Goal: Task Accomplishment & Management: Manage account settings

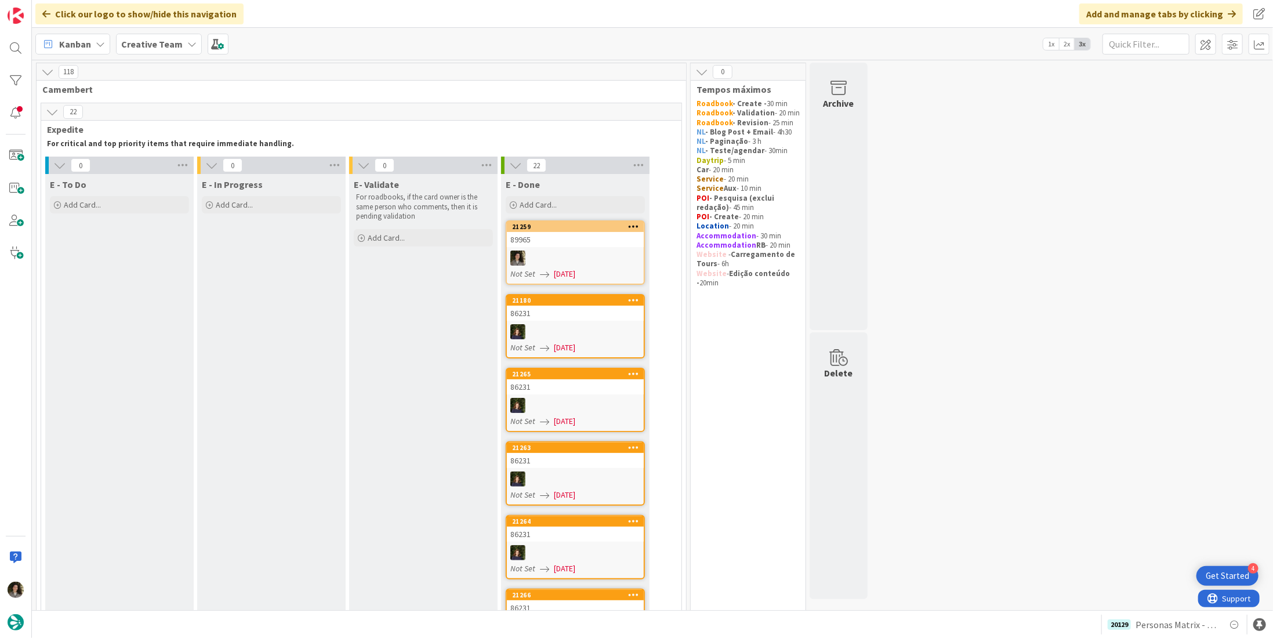
click at [579, 259] on div at bounding box center [575, 257] width 137 height 15
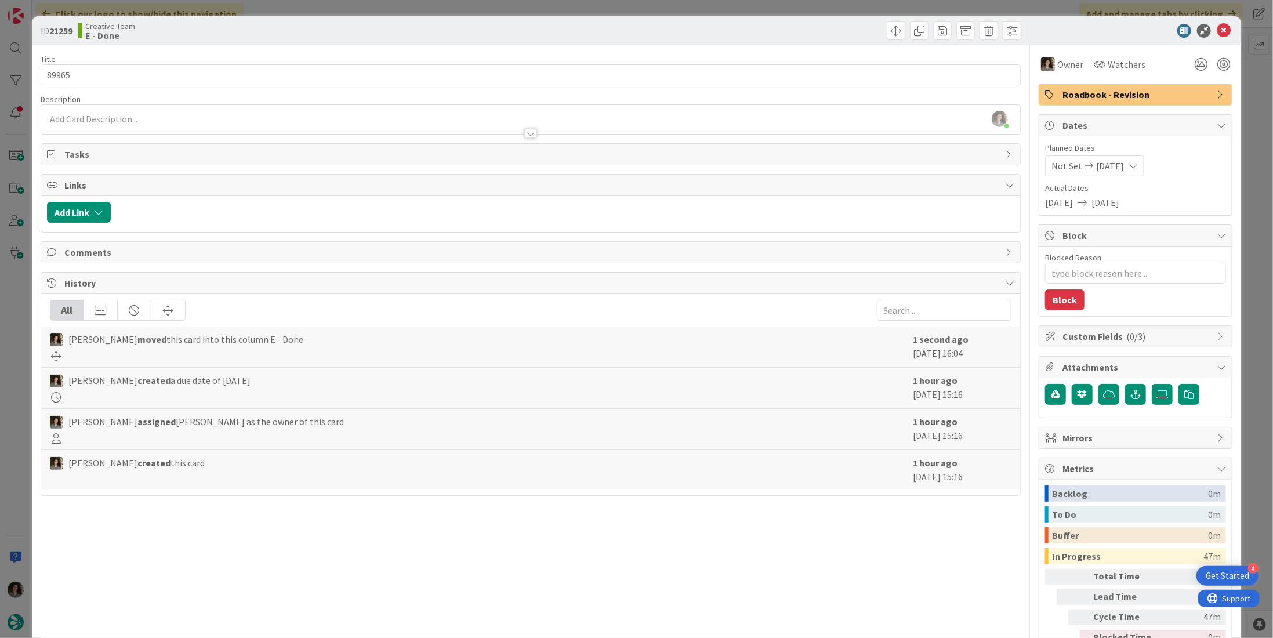
click at [1136, 96] on span "Roadbook - Revision" at bounding box center [1136, 95] width 148 height 14
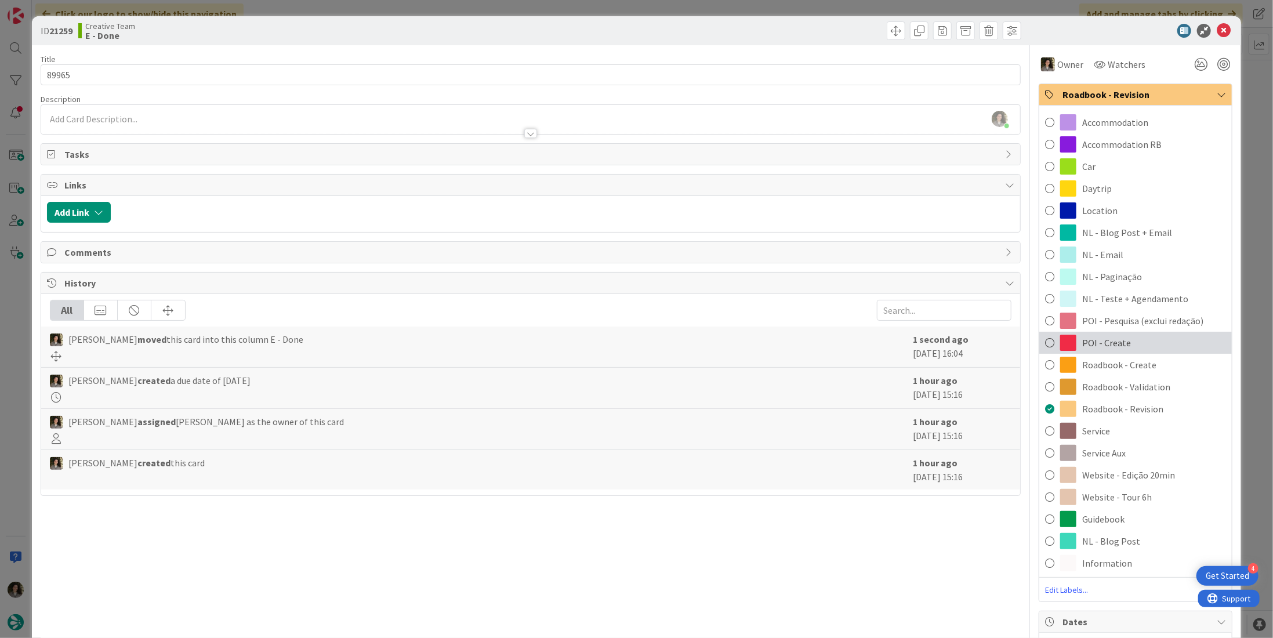
click at [1136, 339] on div "POI - Create" at bounding box center [1135, 343] width 192 height 22
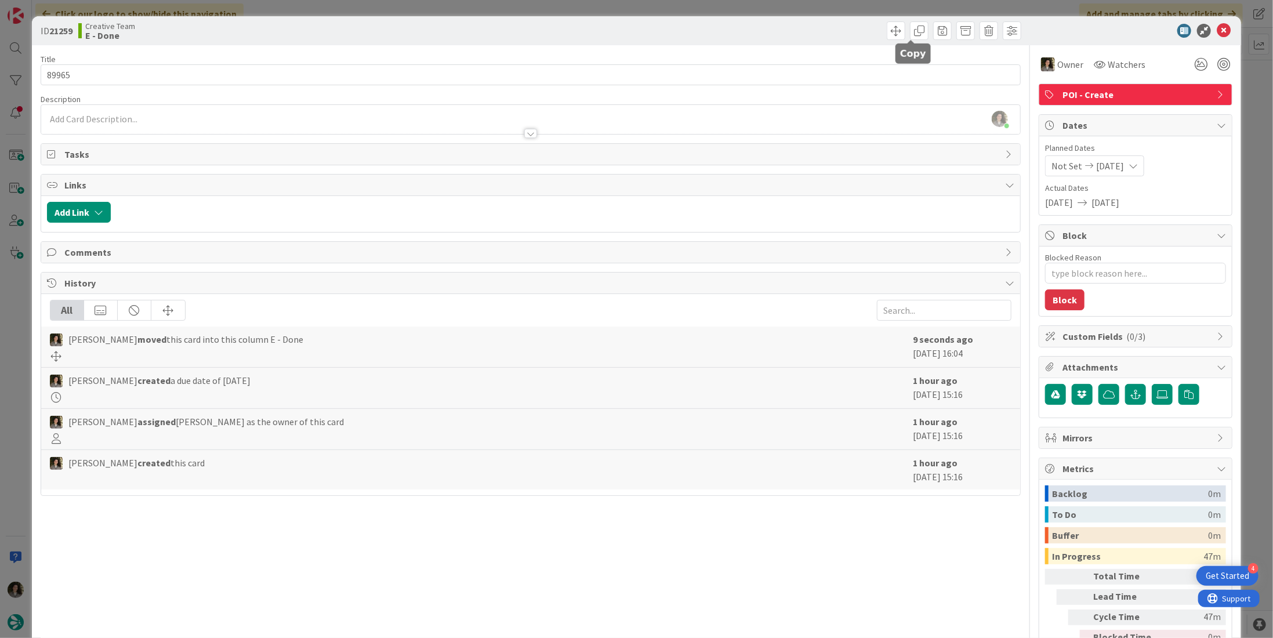
drag, startPoint x: 907, startPoint y: 35, endPoint x: 920, endPoint y: 44, distance: 15.9
click at [910, 35] on span at bounding box center [919, 30] width 19 height 19
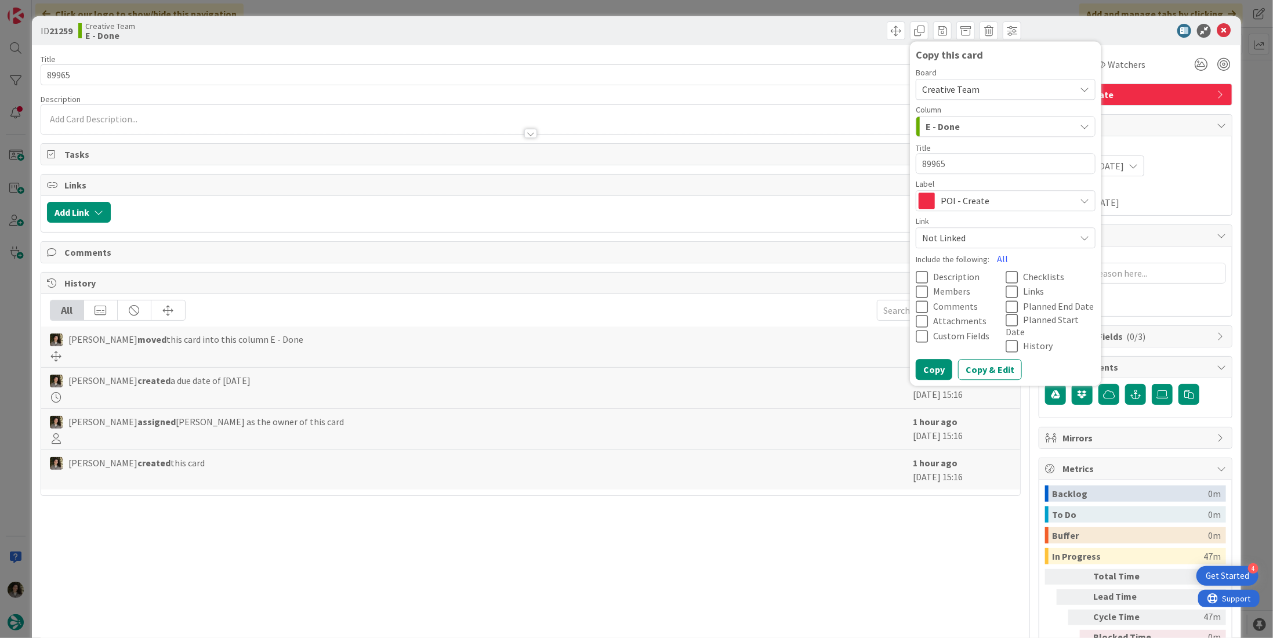
click at [986, 203] on span "POI - Create" at bounding box center [1004, 200] width 129 height 16
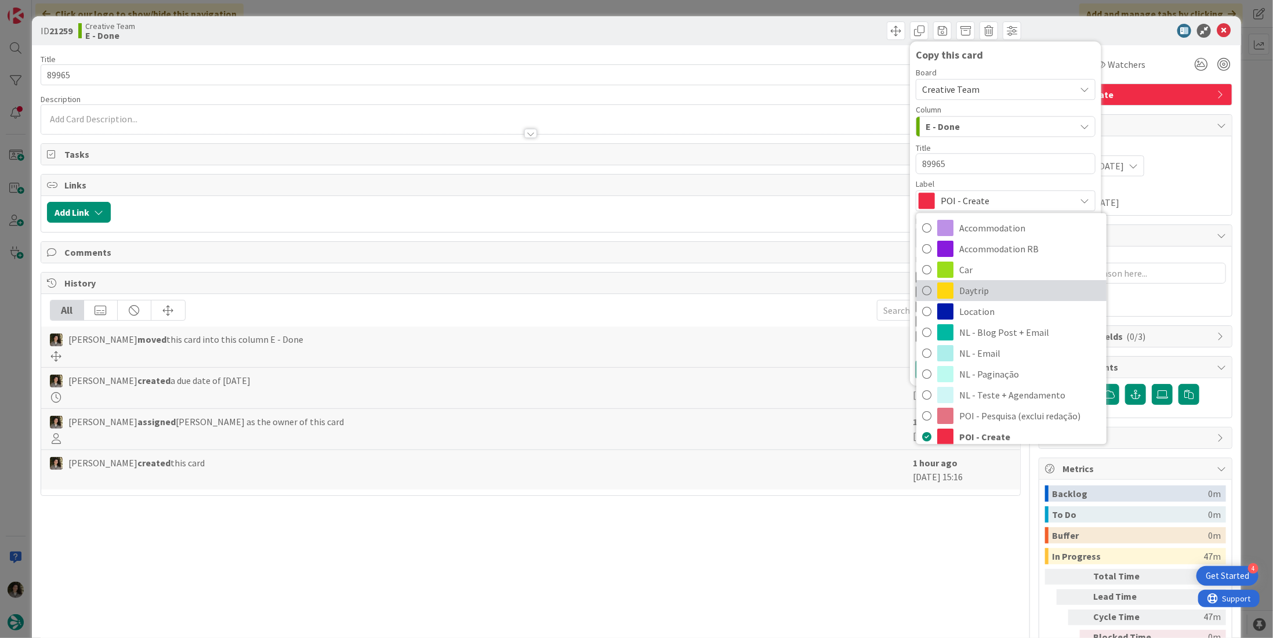
click at [1009, 293] on span "Daytrip" at bounding box center [1029, 290] width 141 height 17
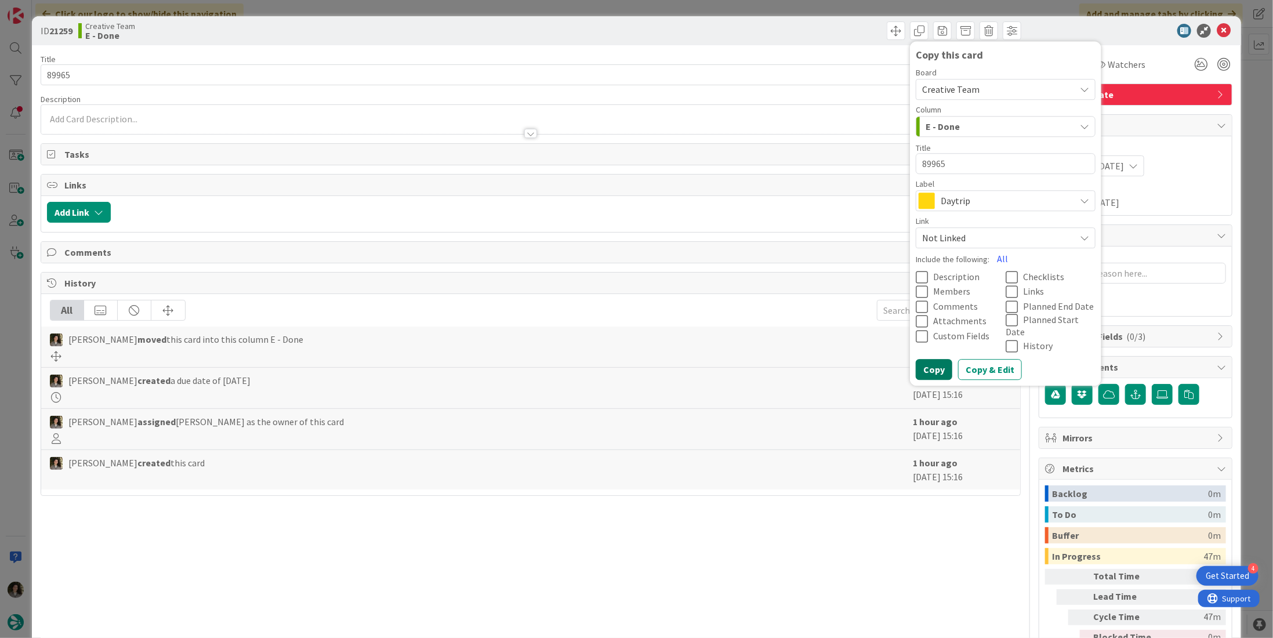
click at [928, 359] on button "Copy" at bounding box center [933, 369] width 37 height 21
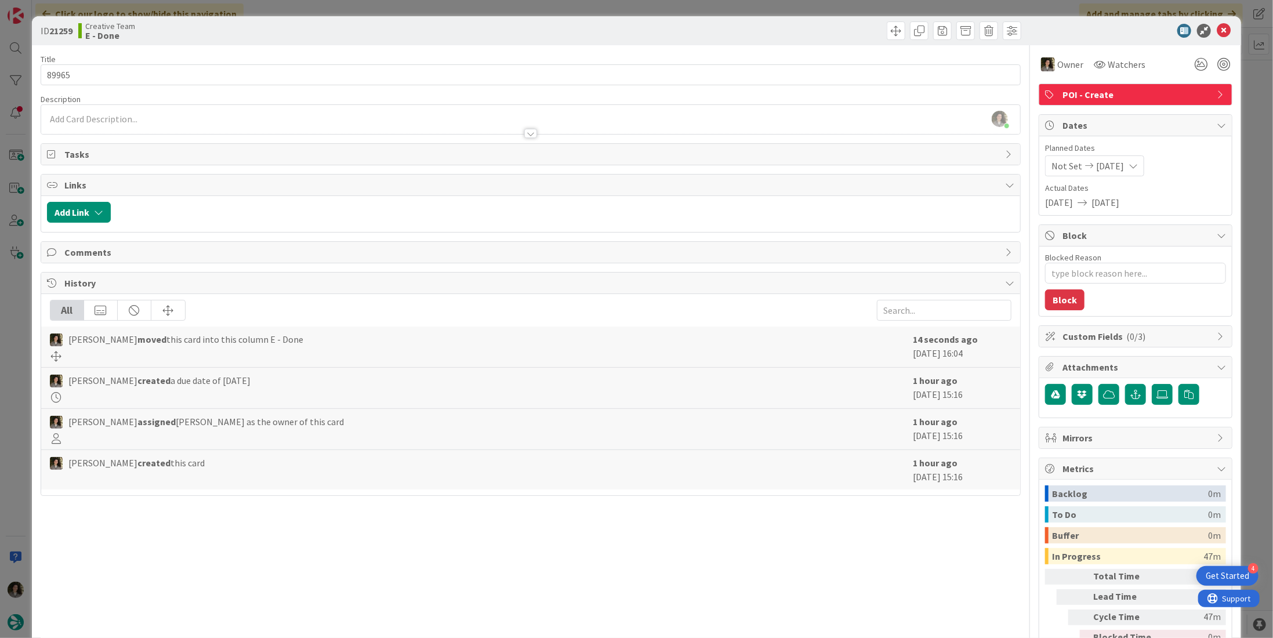
click at [1218, 27] on icon at bounding box center [1223, 31] width 14 height 14
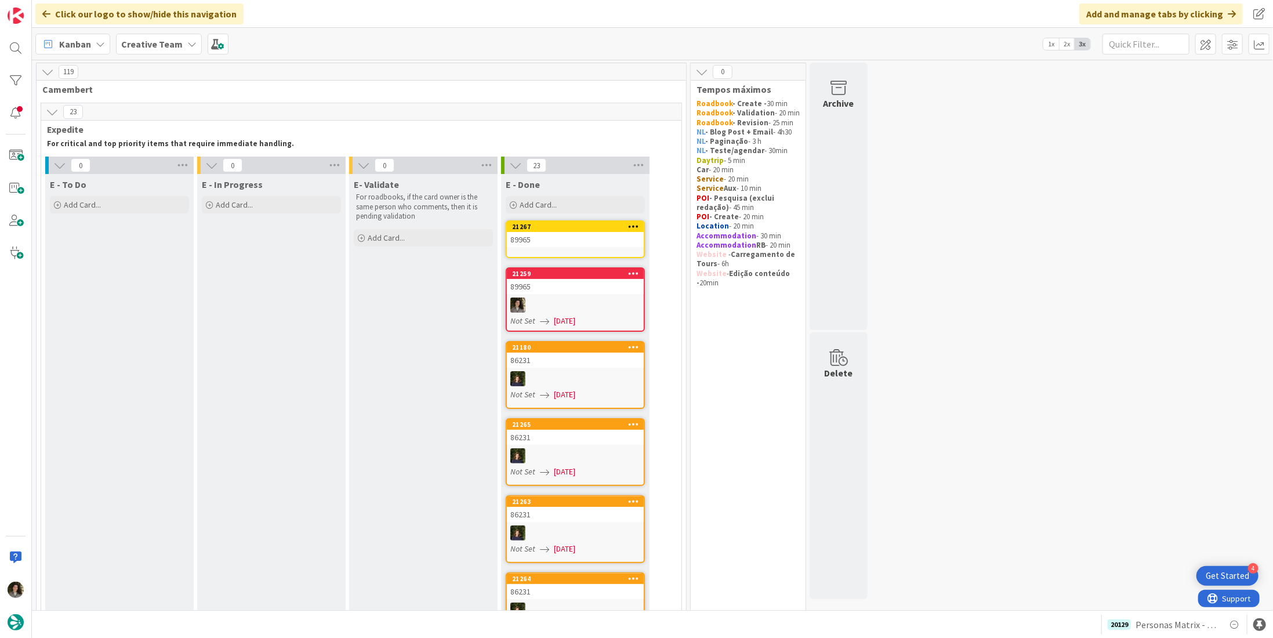
click at [535, 232] on div "89965" at bounding box center [575, 239] width 137 height 15
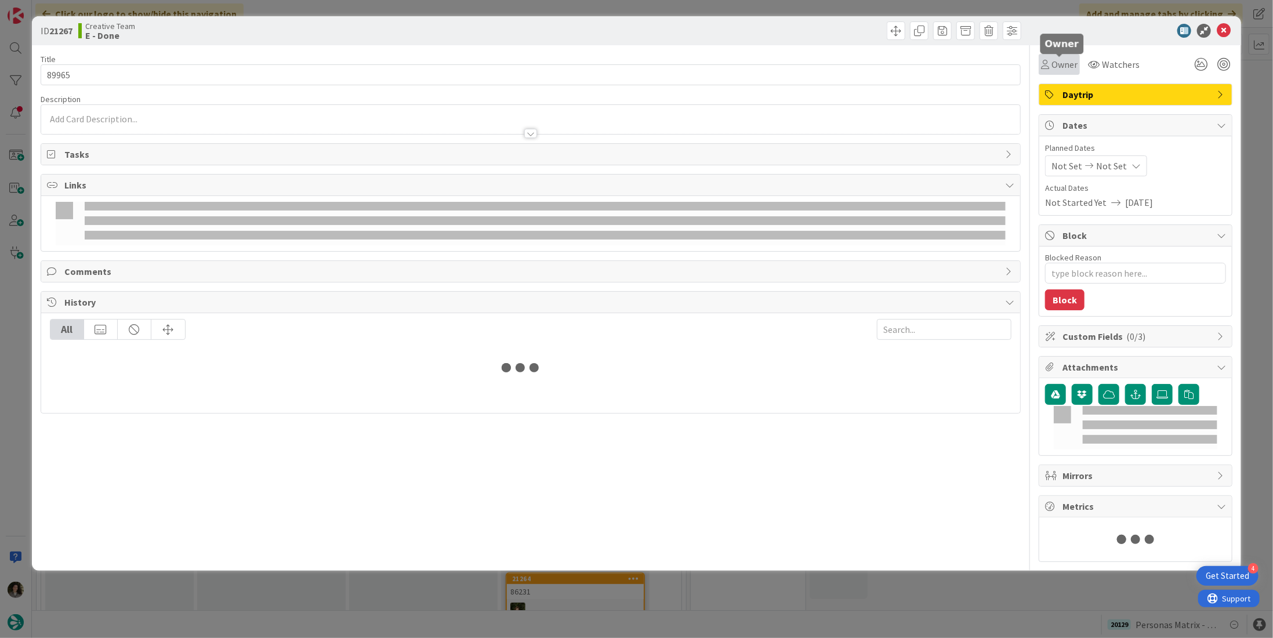
click at [1064, 64] on span "Owner" at bounding box center [1064, 64] width 26 height 14
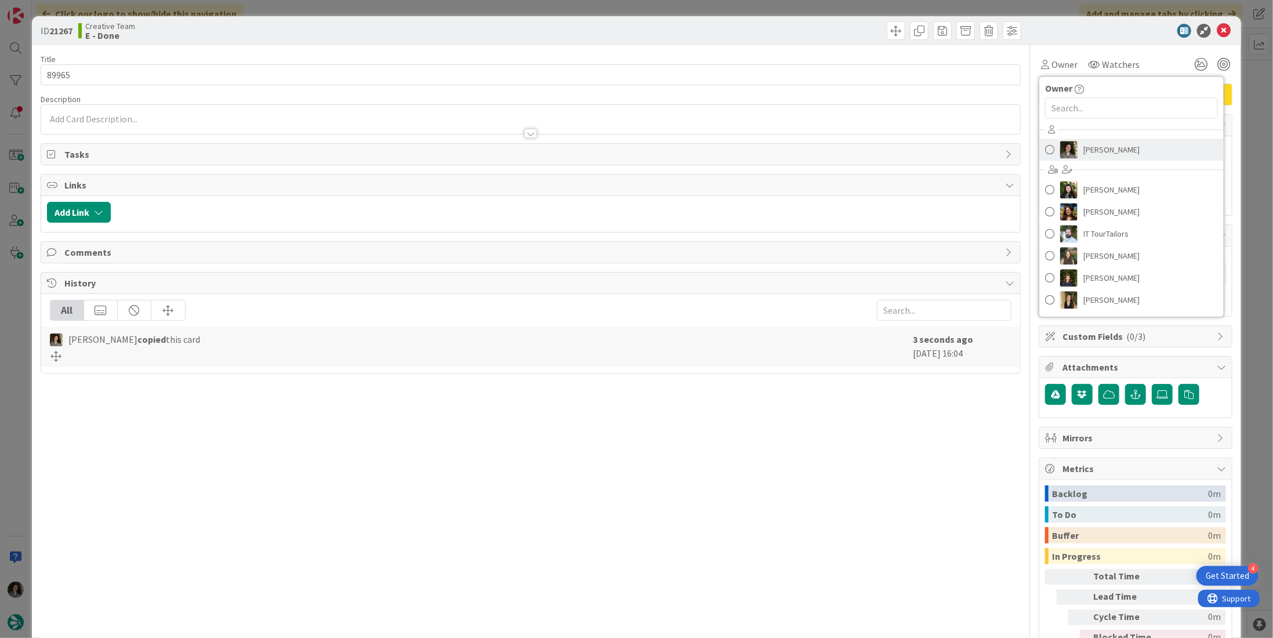
click at [1106, 147] on span "[PERSON_NAME]" at bounding box center [1111, 149] width 56 height 17
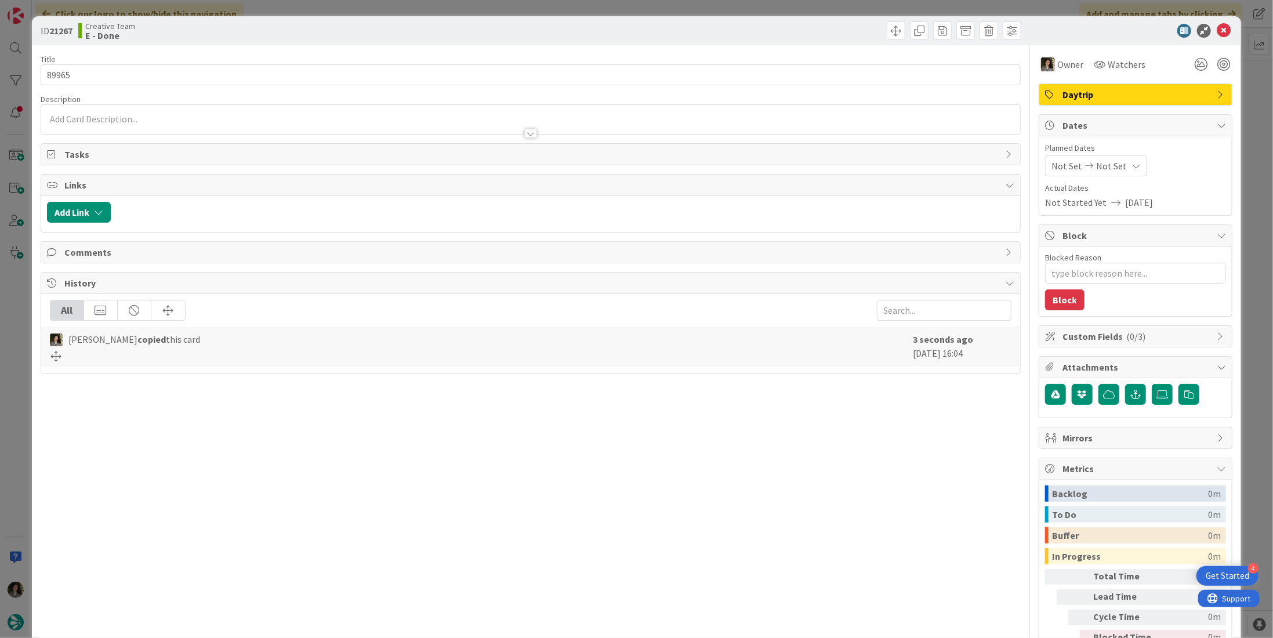
type textarea "x"
click at [1093, 173] on div "Not Set Not Set" at bounding box center [1096, 165] width 102 height 21
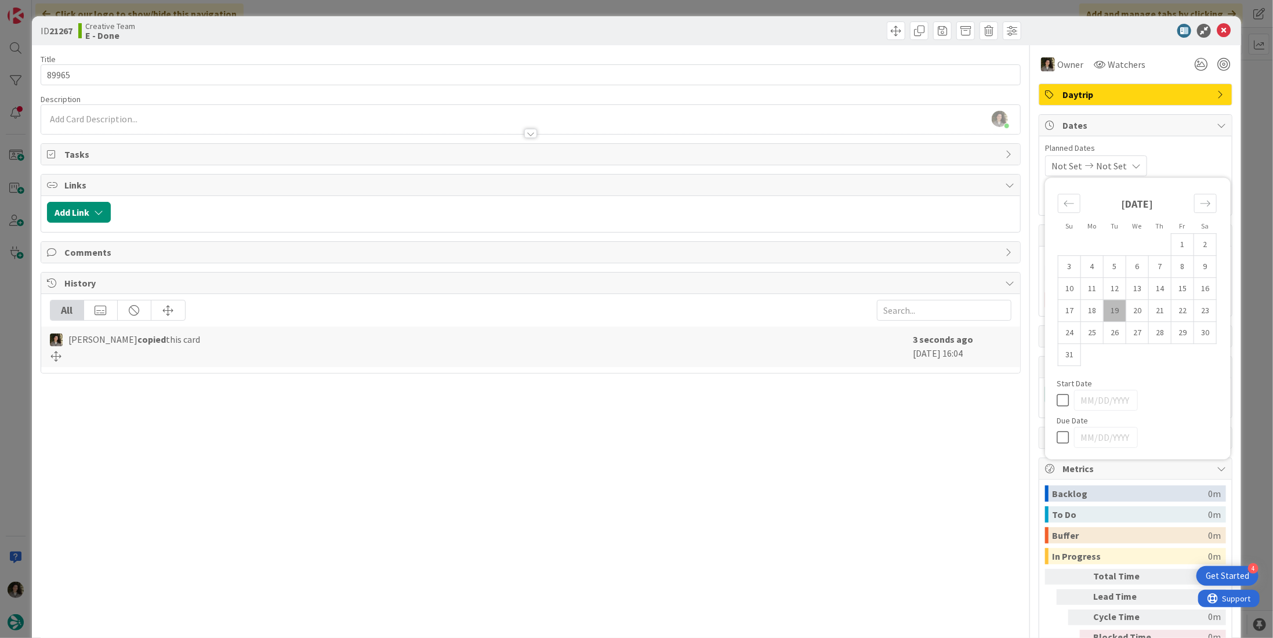
click at [1056, 435] on icon at bounding box center [1064, 437] width 17 height 14
type input "[DATE]"
click at [1216, 30] on icon at bounding box center [1223, 31] width 14 height 14
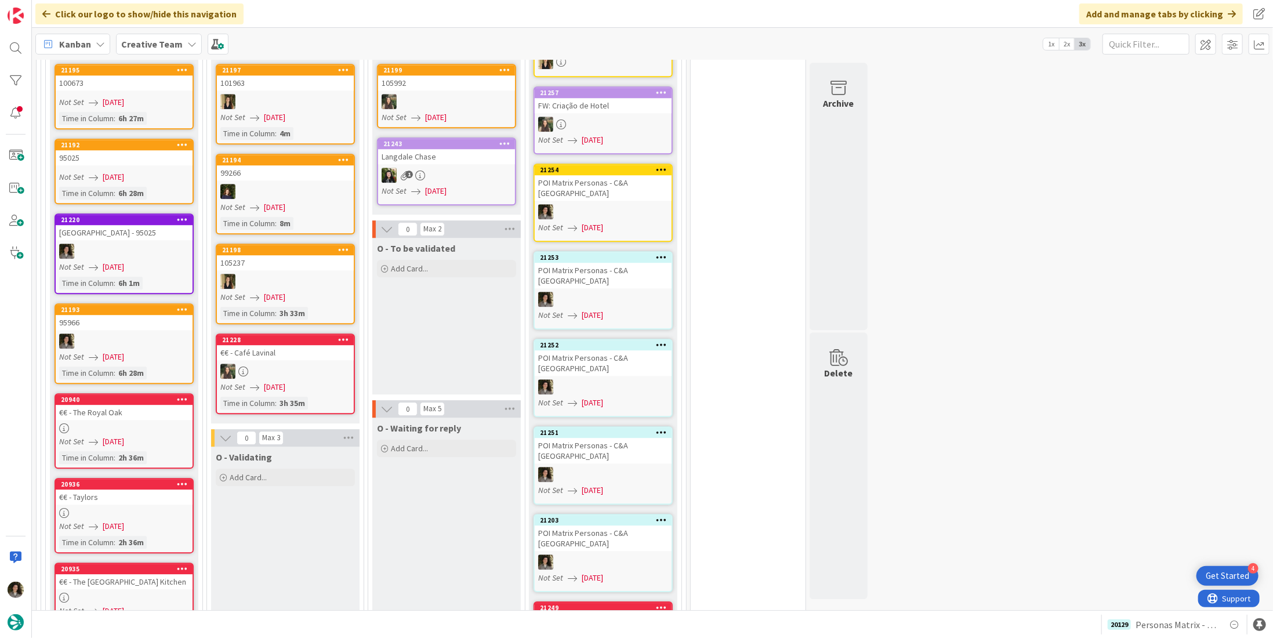
scroll to position [1913, 0]
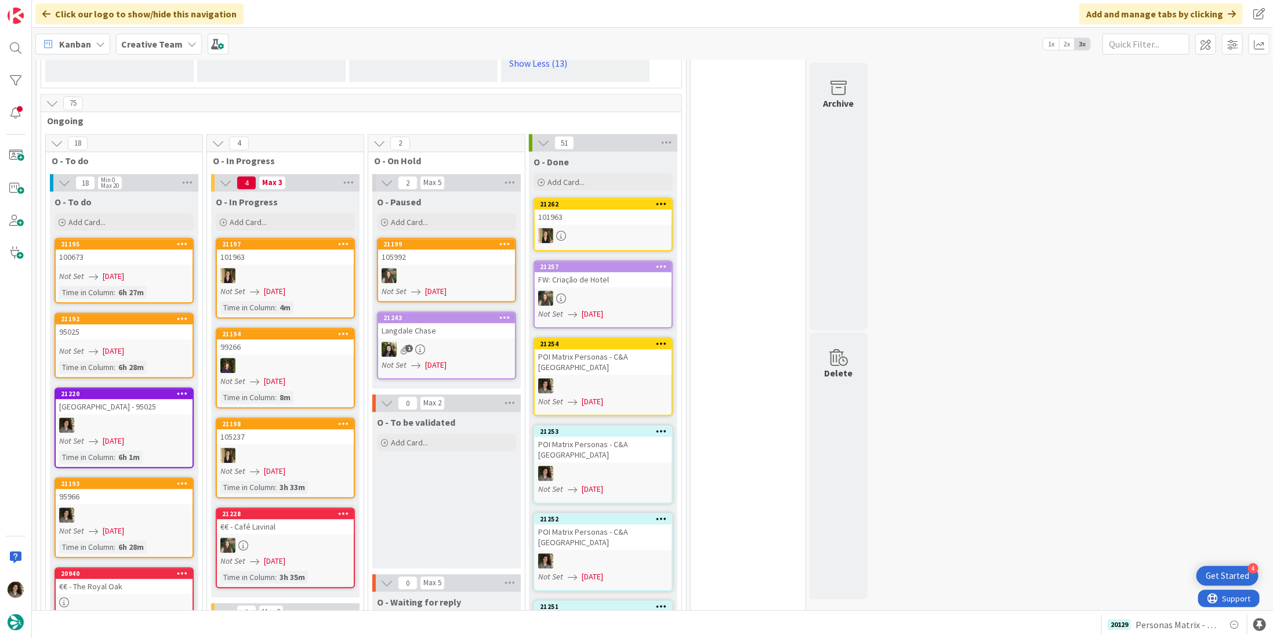
click at [613, 466] on div at bounding box center [603, 473] width 137 height 15
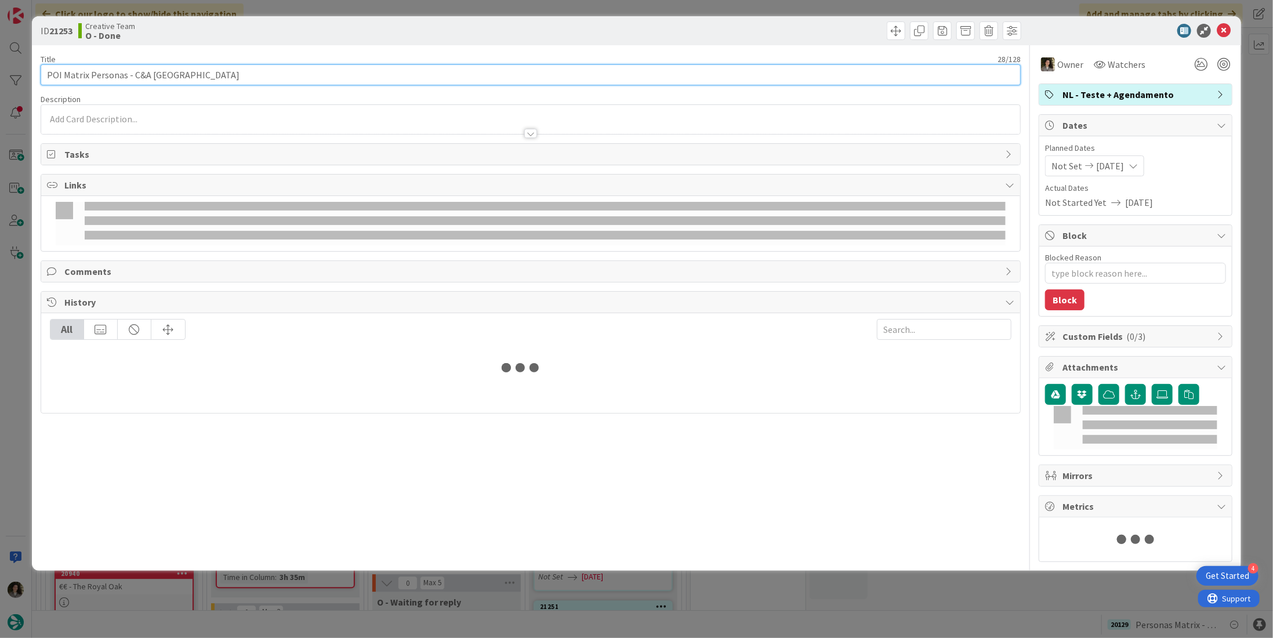
click at [179, 76] on input "POI Matrix Personas - C&A [GEOGRAPHIC_DATA]" at bounding box center [531, 74] width 980 height 21
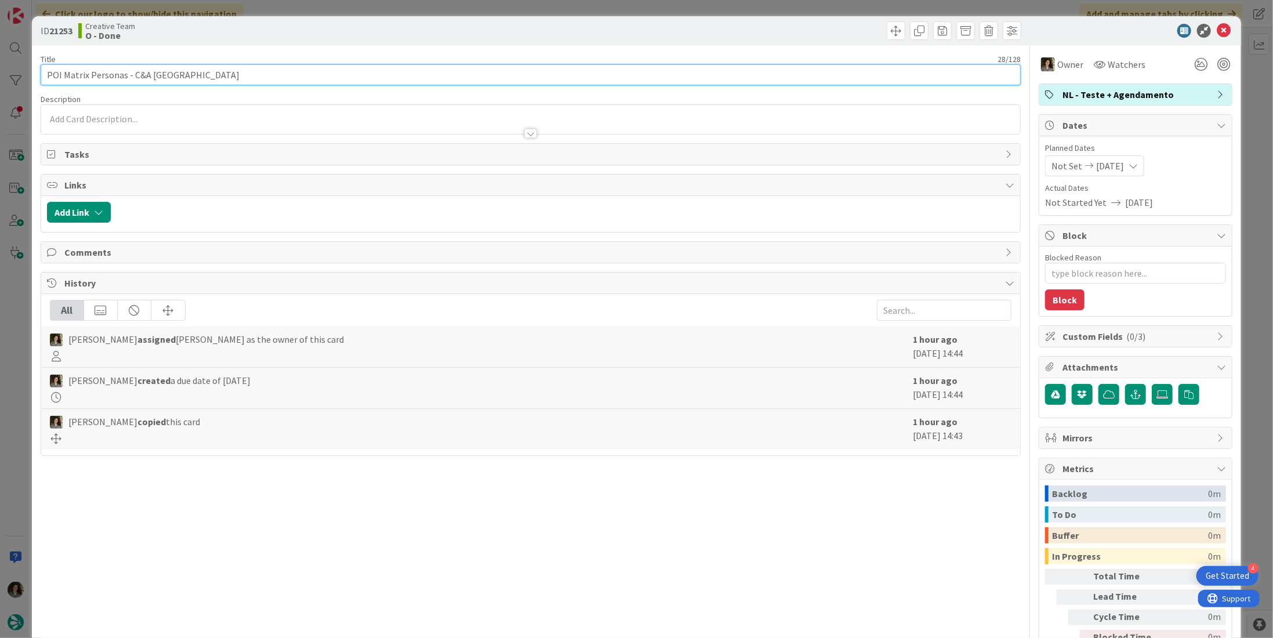
click at [179, 76] on input "POI Matrix Personas - C&A [GEOGRAPHIC_DATA]" at bounding box center [531, 74] width 980 height 21
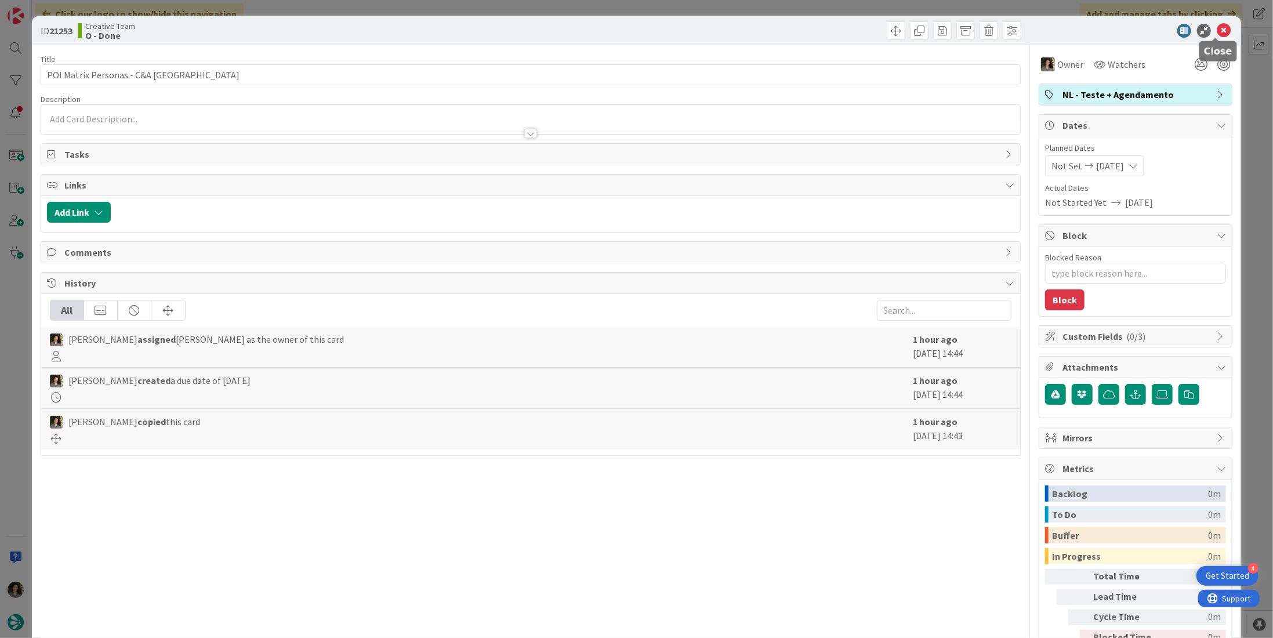
click at [1217, 24] on icon at bounding box center [1223, 31] width 14 height 14
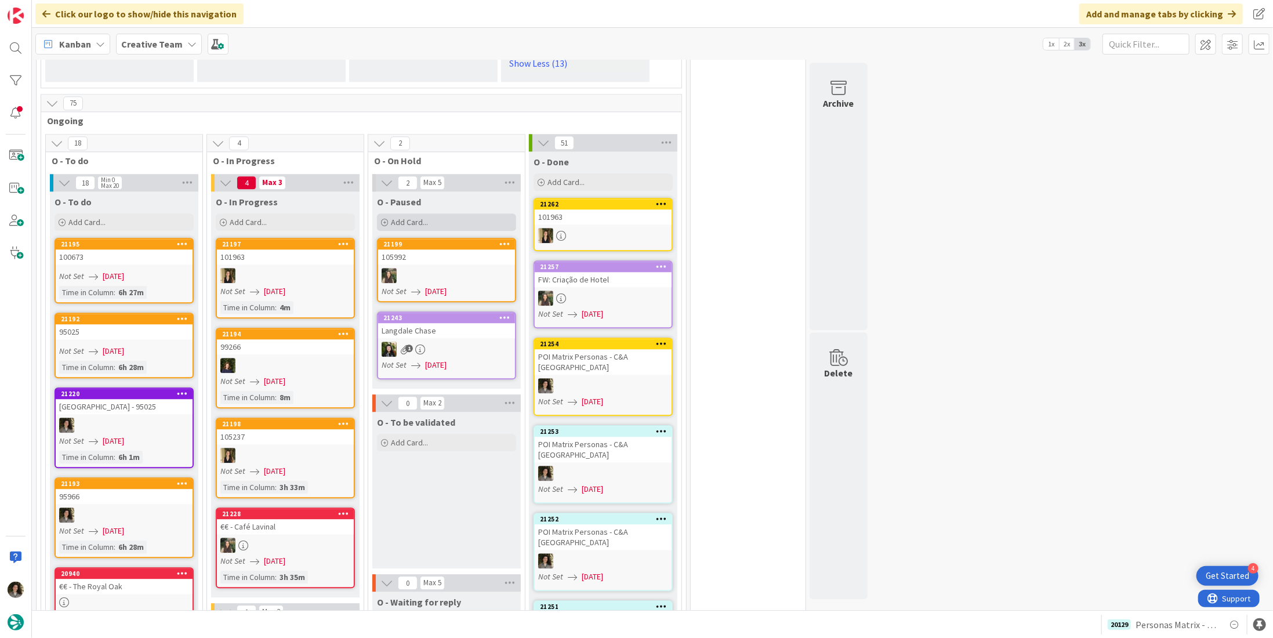
click at [414, 217] on span "Add Card..." at bounding box center [409, 222] width 37 height 10
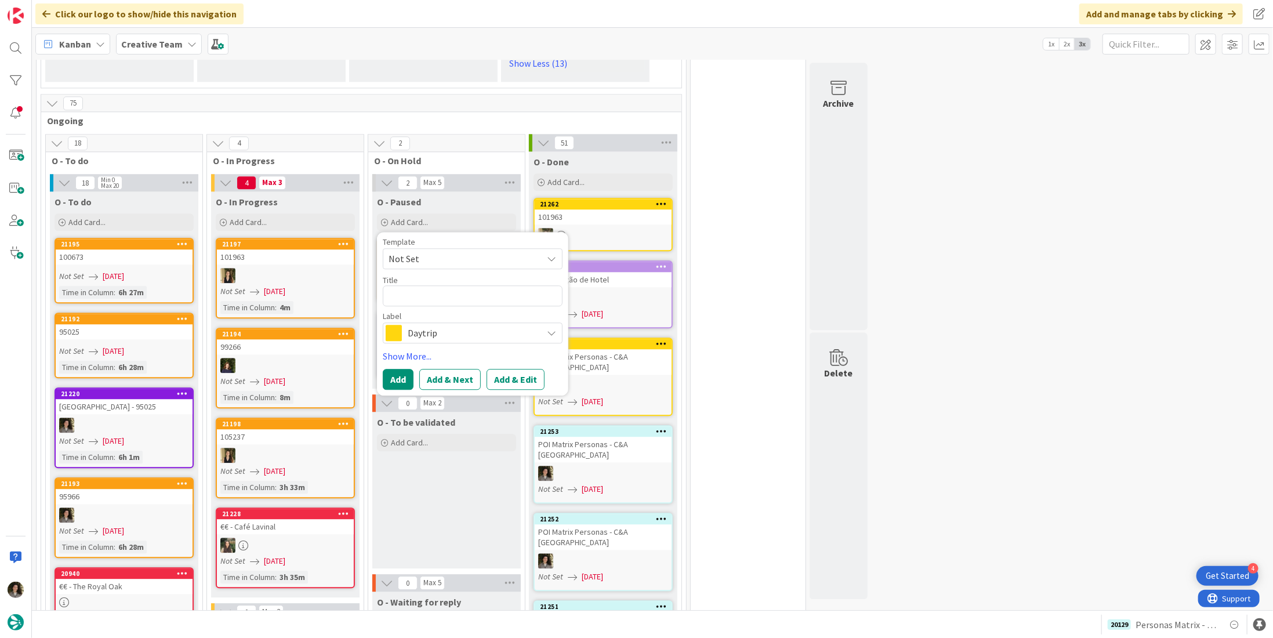
type textarea "x"
type textarea "POI Matrix Personas - C&A [GEOGRAPHIC_DATA]"
click at [430, 325] on span "Daytrip" at bounding box center [472, 333] width 129 height 16
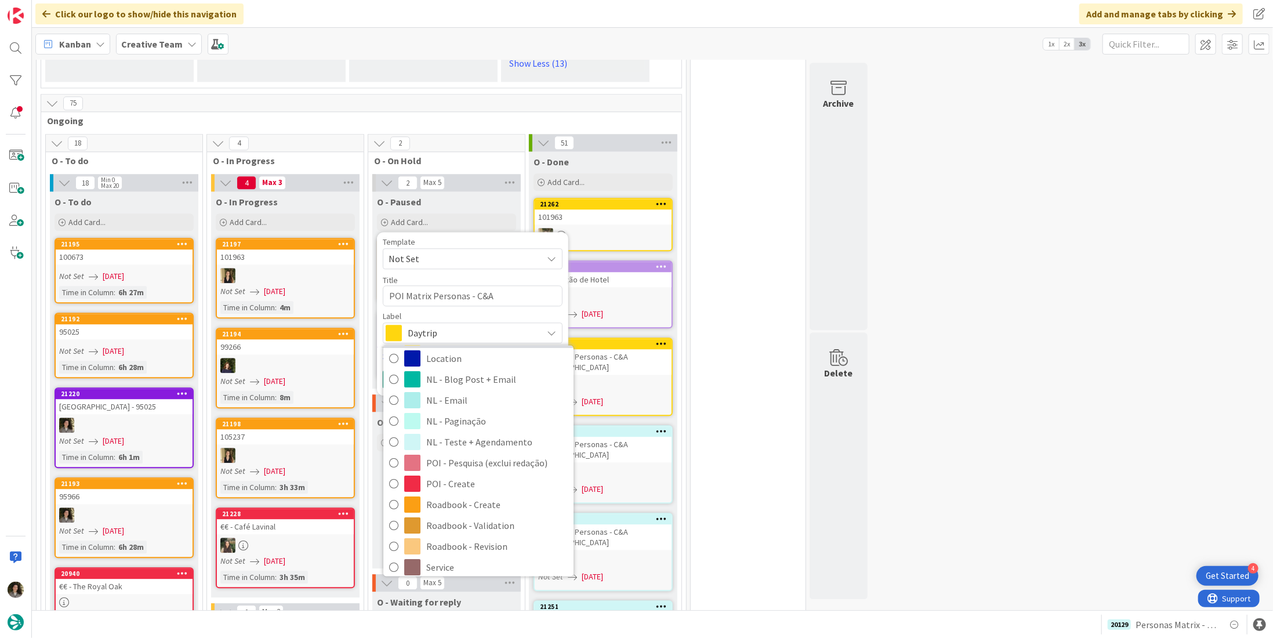
scroll to position [116, 0]
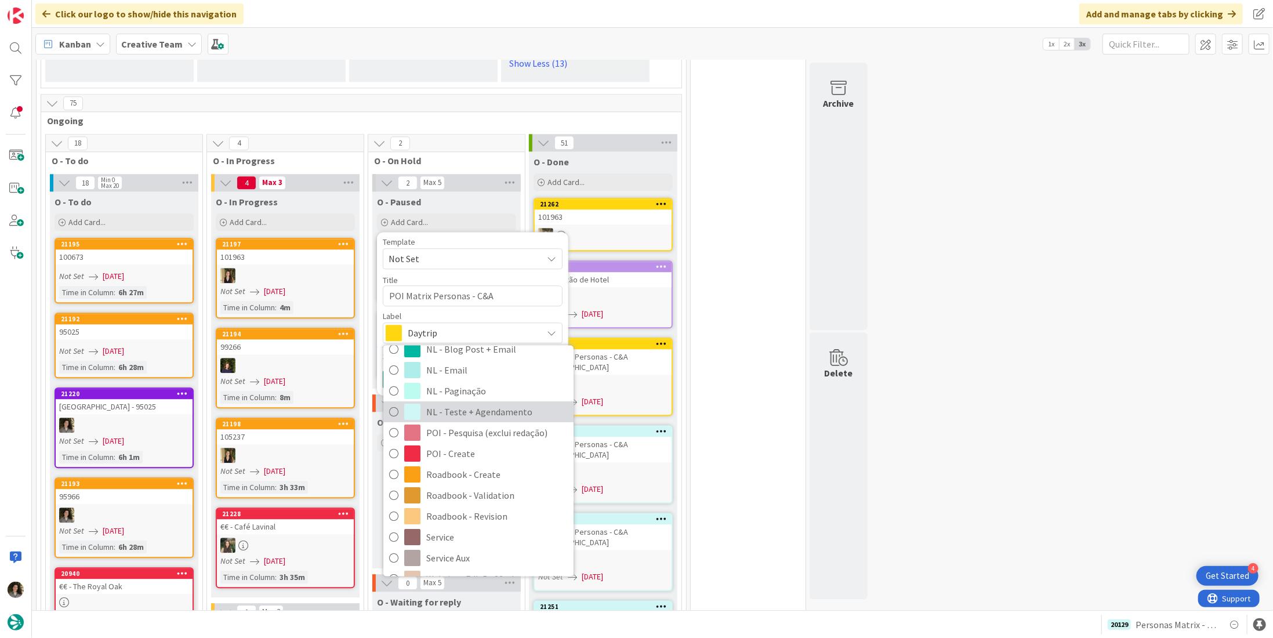
click at [464, 403] on span "NL - Teste + Agendamento" at bounding box center [496, 411] width 141 height 17
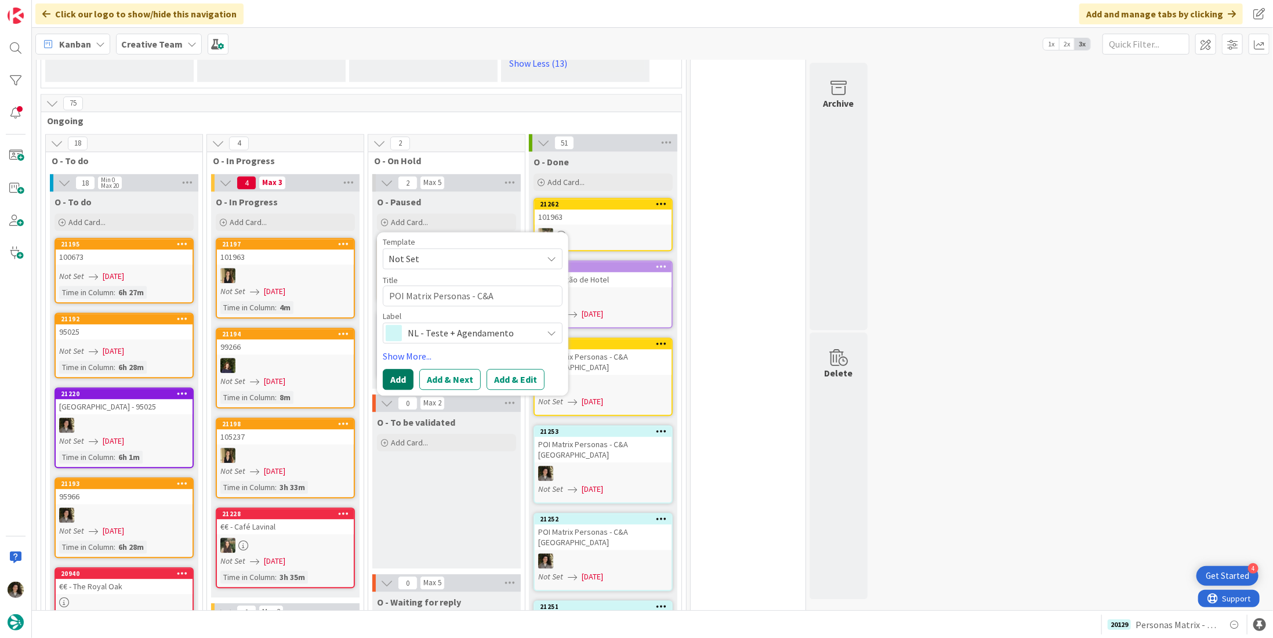
click at [399, 369] on button "Add" at bounding box center [398, 379] width 31 height 21
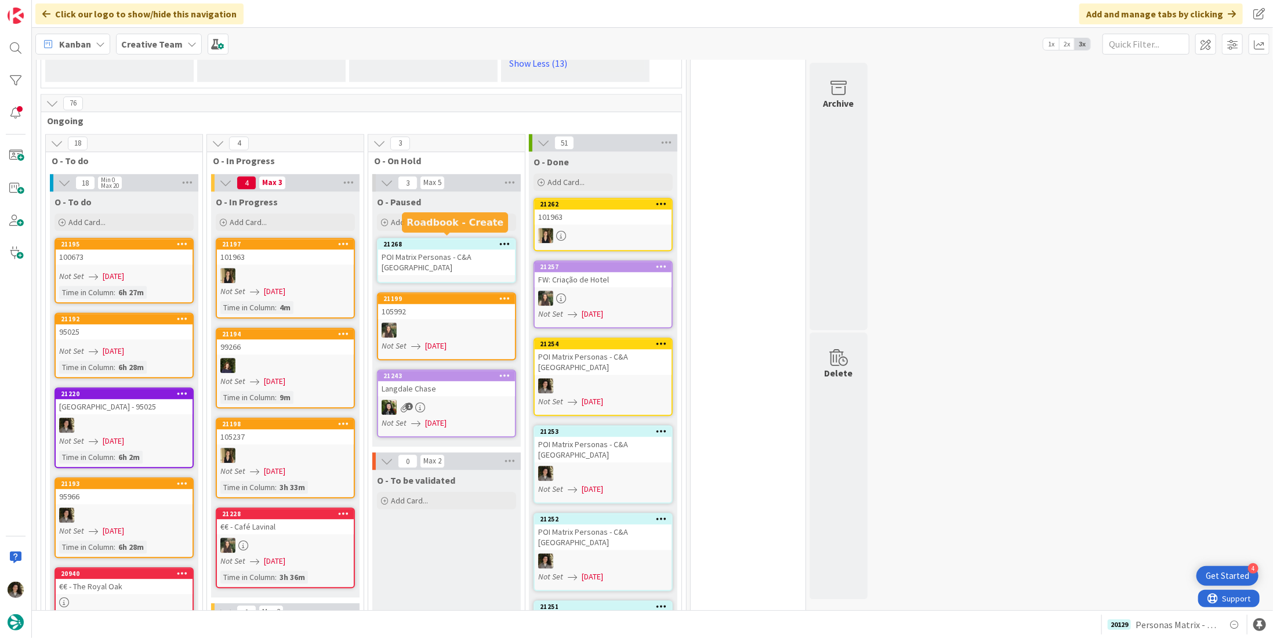
click at [420, 238] on link "21268 POI Matrix Personas - C&A UK" at bounding box center [446, 260] width 139 height 45
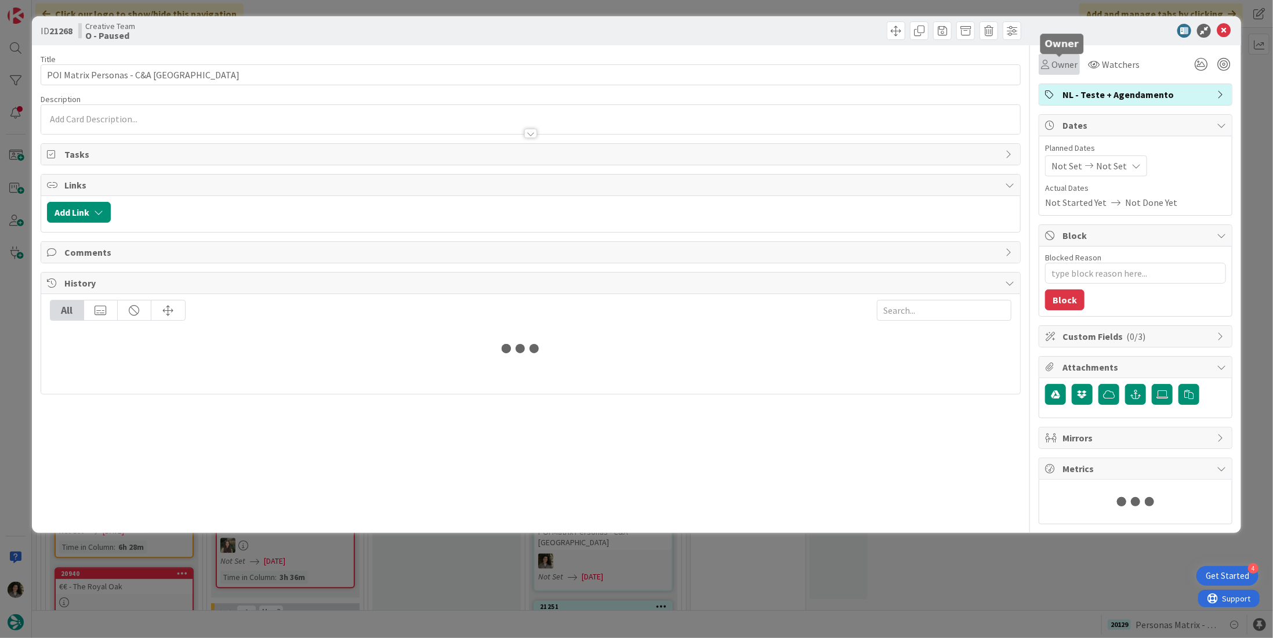
click at [1055, 63] on span "Owner" at bounding box center [1064, 64] width 26 height 14
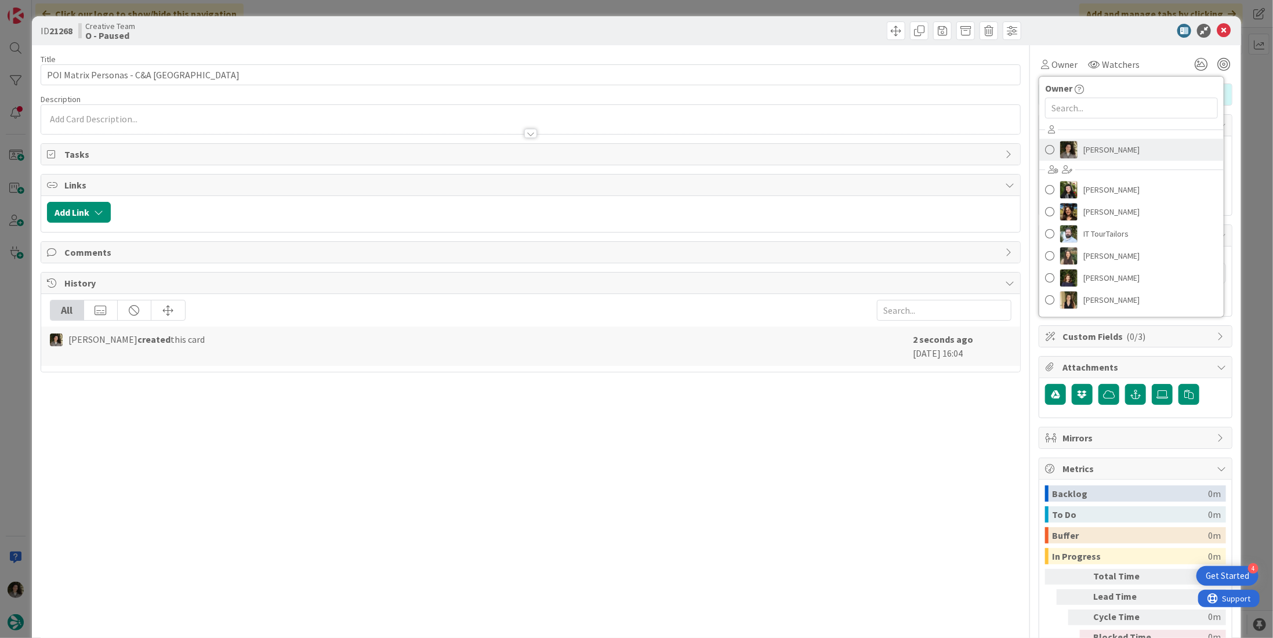
click at [1120, 152] on span "[PERSON_NAME]" at bounding box center [1111, 149] width 56 height 17
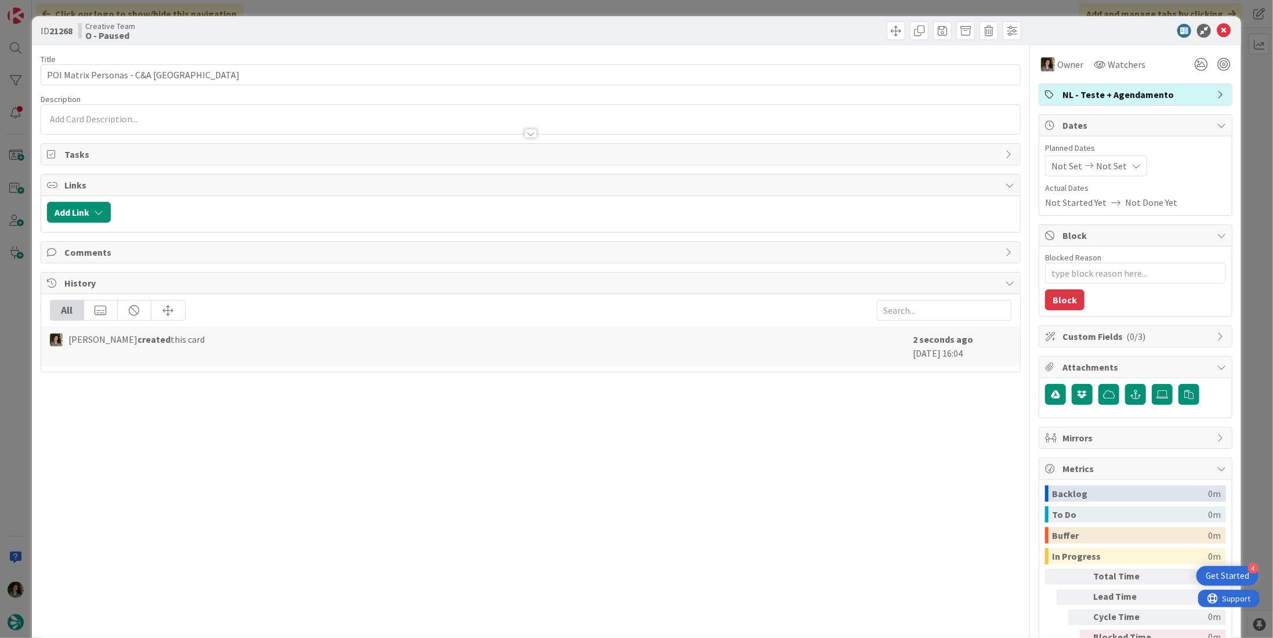
type textarea "x"
click at [1118, 157] on div "Not Set Not Set" at bounding box center [1096, 165] width 102 height 21
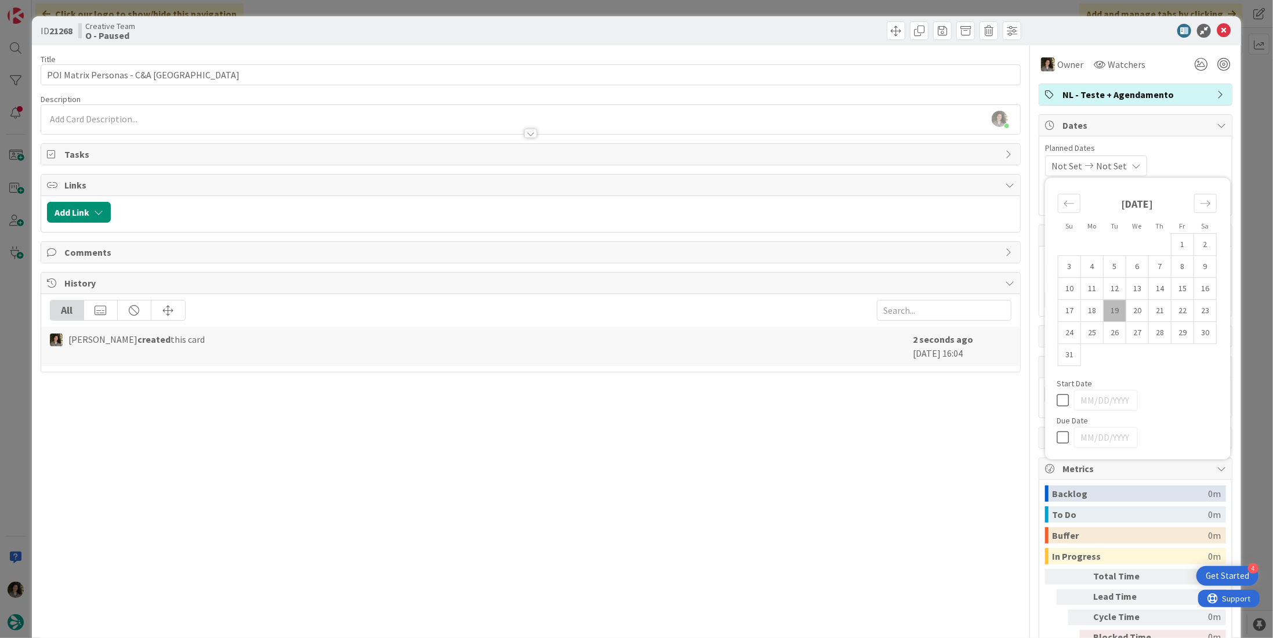
click at [1063, 431] on icon at bounding box center [1064, 437] width 17 height 14
type input "[DATE]"
click at [1216, 28] on icon at bounding box center [1223, 31] width 14 height 14
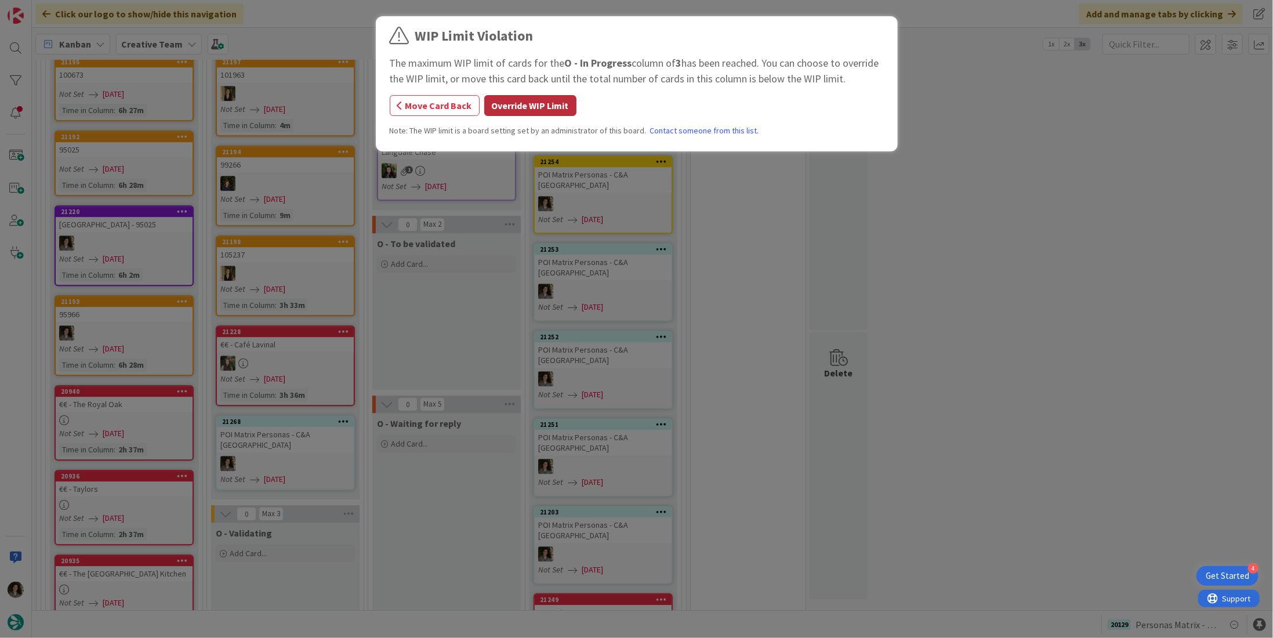
click at [530, 99] on button "Override WIP Limit" at bounding box center [530, 105] width 92 height 21
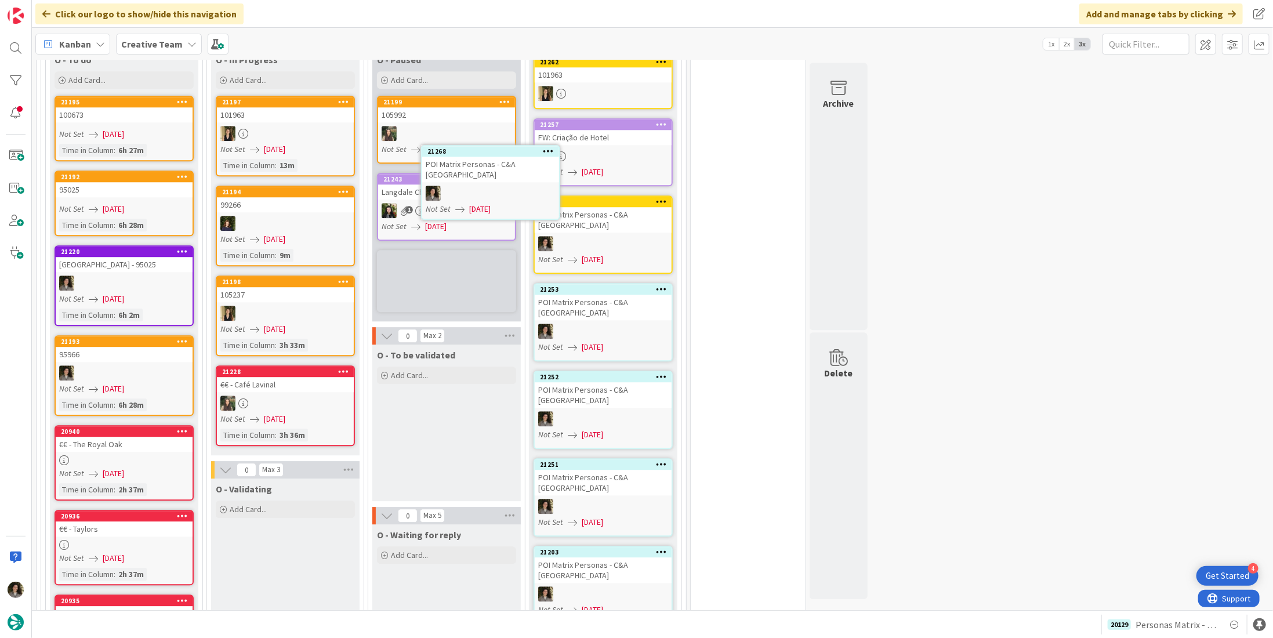
scroll to position [2051, 0]
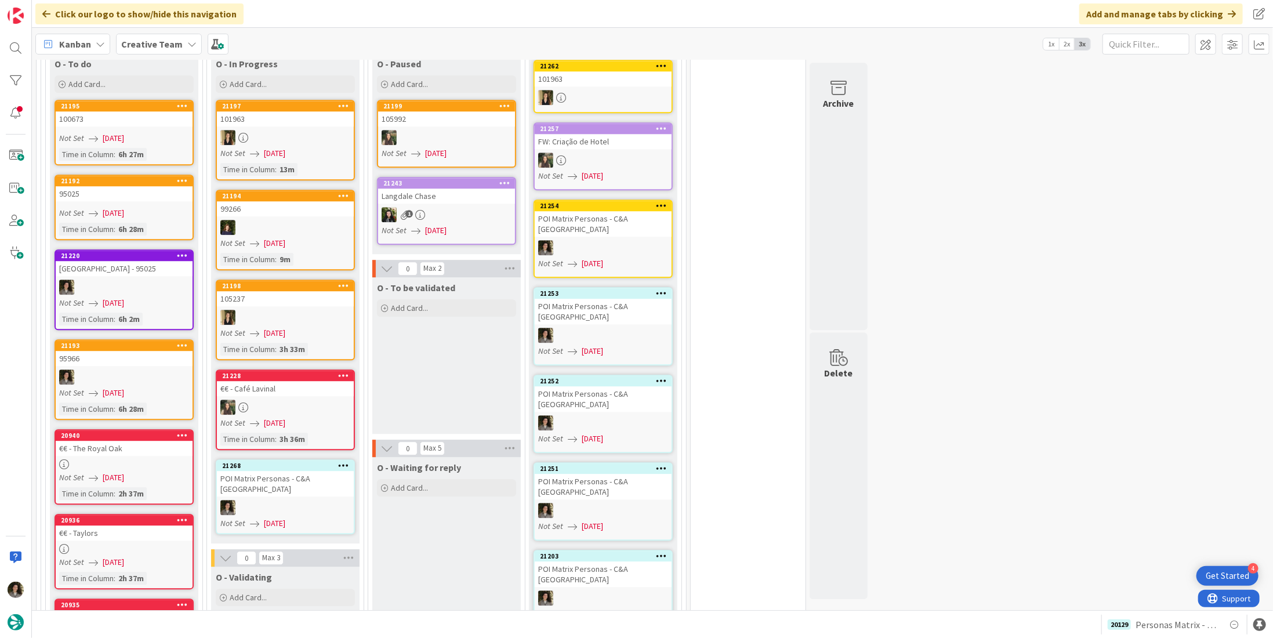
click at [112, 261] on div "[GEOGRAPHIC_DATA] - 95025" at bounding box center [124, 268] width 137 height 15
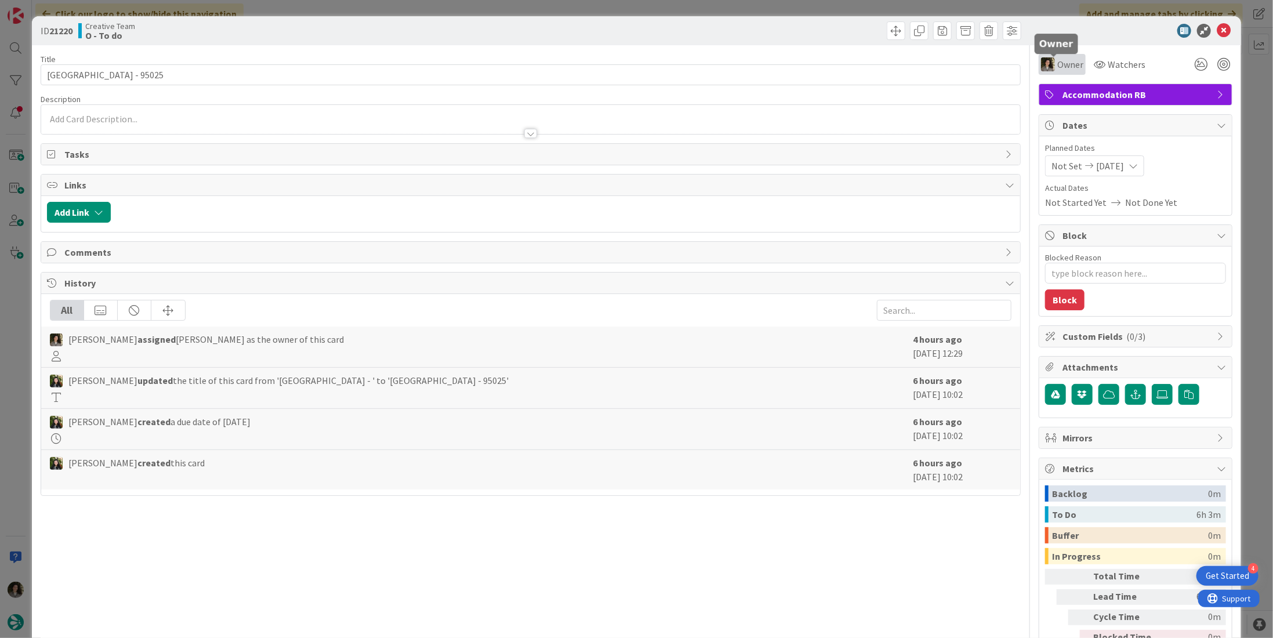
click at [1057, 64] on span "Owner" at bounding box center [1070, 64] width 26 height 14
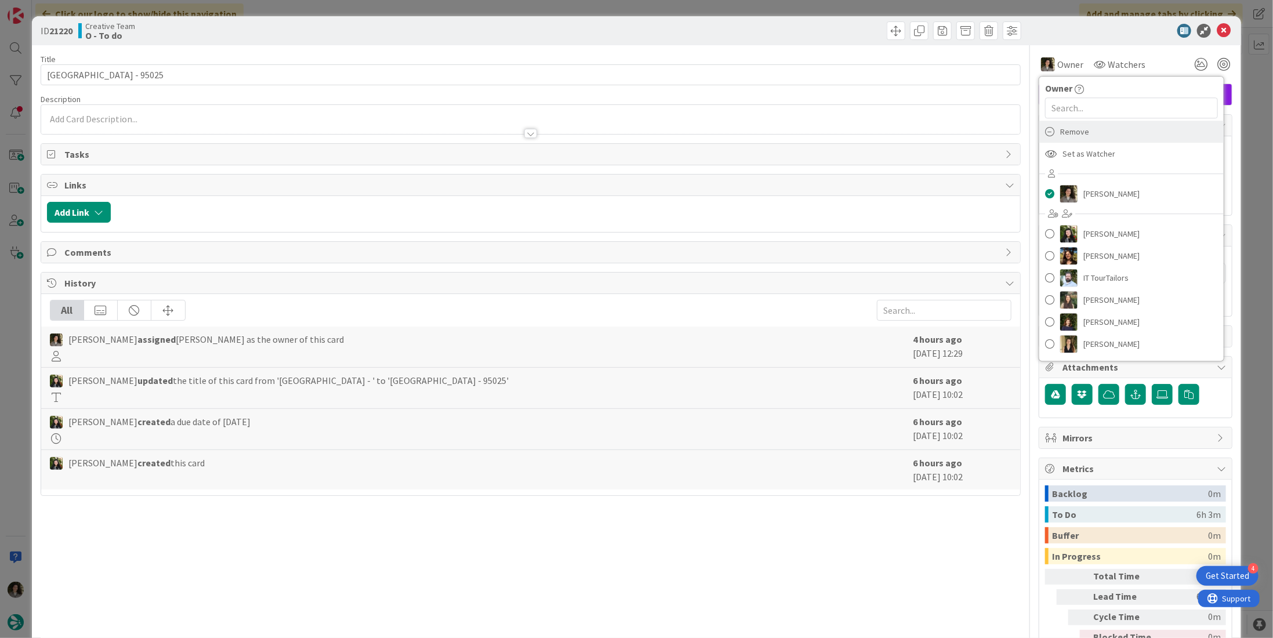
click at [1102, 138] on div "Remove" at bounding box center [1131, 132] width 184 height 22
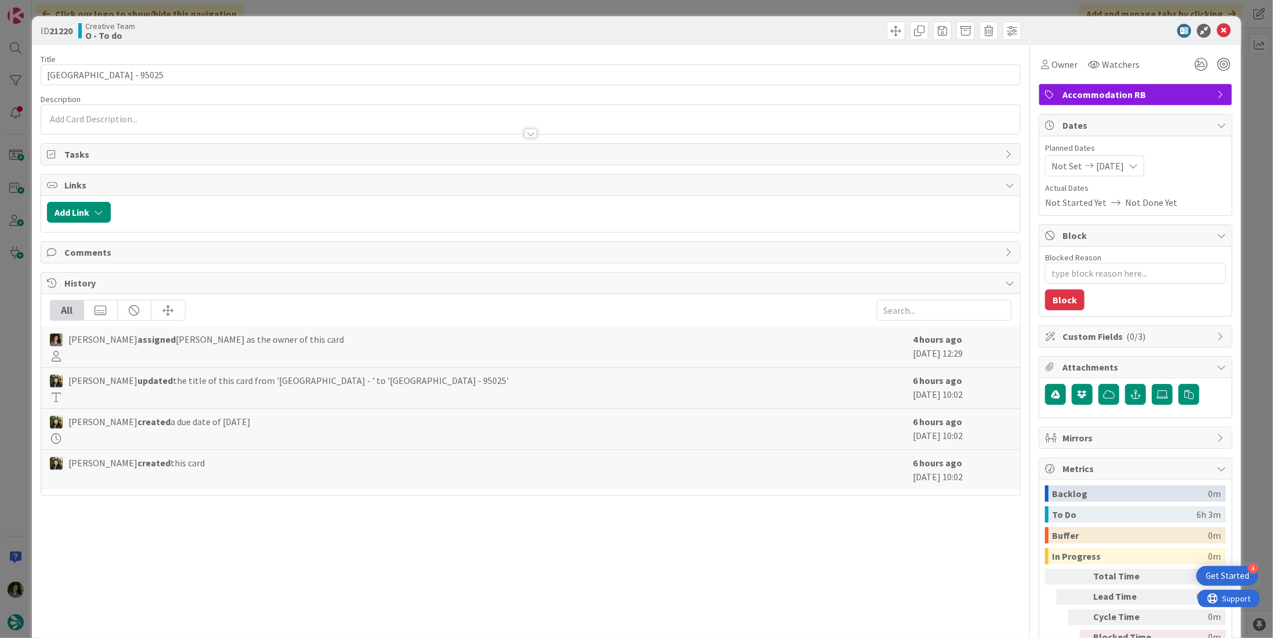
type textarea "x"
click at [1216, 28] on icon at bounding box center [1223, 31] width 14 height 14
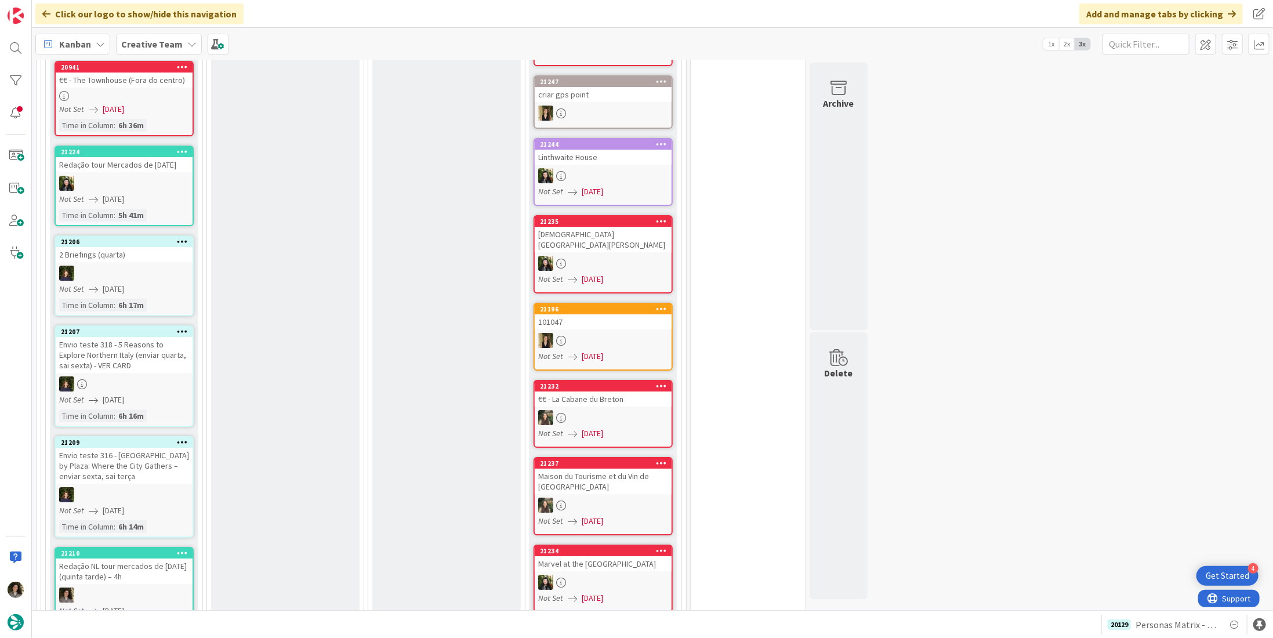
scroll to position [2689, 0]
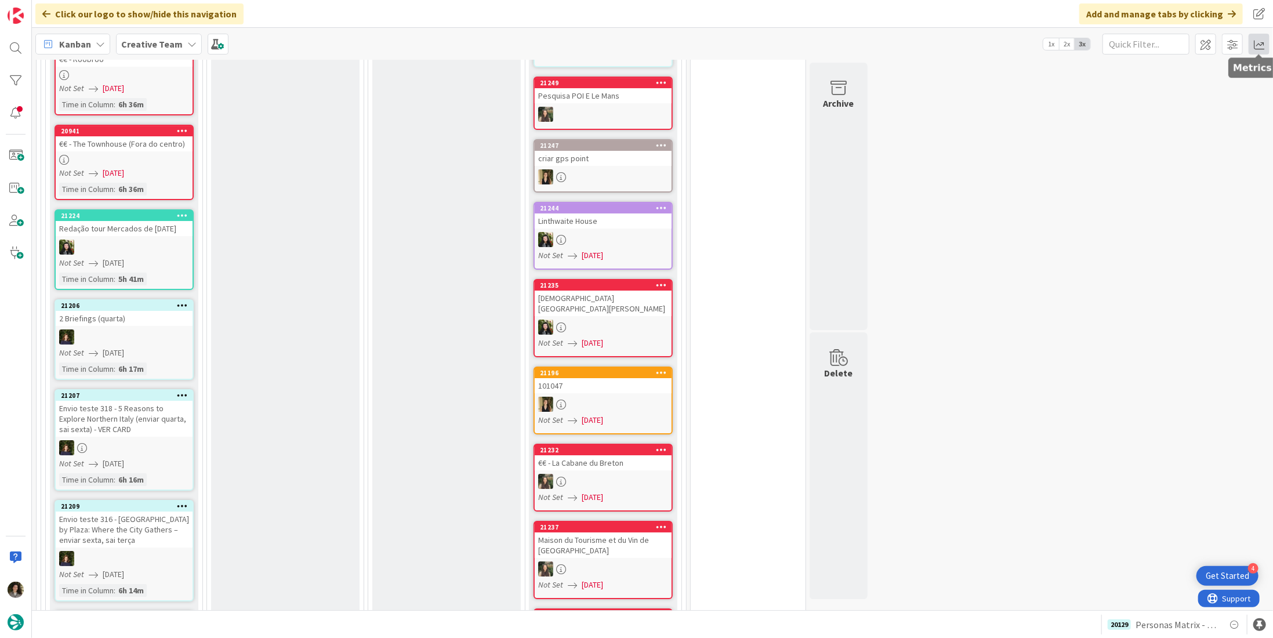
click at [1263, 41] on span at bounding box center [1258, 44] width 21 height 21
click at [1161, 127] on div "Allocation" at bounding box center [1159, 131] width 78 height 12
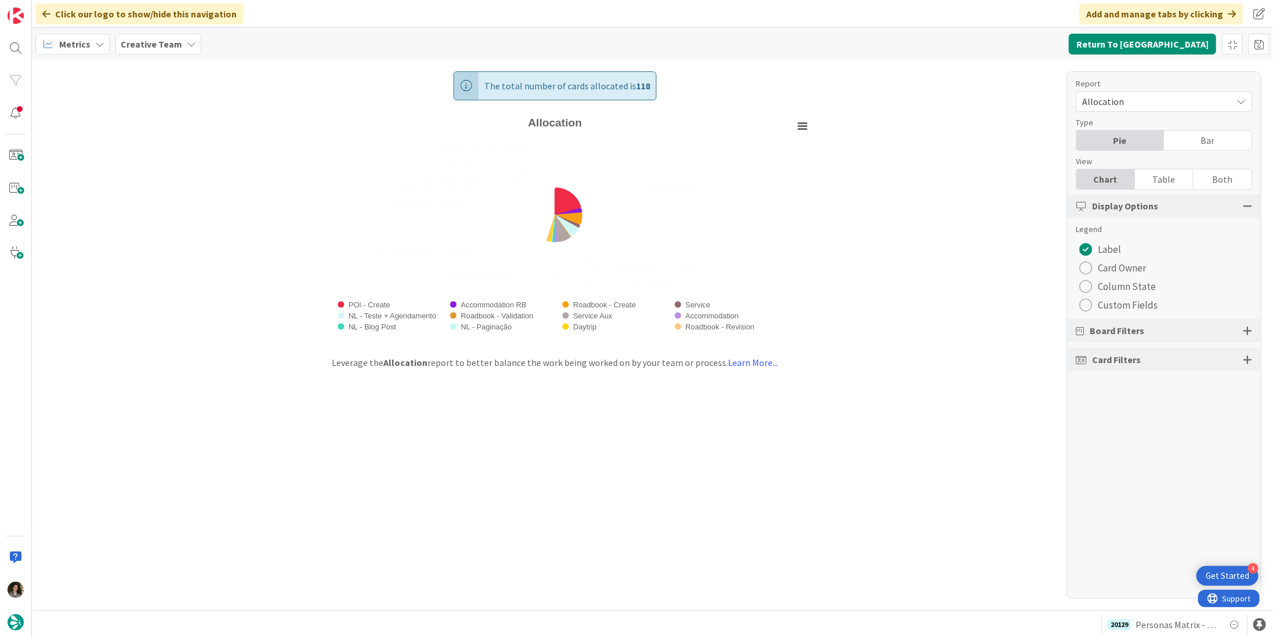
click at [1171, 183] on div "Table" at bounding box center [1164, 179] width 59 height 20
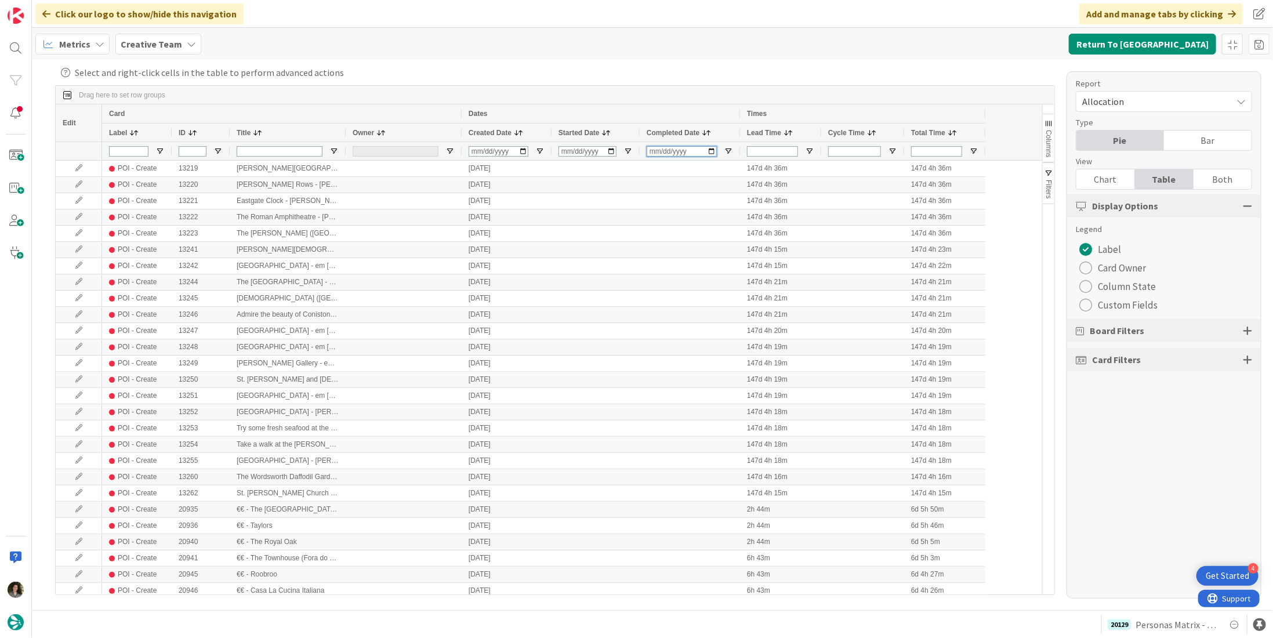
click at [654, 152] on input "Completed Date Filter Input" at bounding box center [681, 151] width 70 height 10
type input "2025-12-08"
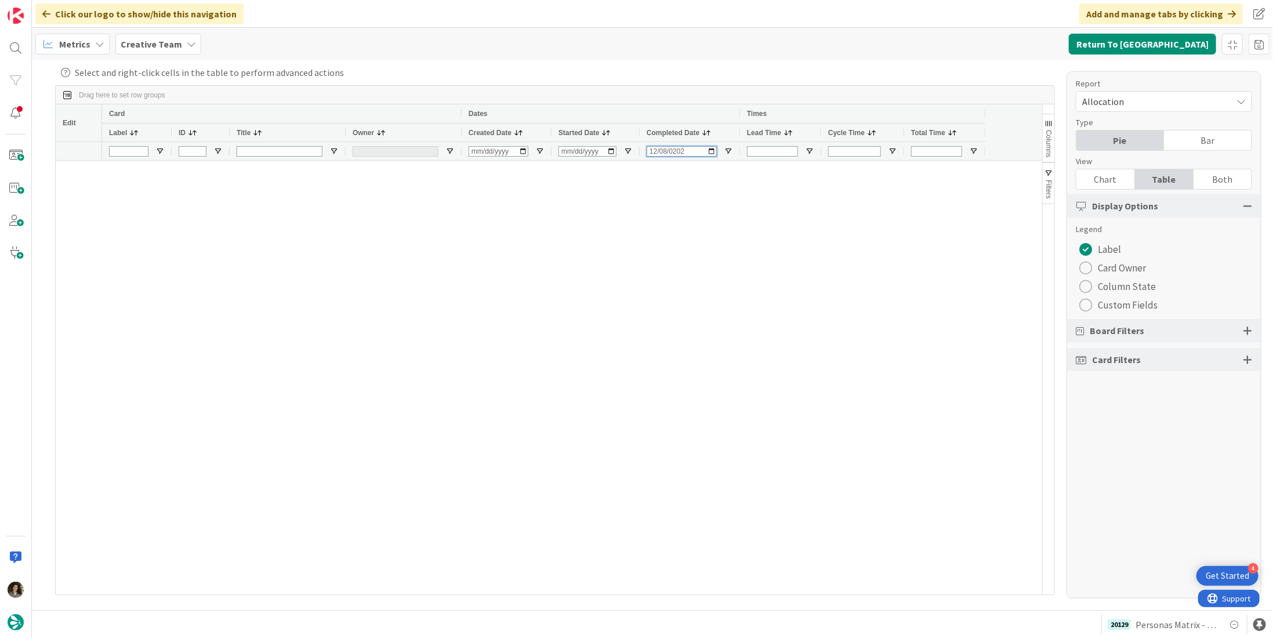
click at [652, 150] on input "2025-12-08" at bounding box center [681, 151] width 70 height 10
click at [664, 151] on input "2025-08-18" at bounding box center [681, 151] width 70 height 10
type input "[DATE]"
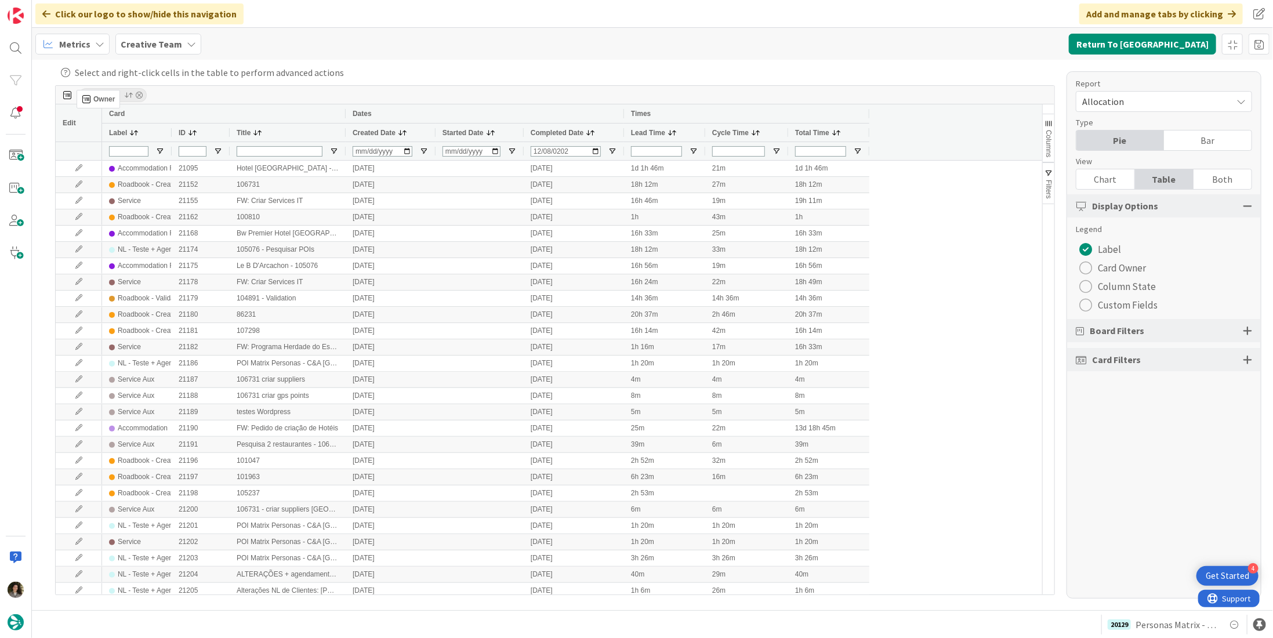
drag, startPoint x: 366, startPoint y: 134, endPoint x: 82, endPoint y: 95, distance: 286.8
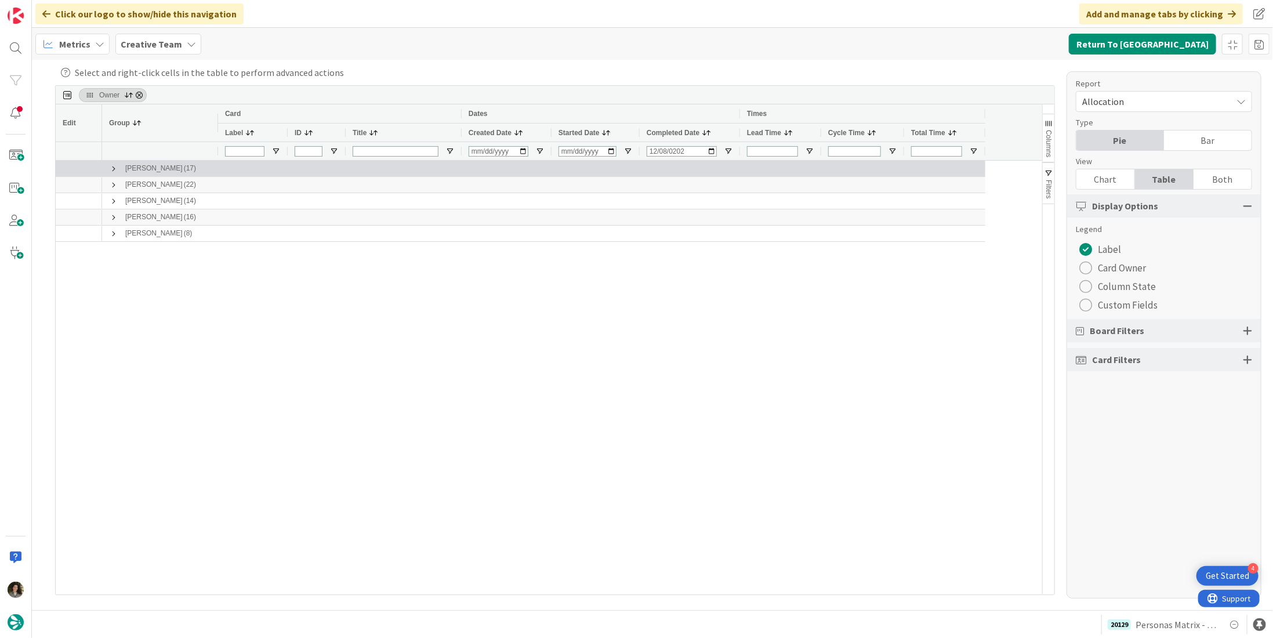
click at [112, 170] on span at bounding box center [113, 168] width 9 height 9
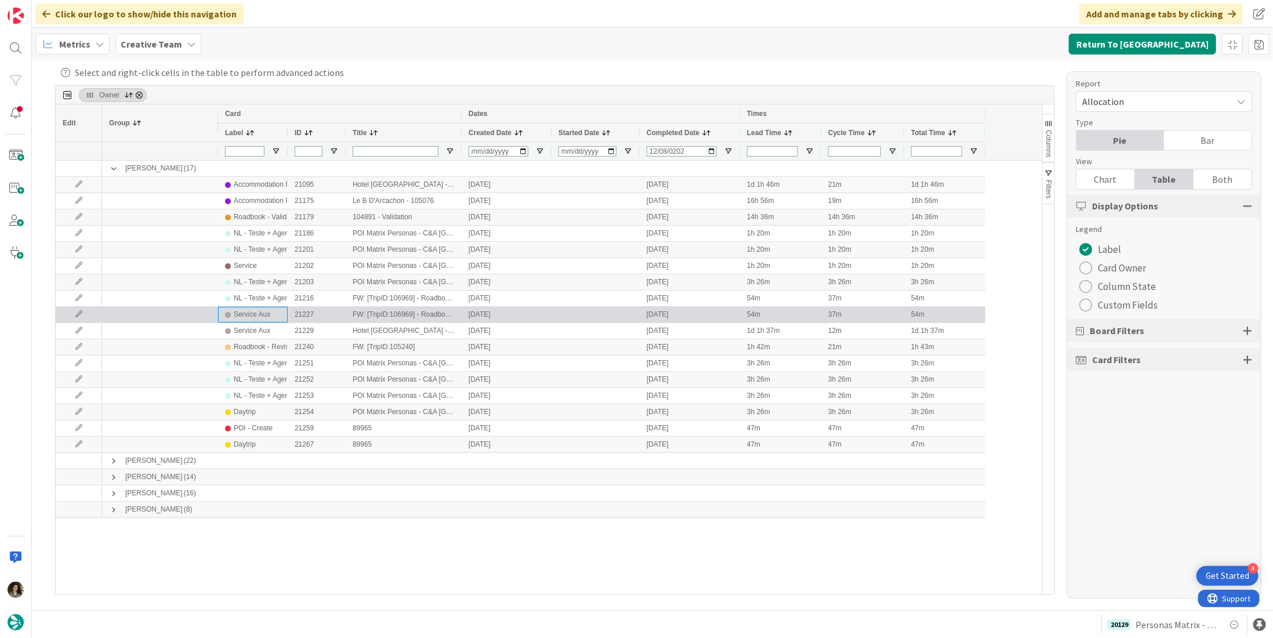
drag, startPoint x: 253, startPoint y: 312, endPoint x: 247, endPoint y: 299, distance: 14.5
click at [252, 308] on div "Service Aux" at bounding box center [252, 314] width 37 height 14
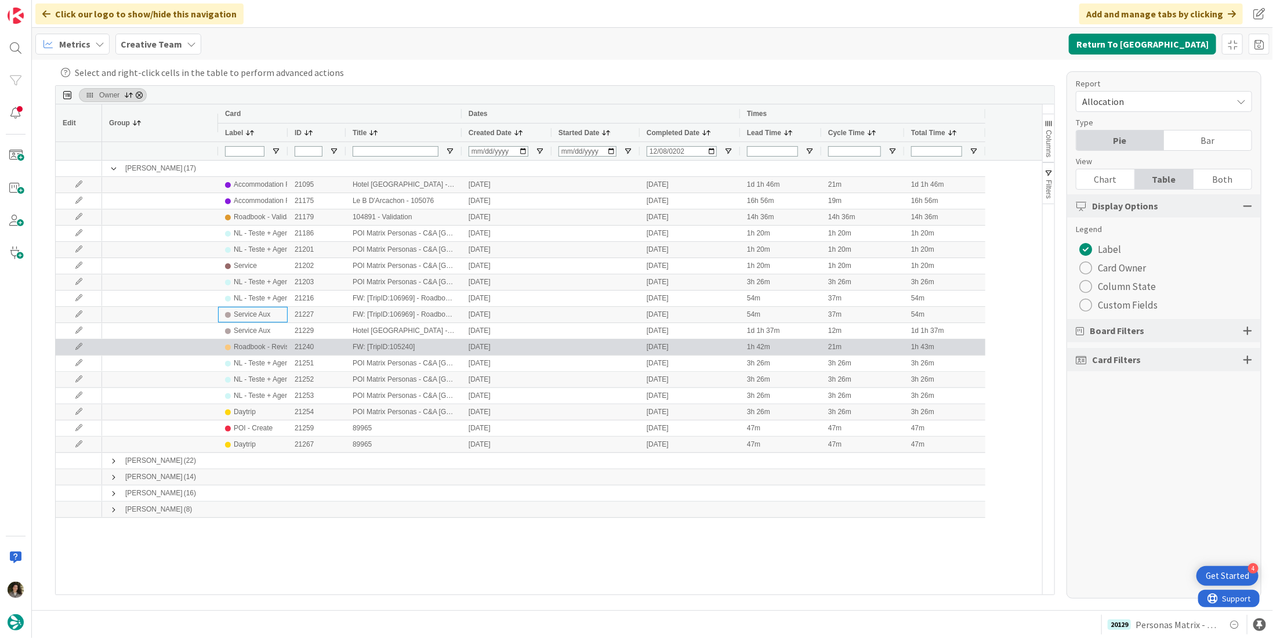
click at [269, 348] on div "Roadbook - Revision" at bounding box center [266, 347] width 64 height 14
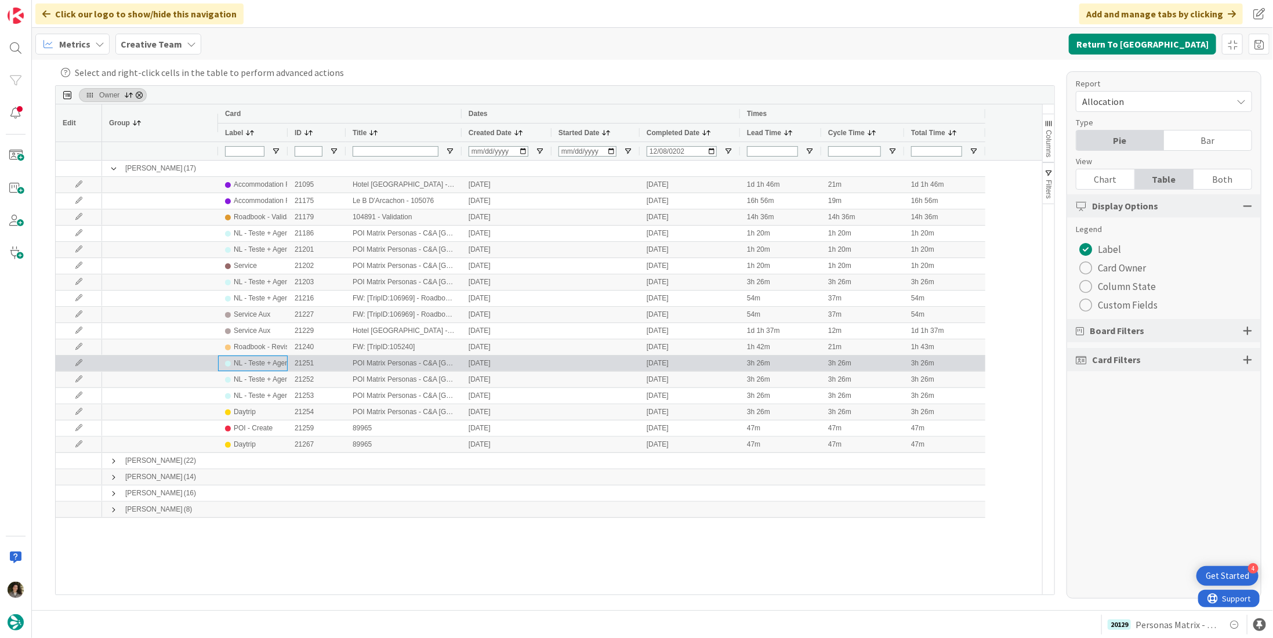
click at [271, 365] on div "NL - Teste + Agendamento" at bounding box center [275, 363] width 82 height 14
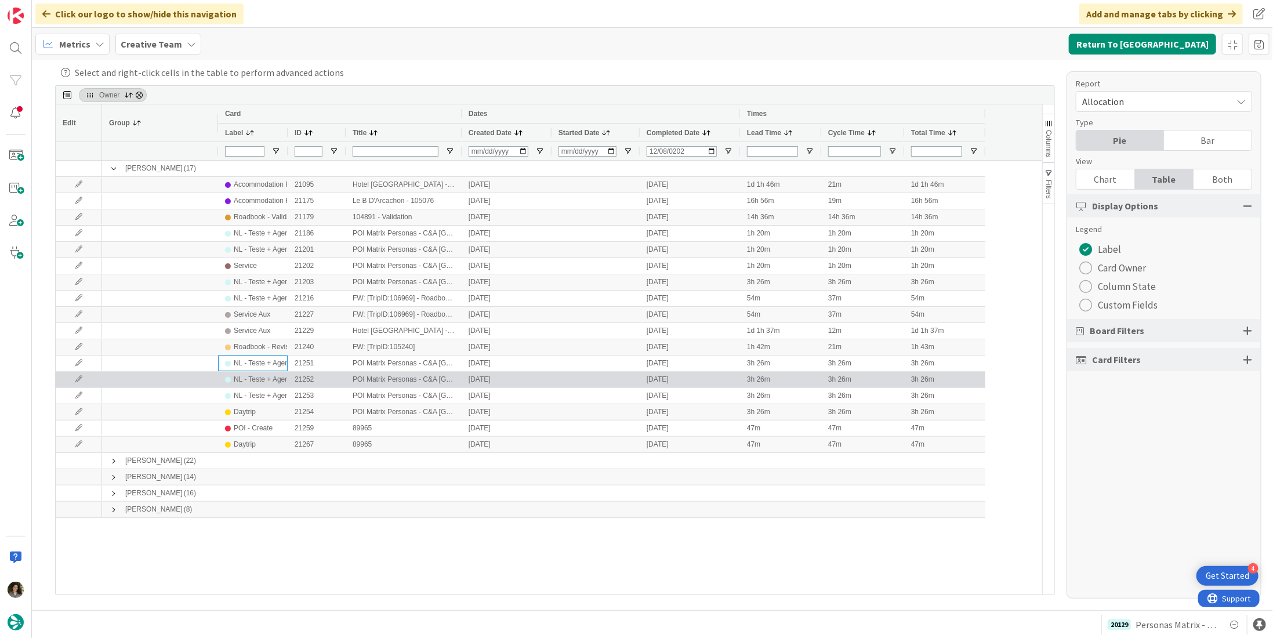
click at [281, 372] on div "NL - Teste + Agendamento" at bounding box center [275, 379] width 82 height 14
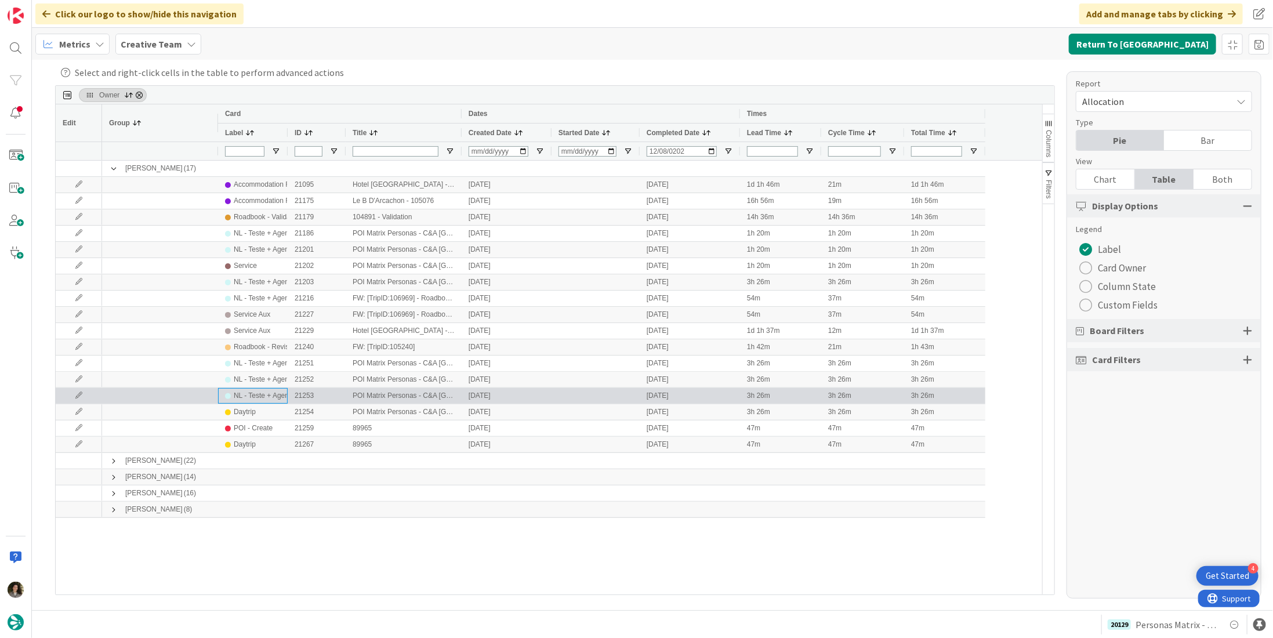
click at [274, 391] on div "NL - Teste + Agendamento" at bounding box center [275, 395] width 82 height 14
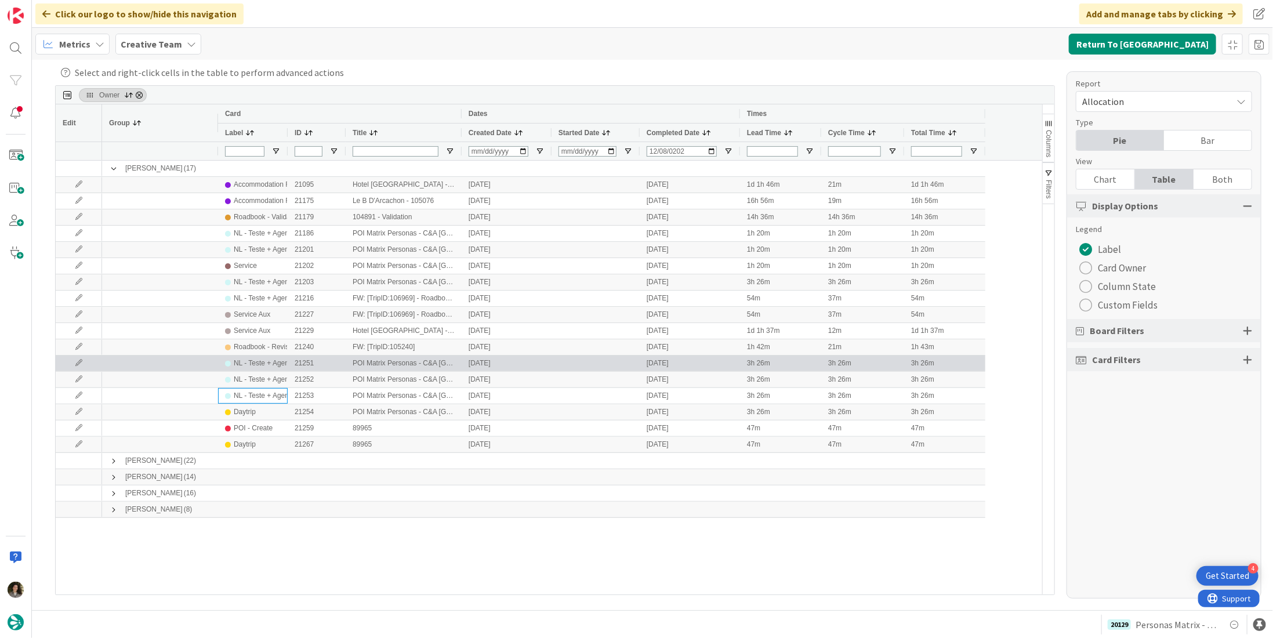
click at [281, 360] on div "NL - Teste + Agendamento" at bounding box center [275, 363] width 82 height 14
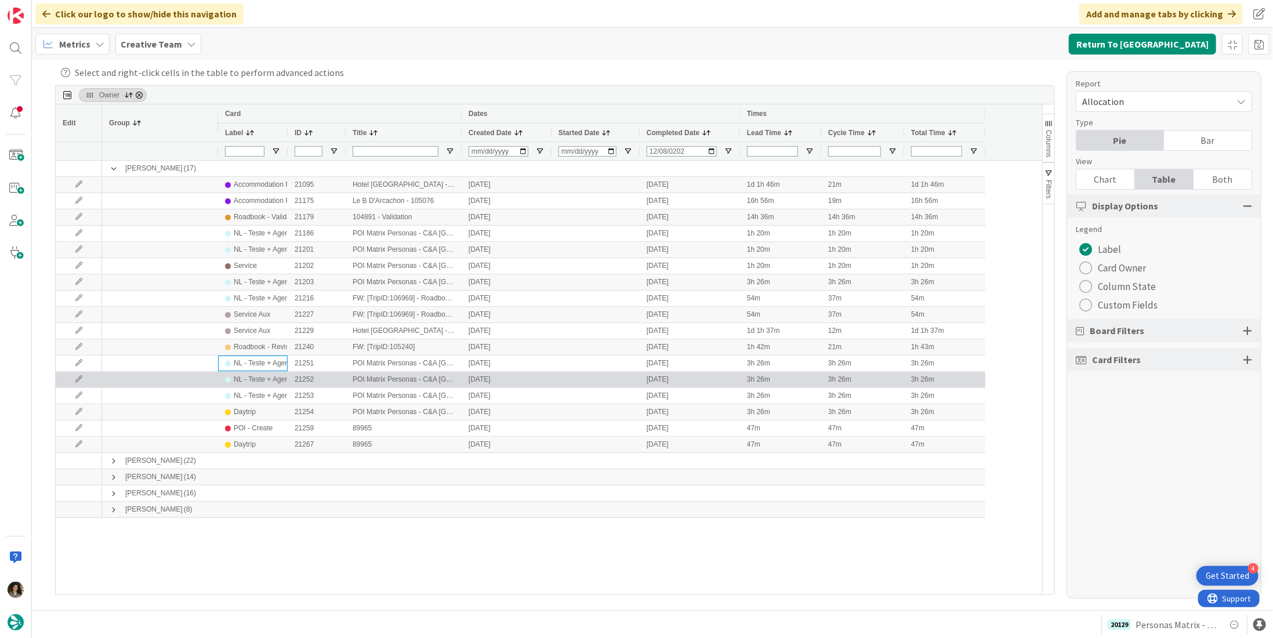
click at [263, 377] on div "NL - Teste + Agendamento" at bounding box center [275, 379] width 82 height 14
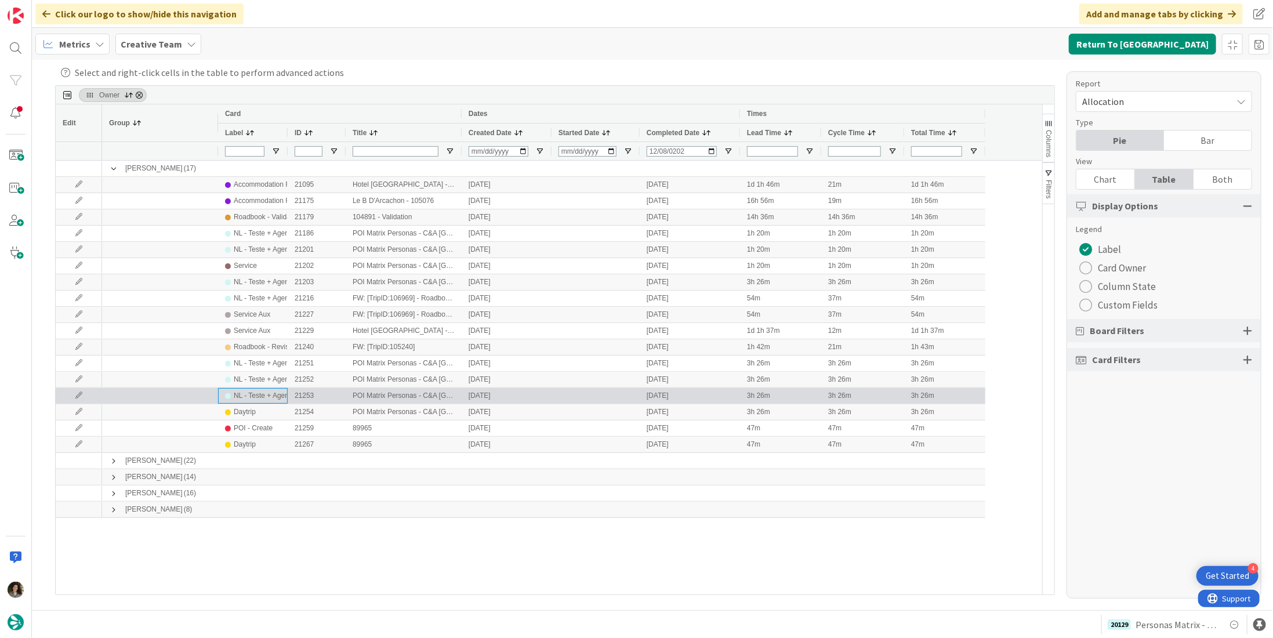
click at [254, 391] on div "NL - Teste + Agendamento" at bounding box center [275, 395] width 82 height 14
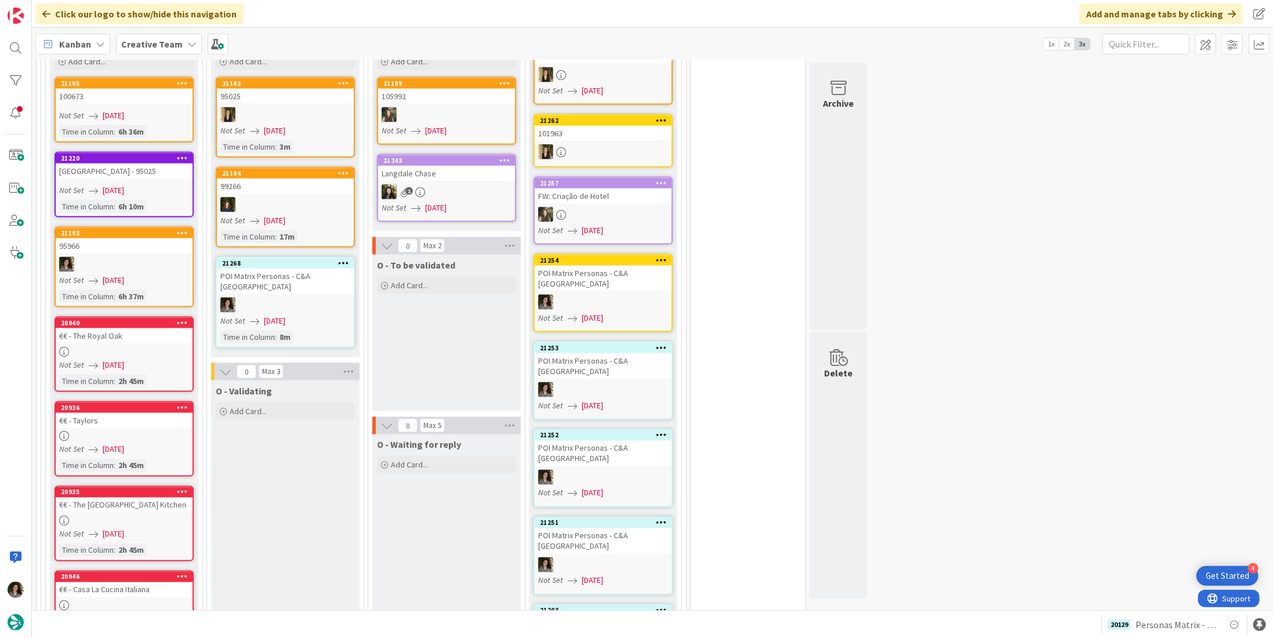
scroll to position [1160, 0]
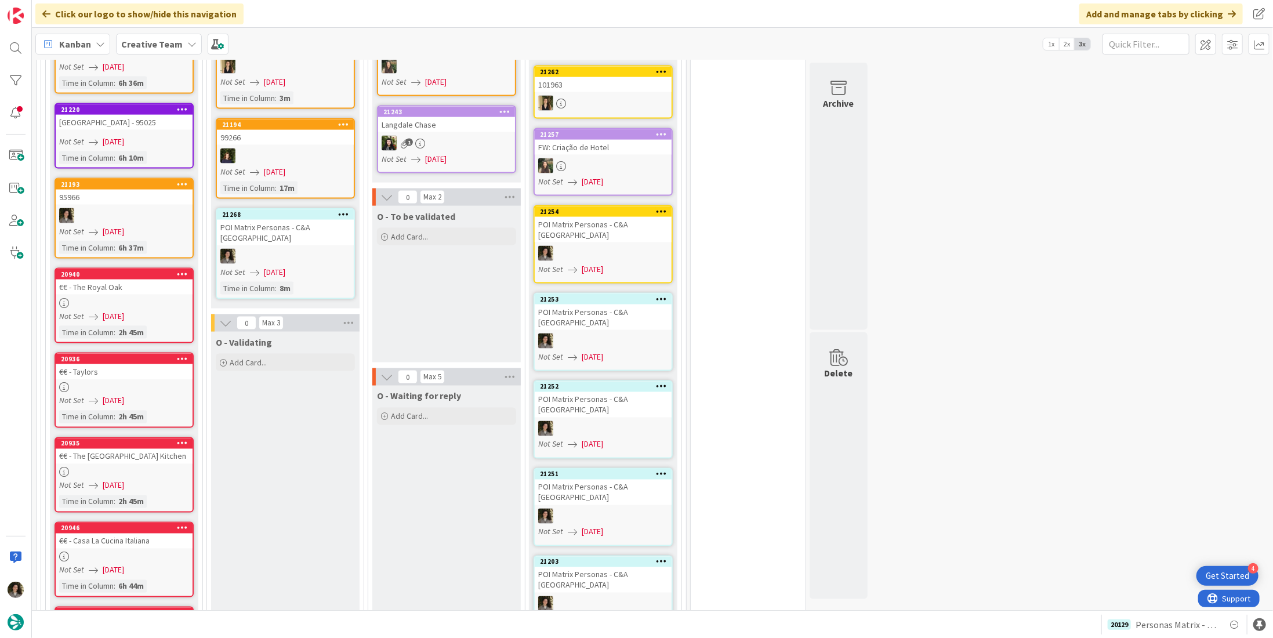
click at [589, 567] on div "POI Matrix Personas - C&A [GEOGRAPHIC_DATA]" at bounding box center [603, 580] width 137 height 26
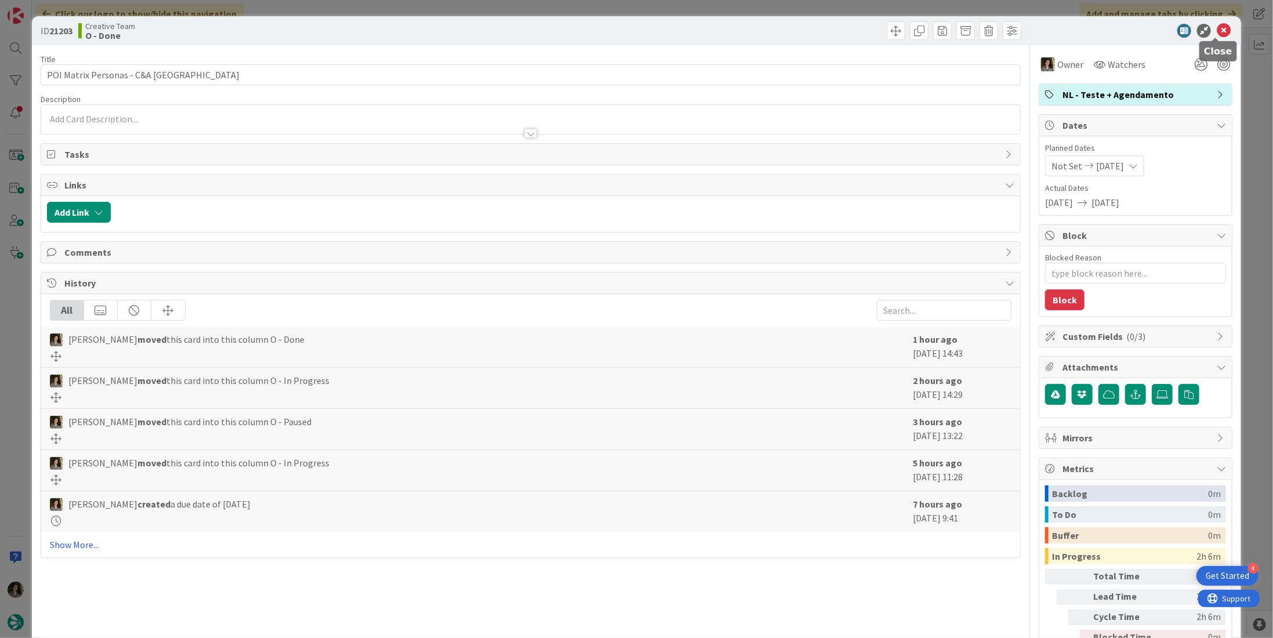
click at [1216, 32] on icon at bounding box center [1223, 31] width 14 height 14
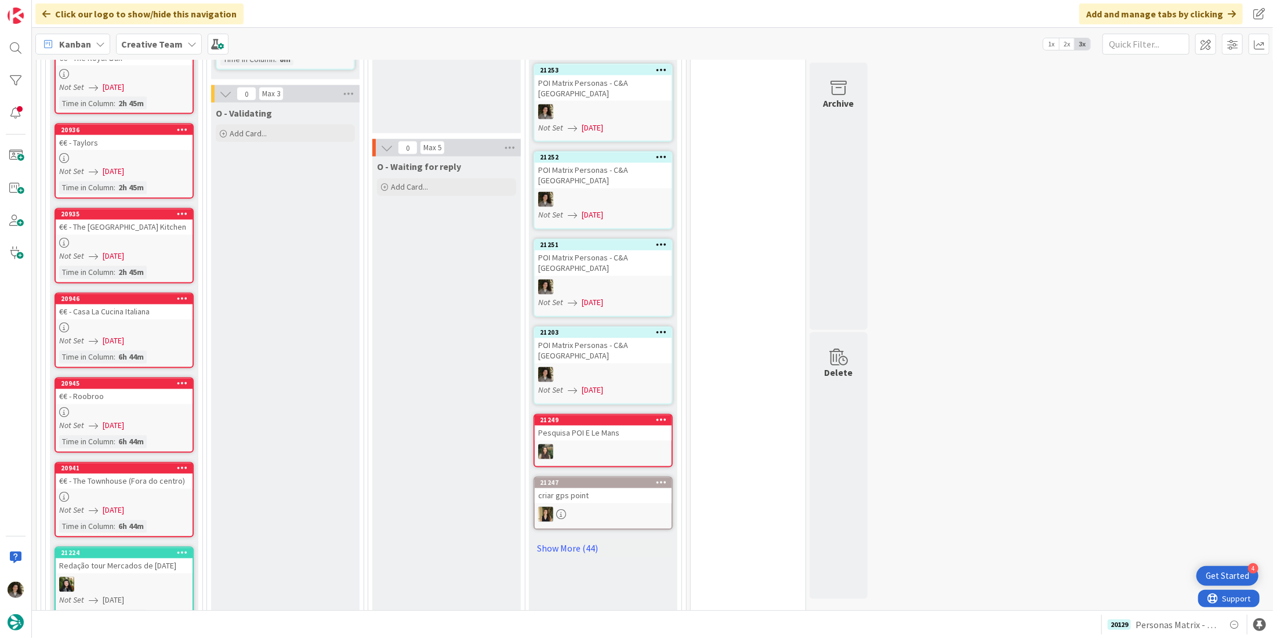
scroll to position [1391, 0]
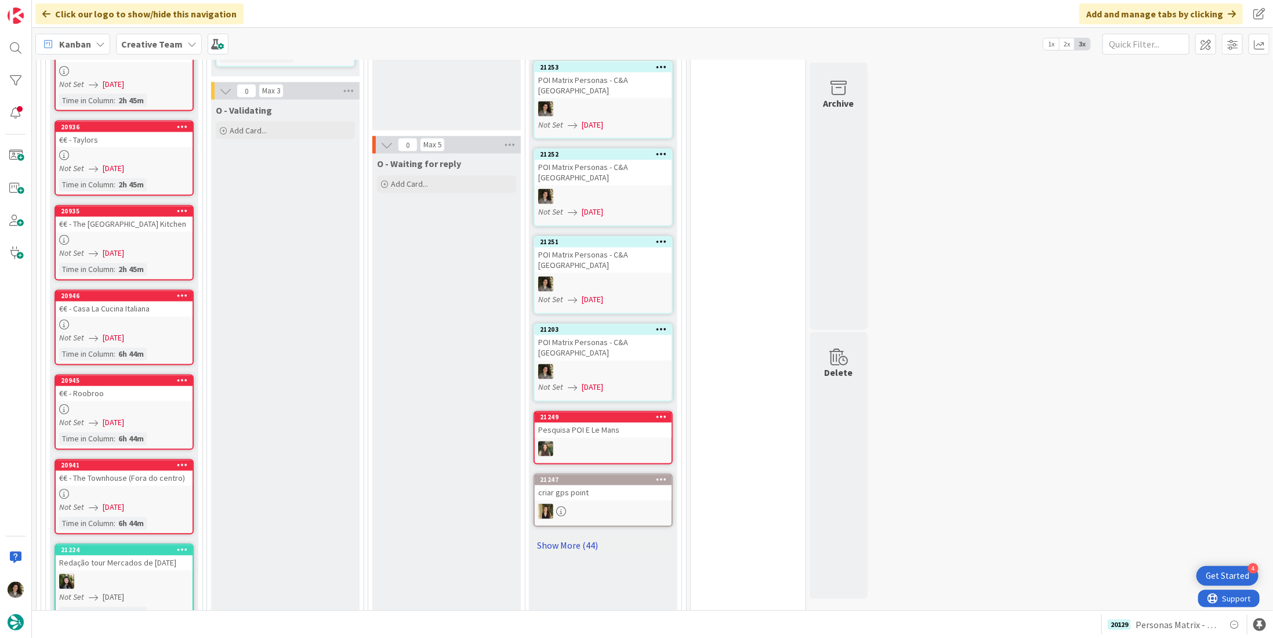
click at [560, 536] on link "Show More (44)" at bounding box center [602, 545] width 139 height 19
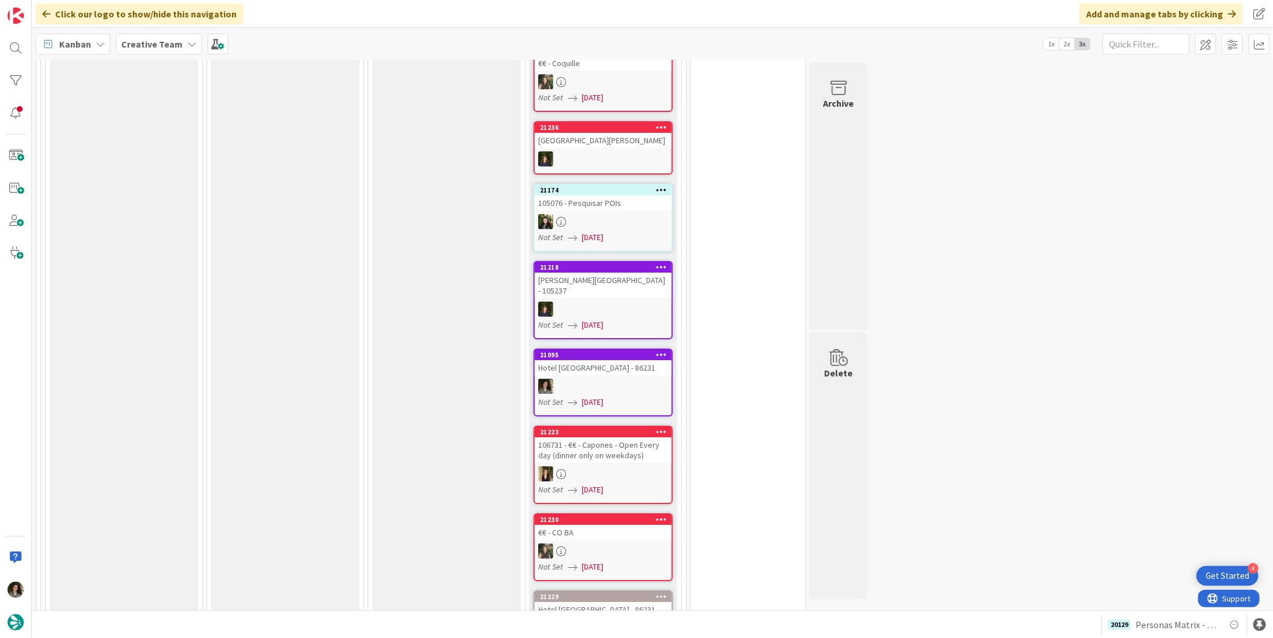
scroll to position [2841, 0]
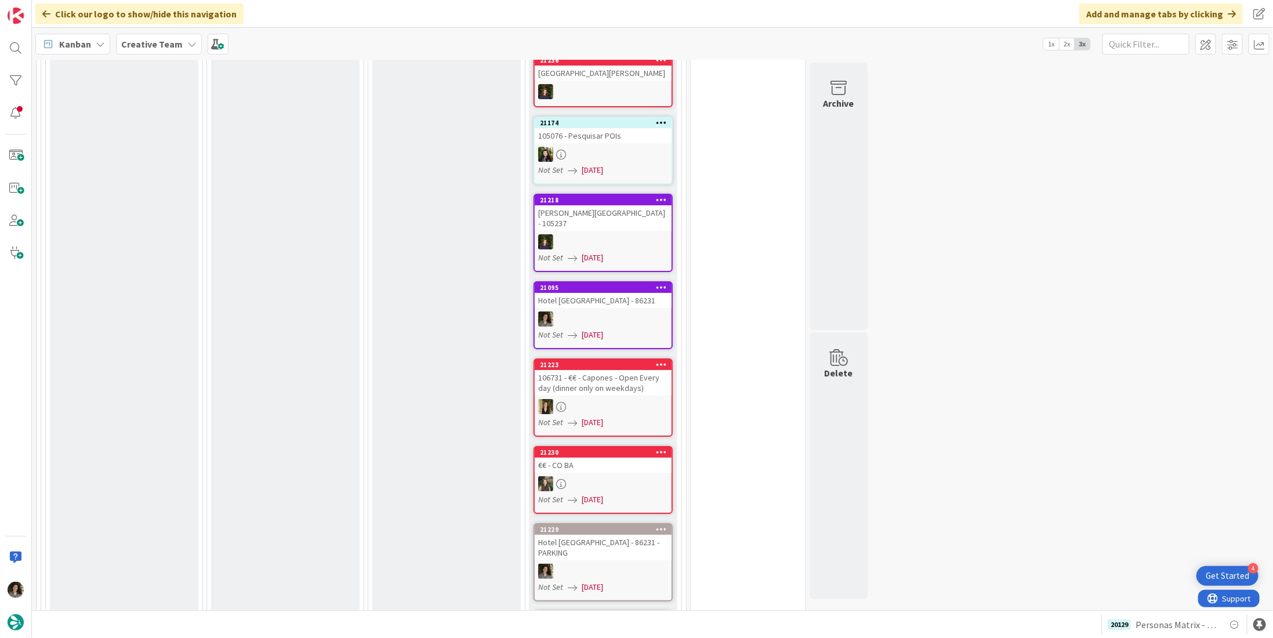
click at [603, 329] on span "[DATE]" at bounding box center [592, 335] width 21 height 12
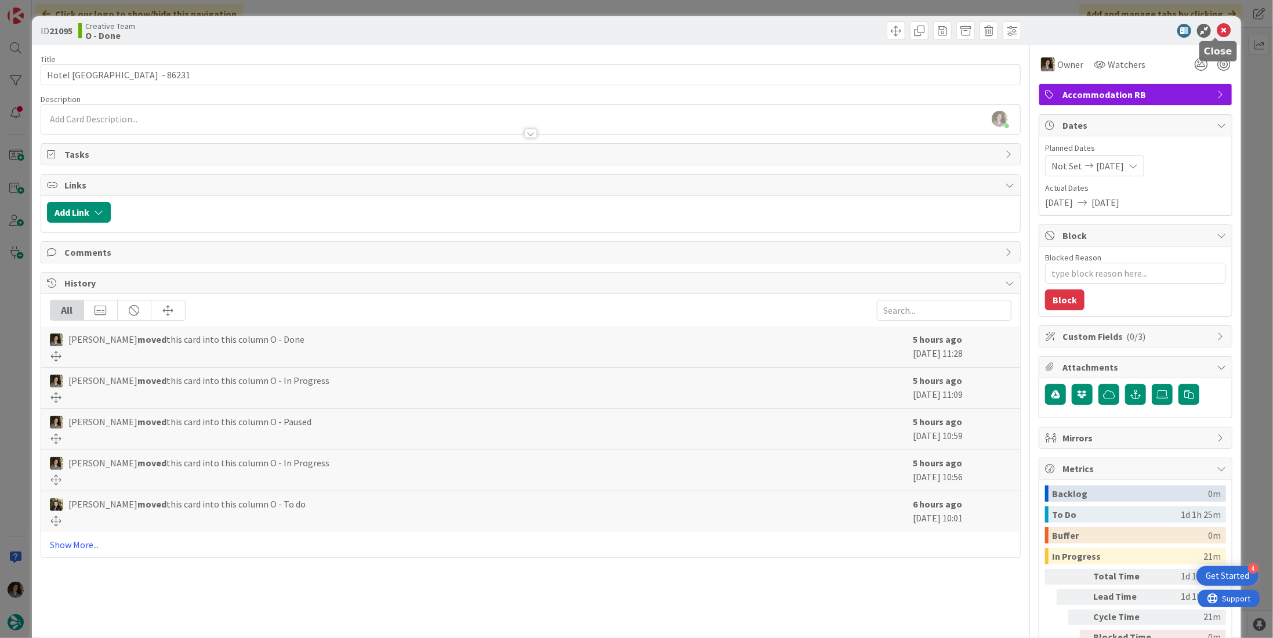
click at [1216, 30] on icon at bounding box center [1223, 31] width 14 height 14
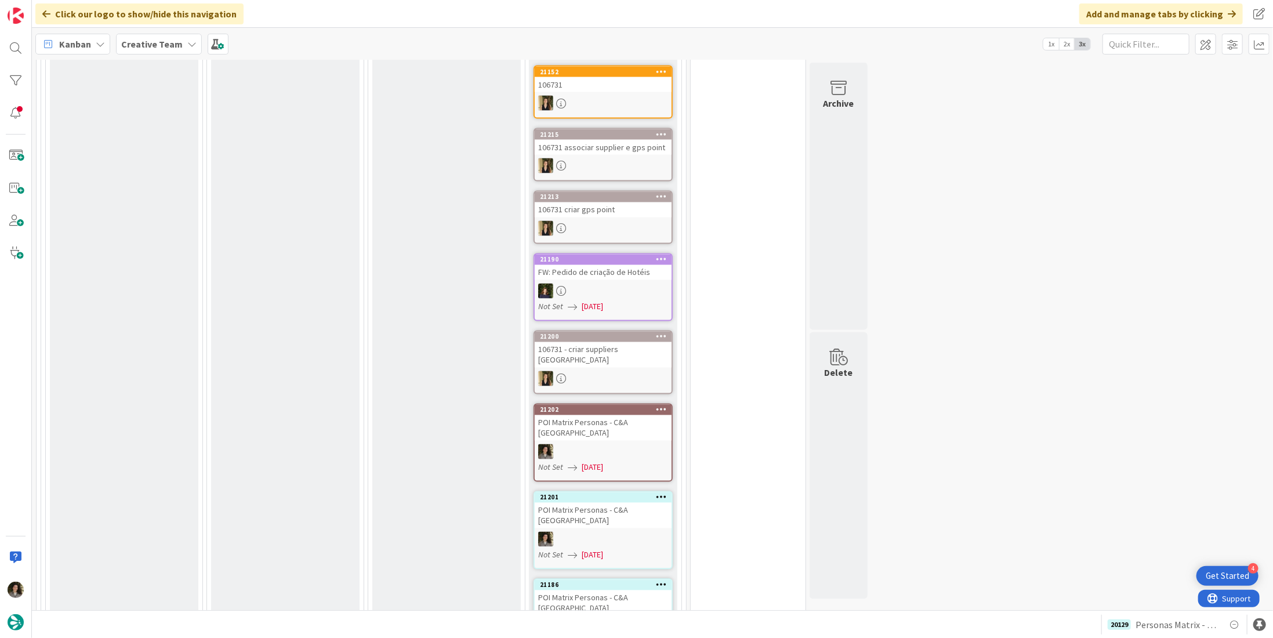
scroll to position [4406, 0]
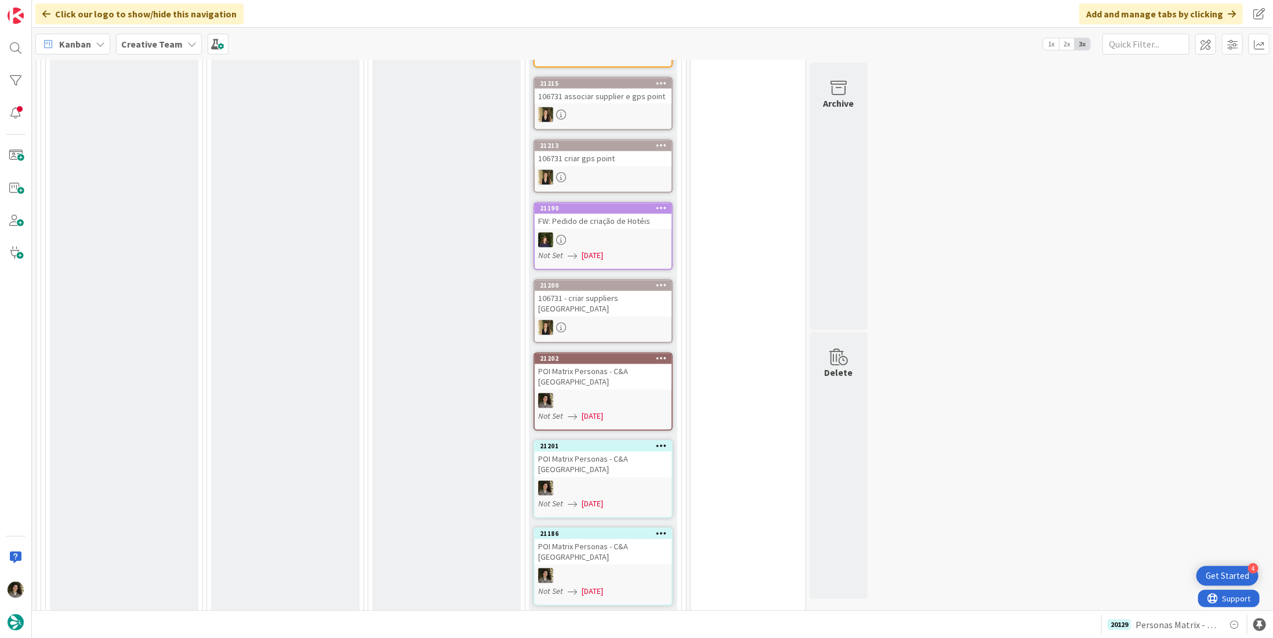
click at [613, 568] on div at bounding box center [603, 575] width 137 height 15
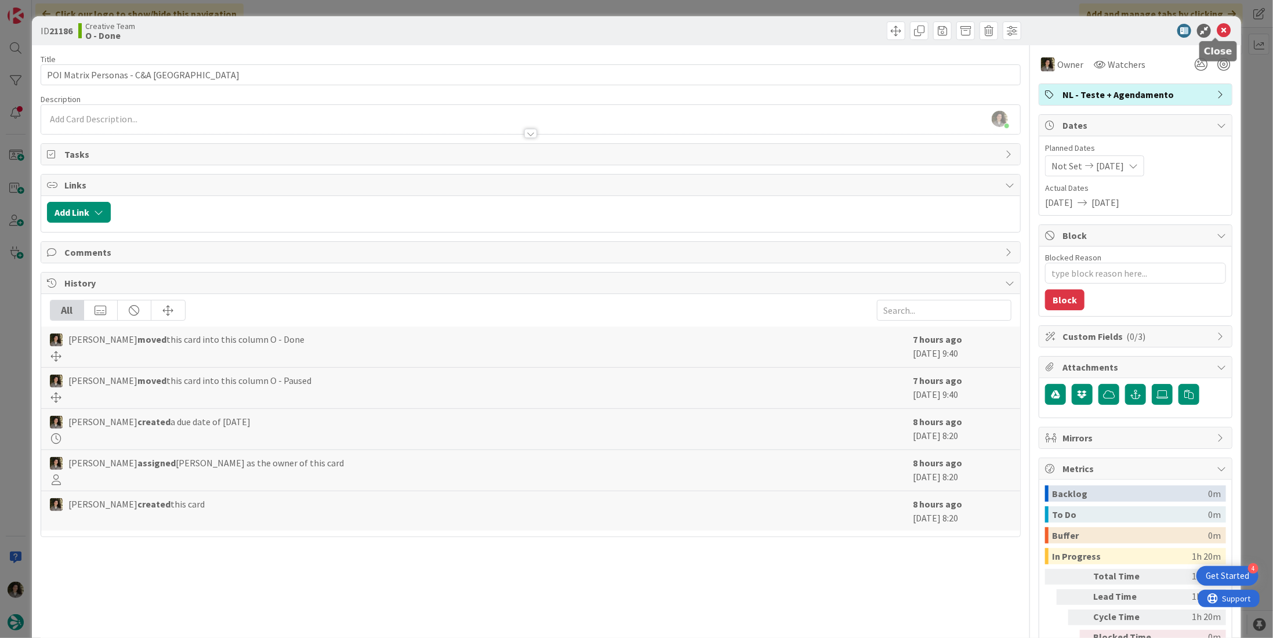
click at [1219, 33] on icon at bounding box center [1223, 31] width 14 height 14
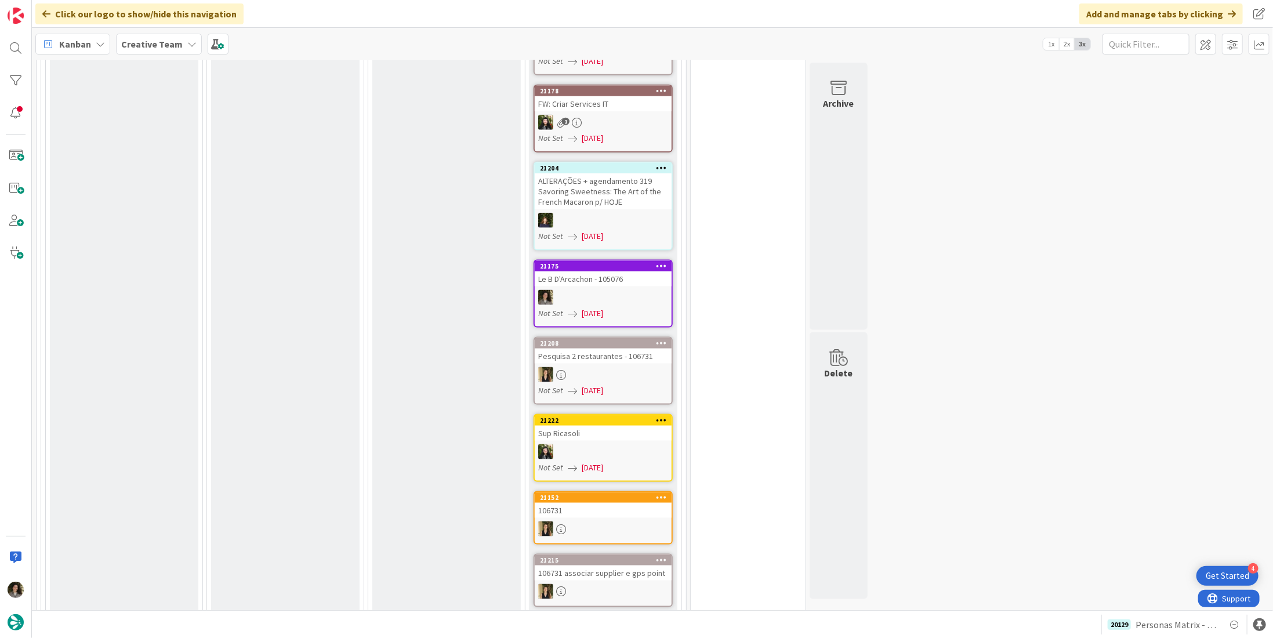
scroll to position [3885, 0]
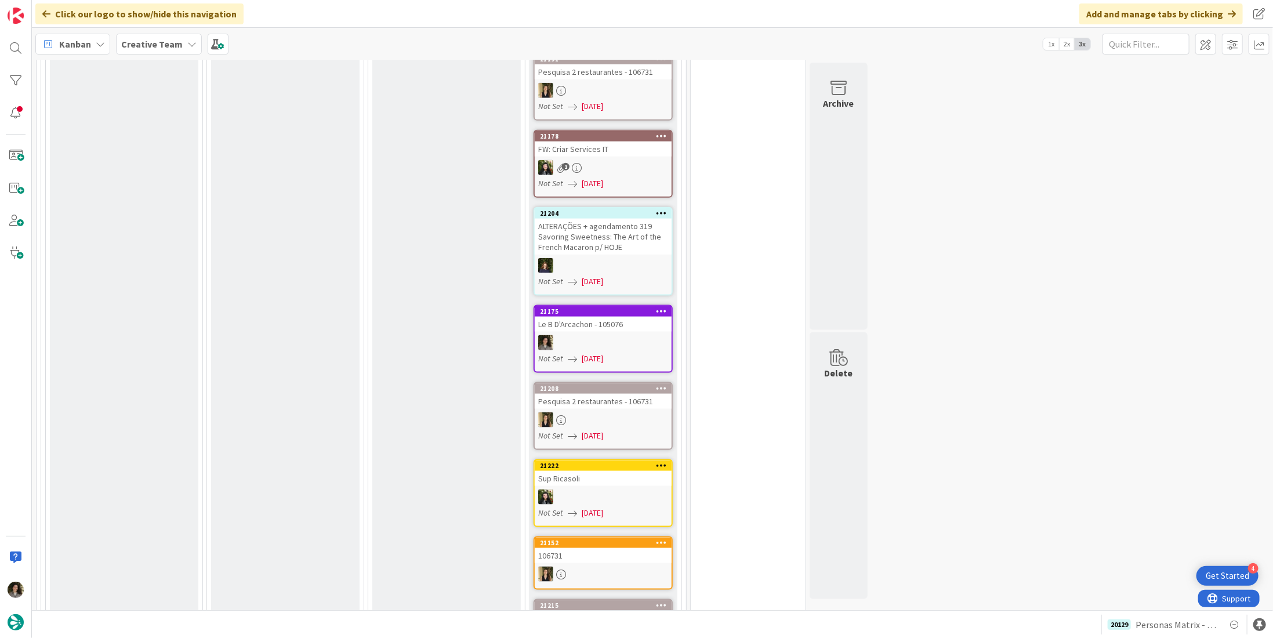
click at [624, 335] on div at bounding box center [603, 342] width 137 height 15
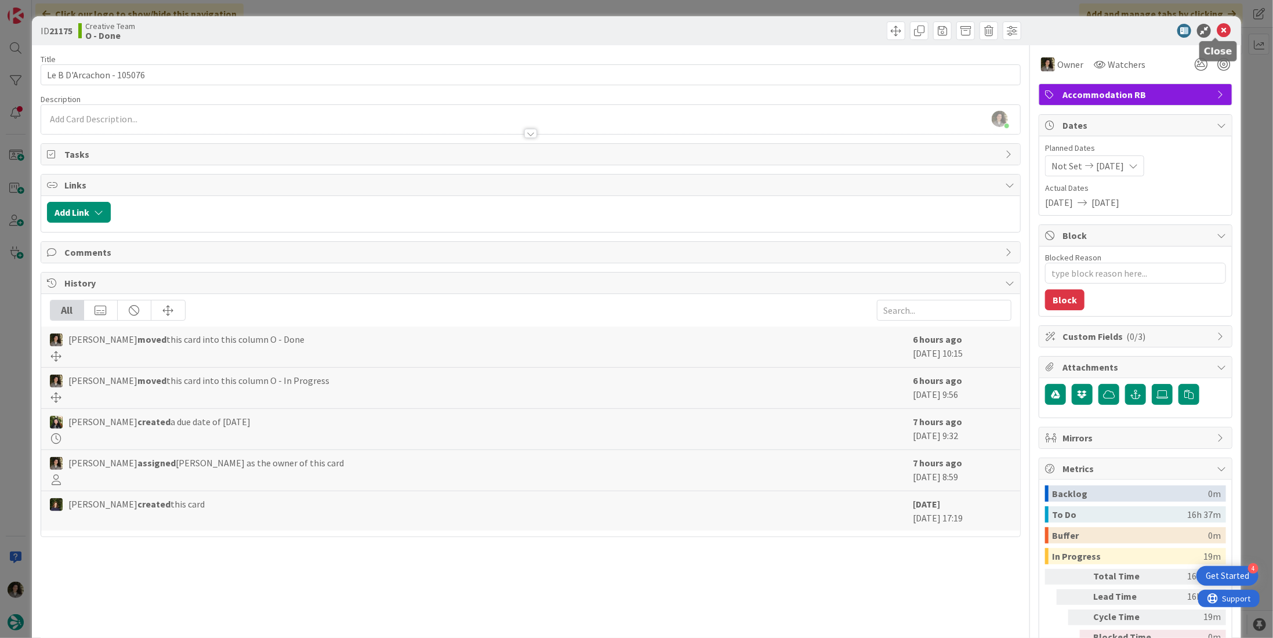
click at [1216, 28] on icon at bounding box center [1223, 31] width 14 height 14
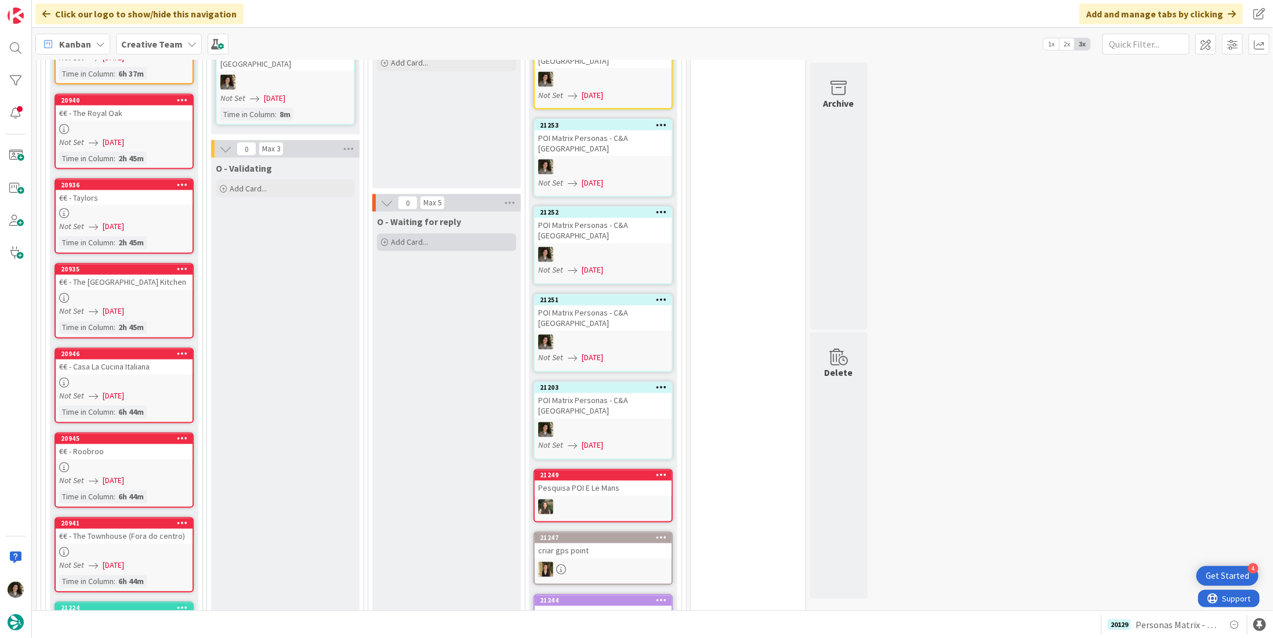
scroll to position [1218, 0]
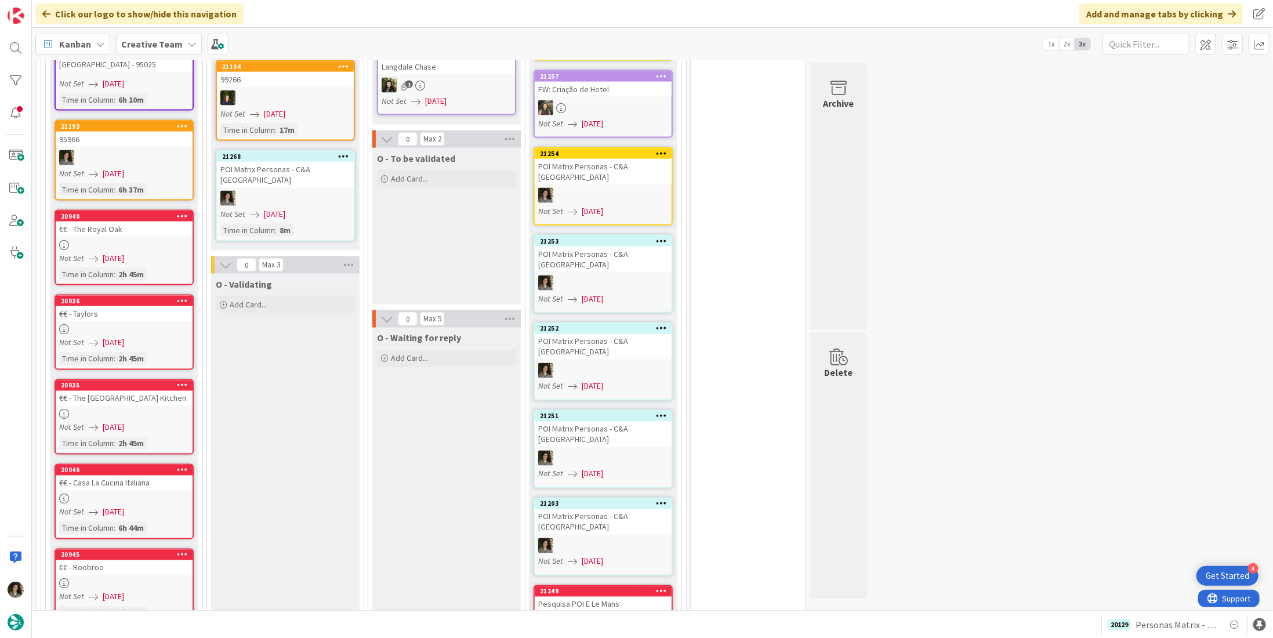
click at [332, 224] on div "Time in Column : 8m" at bounding box center [285, 230] width 130 height 13
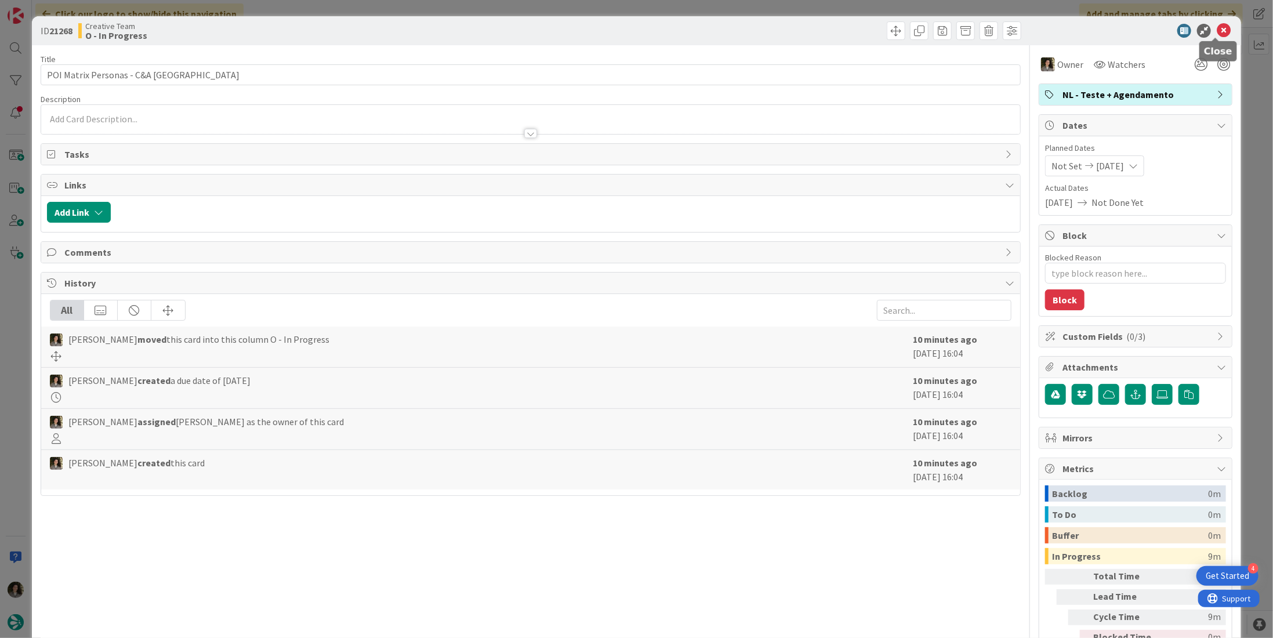
click at [1216, 30] on icon at bounding box center [1223, 31] width 14 height 14
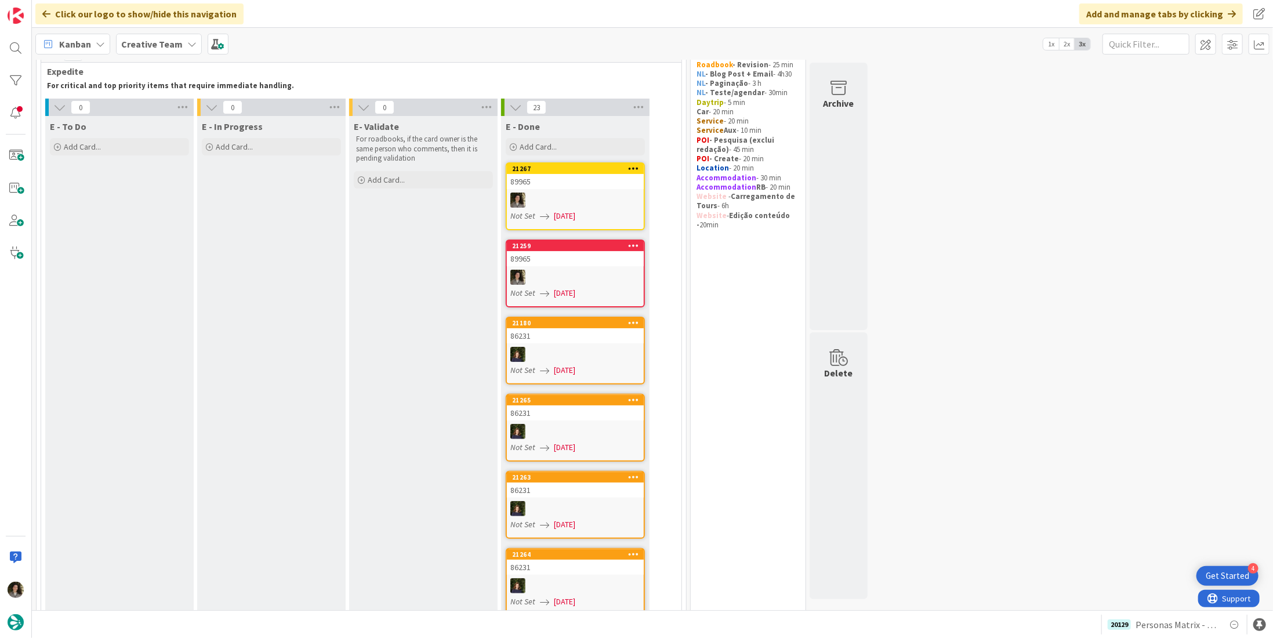
scroll to position [13, 0]
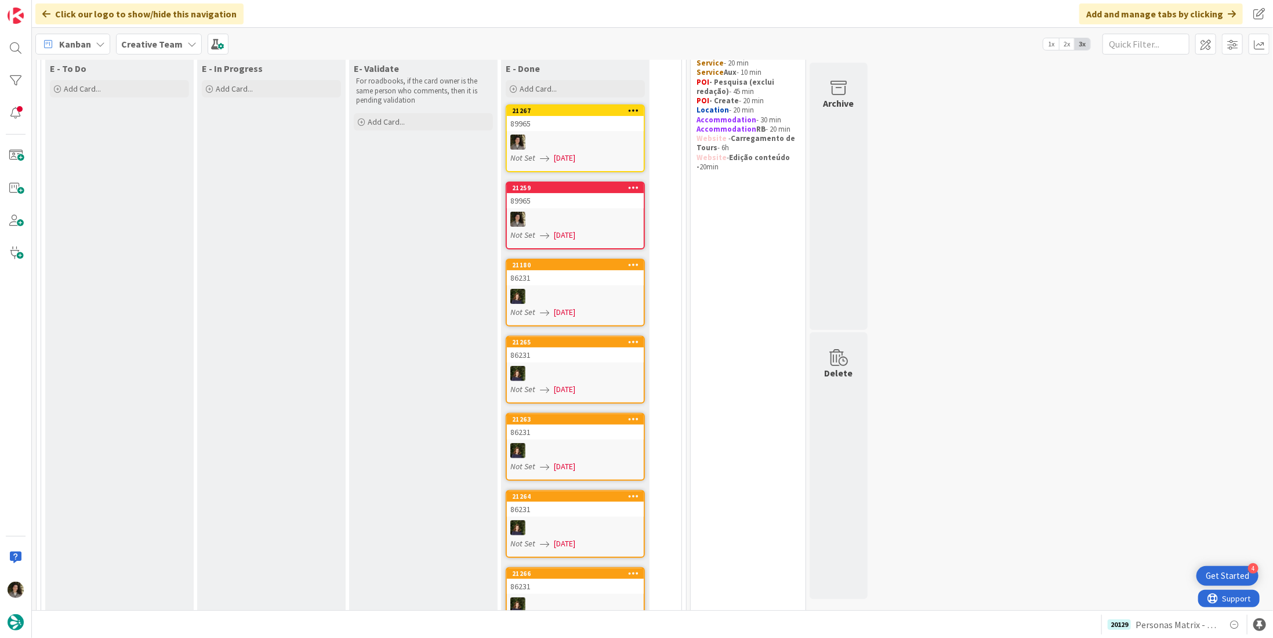
click at [611, 212] on div at bounding box center [575, 219] width 137 height 15
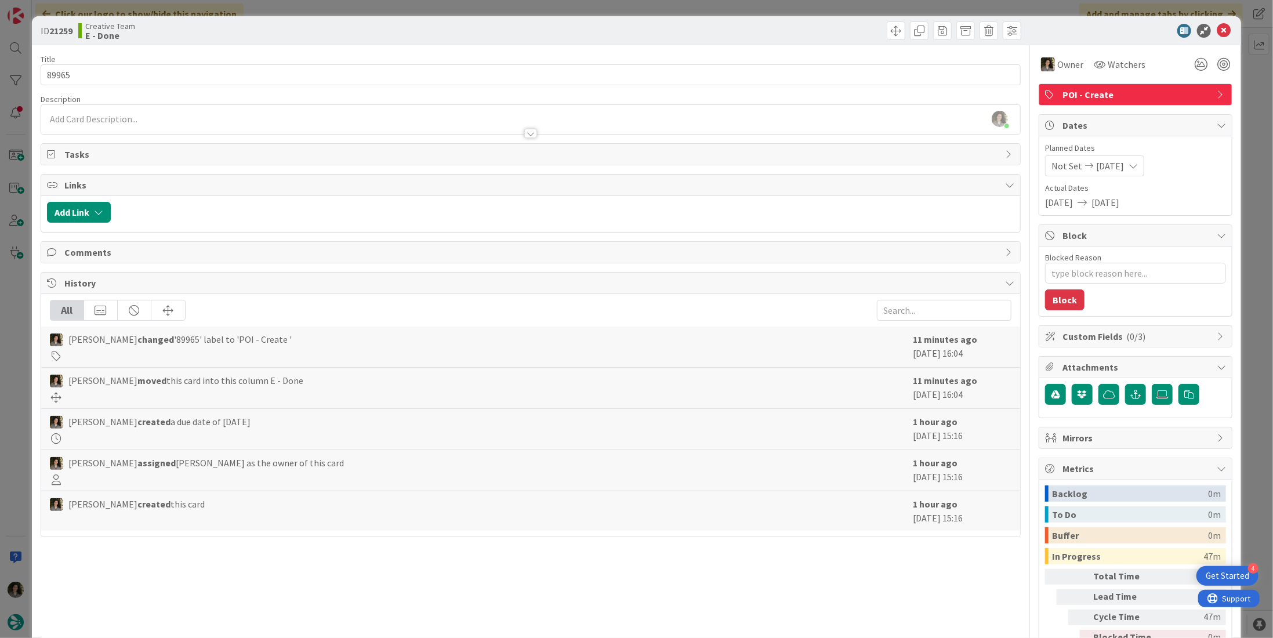
click at [1157, 92] on span "POI - Create" at bounding box center [1136, 95] width 148 height 14
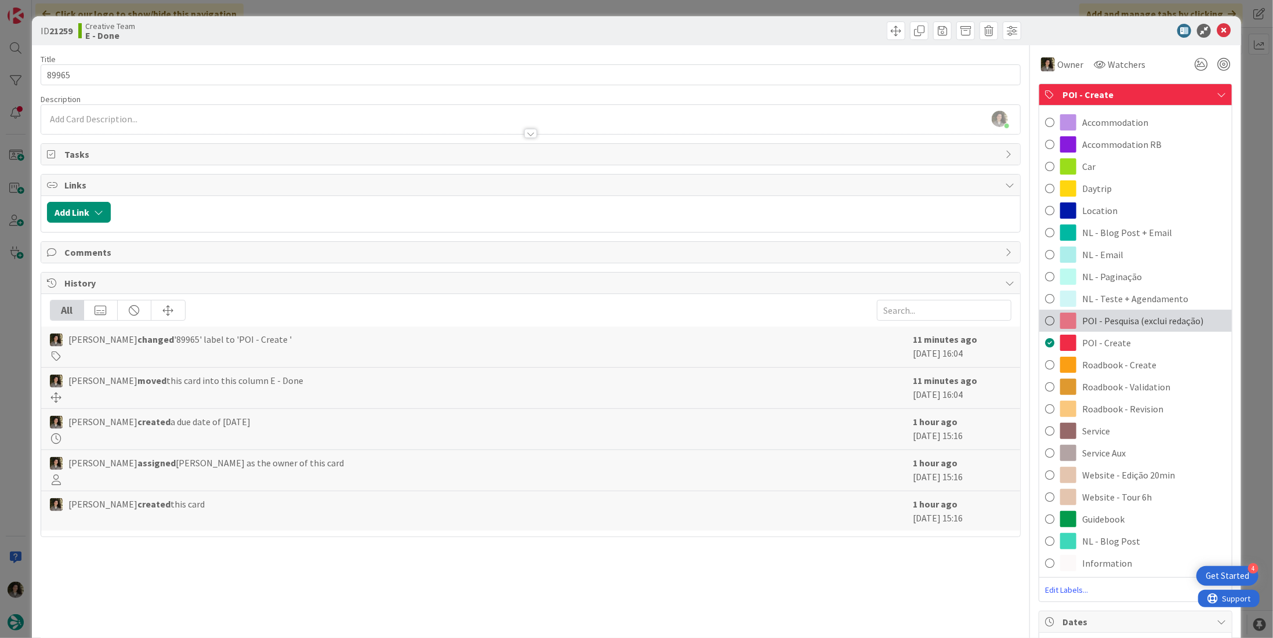
click at [1142, 324] on span "POI - Pesquisa (exclui redação)" at bounding box center [1142, 321] width 121 height 14
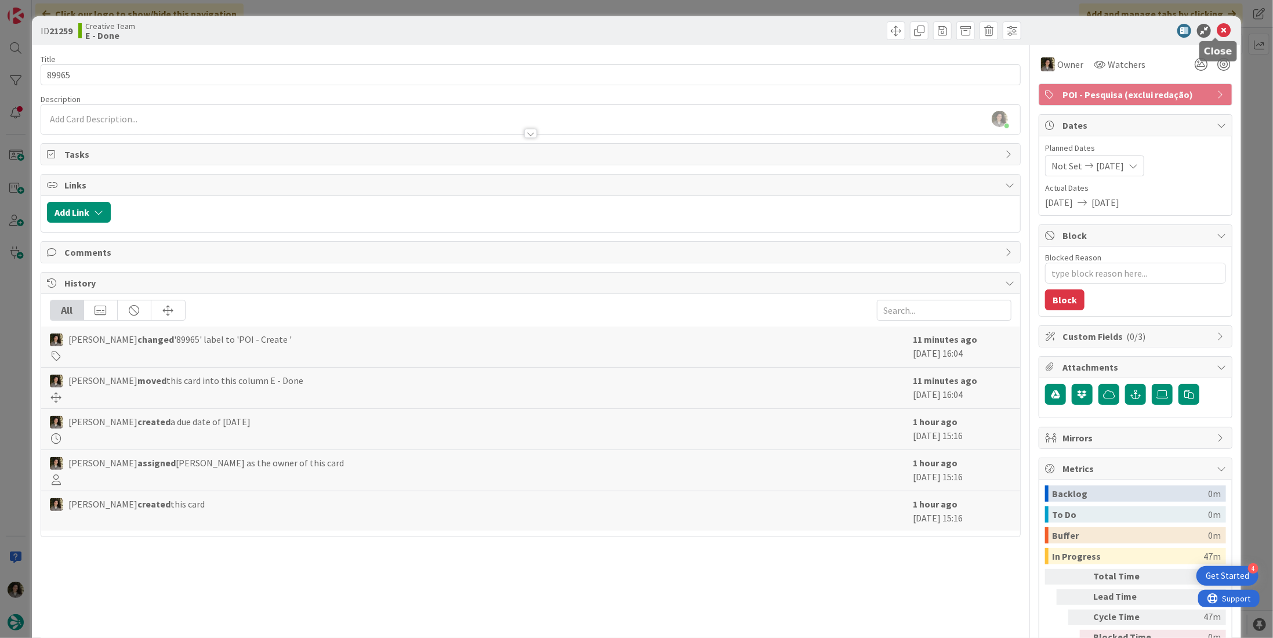
click at [1216, 32] on icon at bounding box center [1223, 31] width 14 height 14
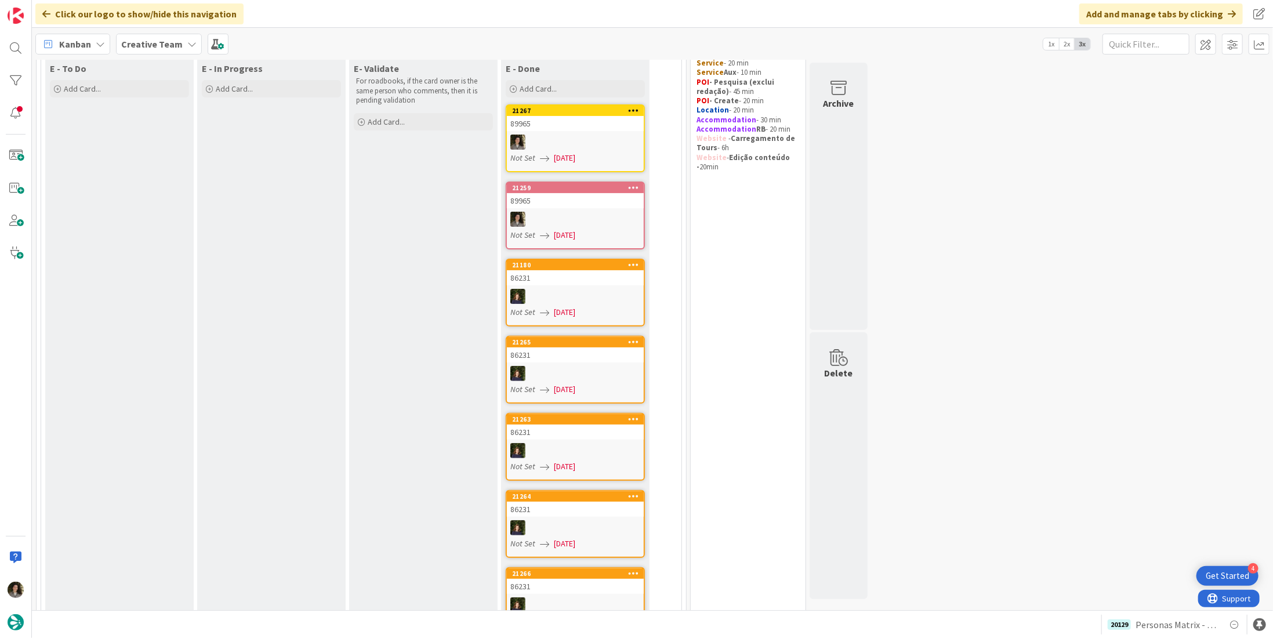
click at [554, 227] on link "21259 89965 Not Set 08/19/2025" at bounding box center [575, 215] width 139 height 68
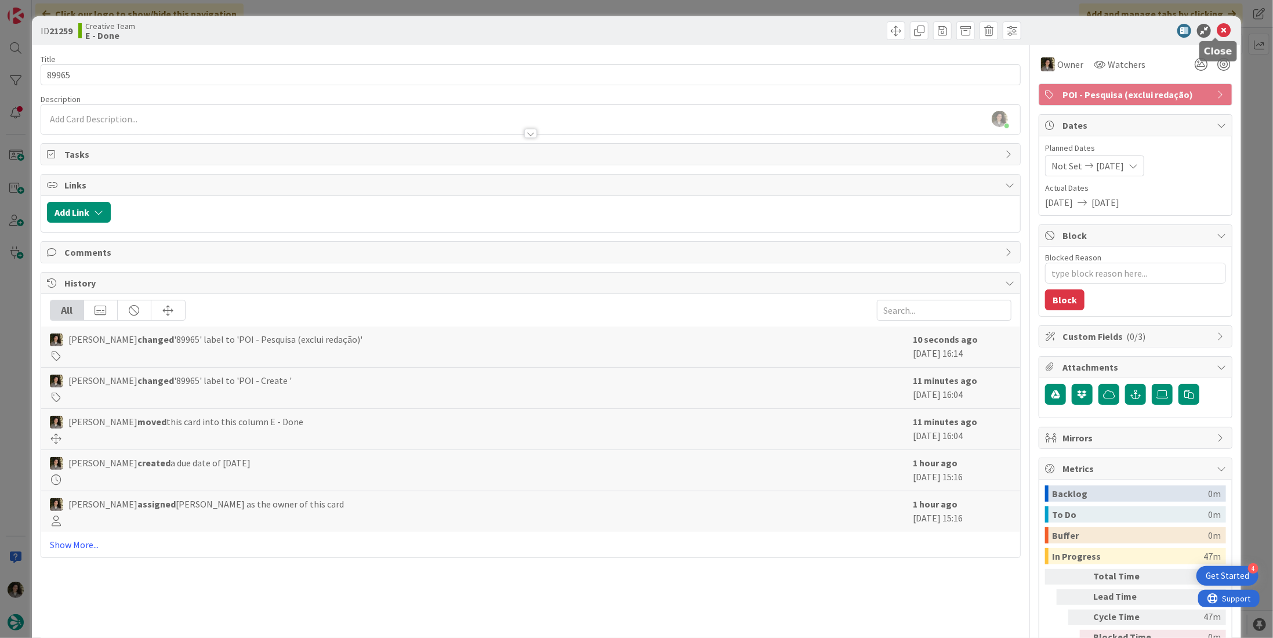
click at [1218, 32] on icon at bounding box center [1223, 31] width 14 height 14
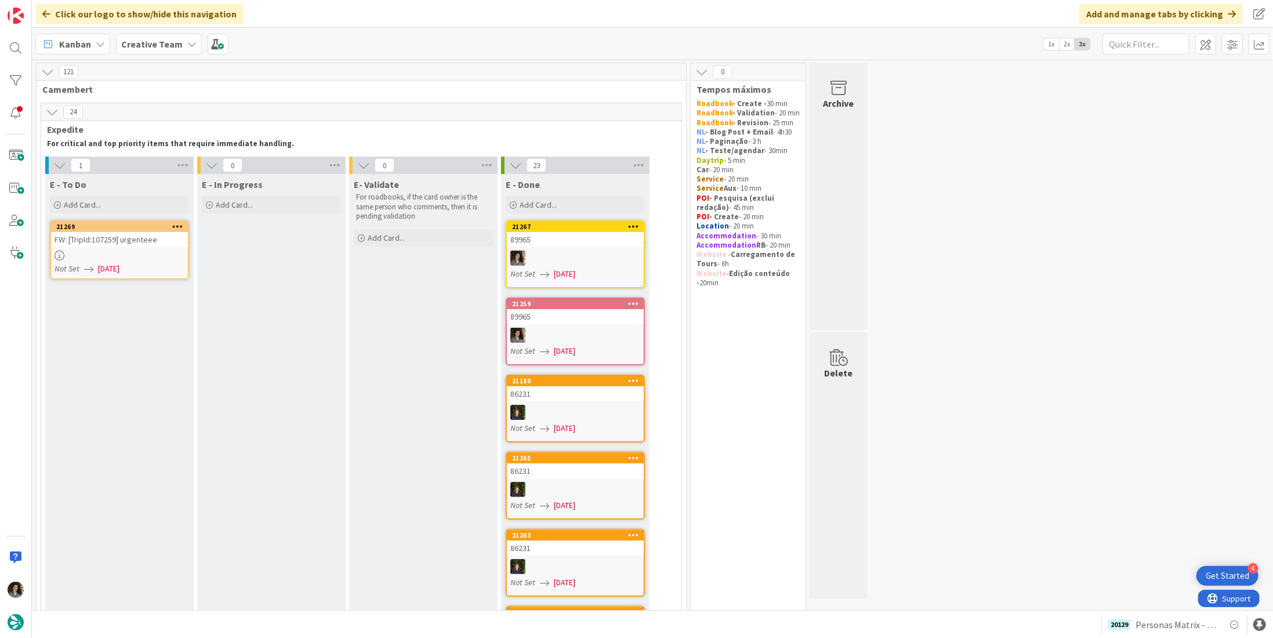
click at [167, 252] on div at bounding box center [119, 255] width 137 height 10
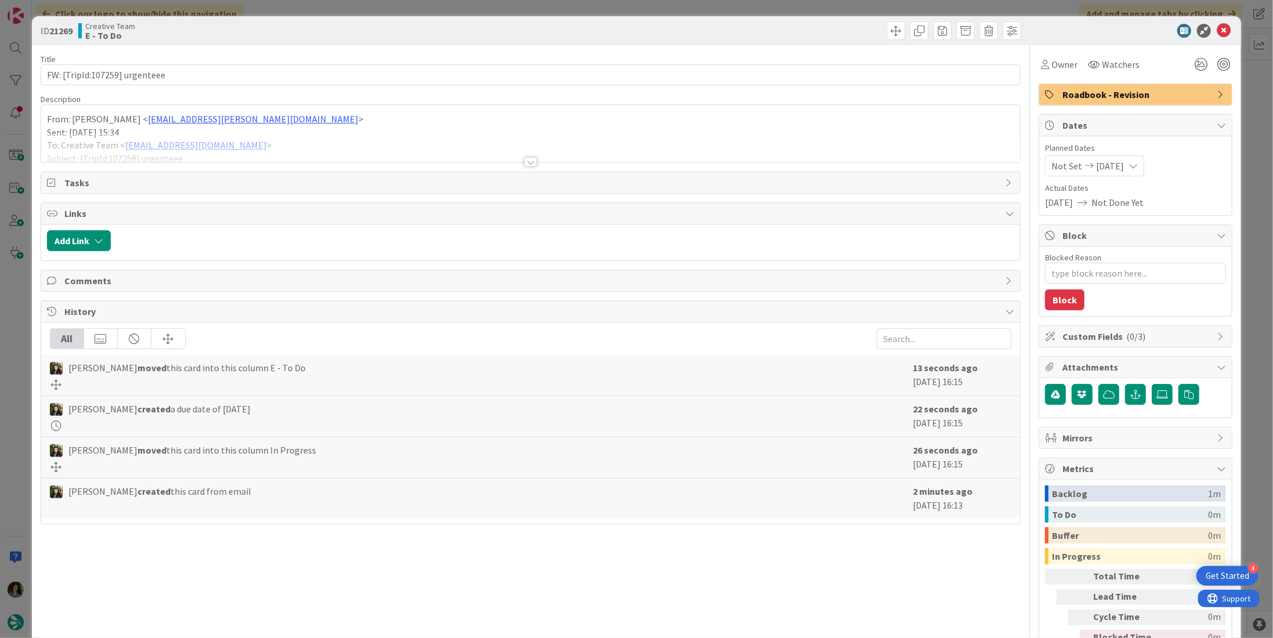
click at [527, 163] on div at bounding box center [530, 161] width 13 height 9
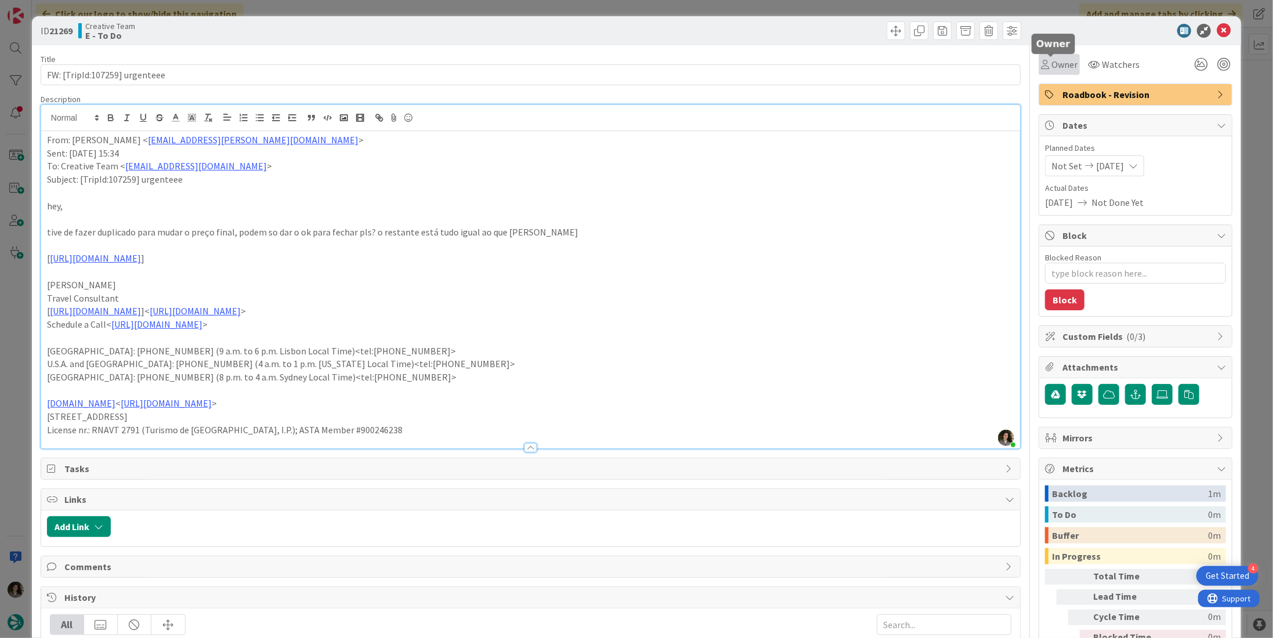
click at [1051, 57] on span "Owner" at bounding box center [1064, 64] width 26 height 14
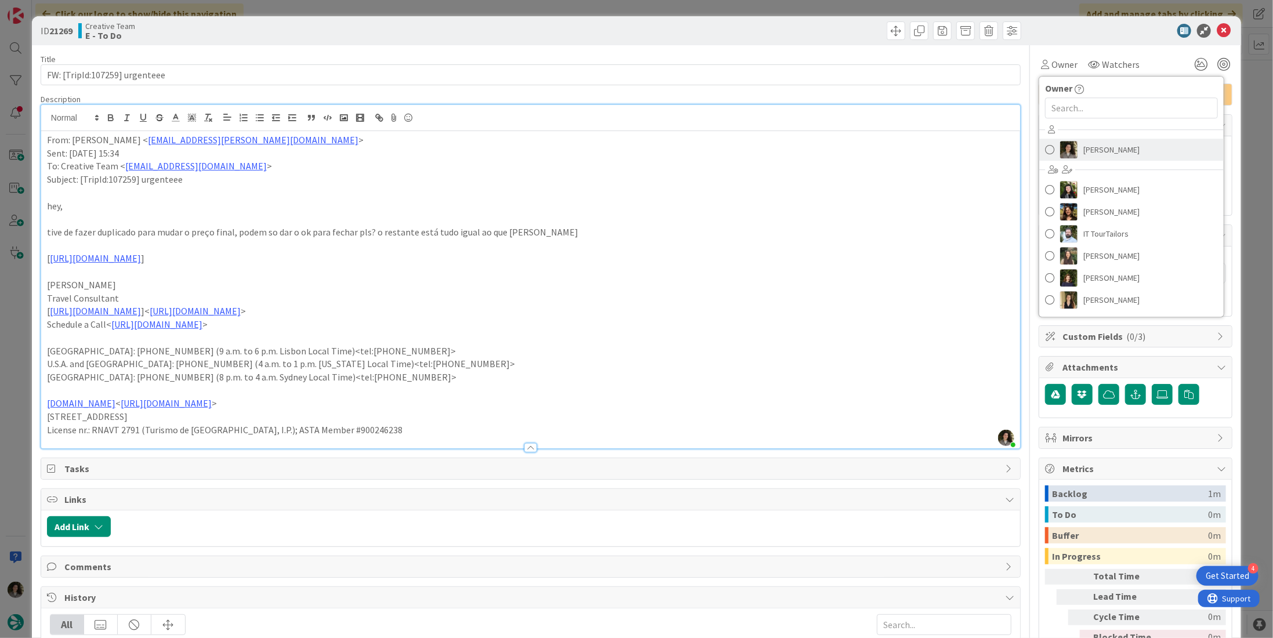
click at [1120, 146] on span "[PERSON_NAME]" at bounding box center [1111, 149] width 56 height 17
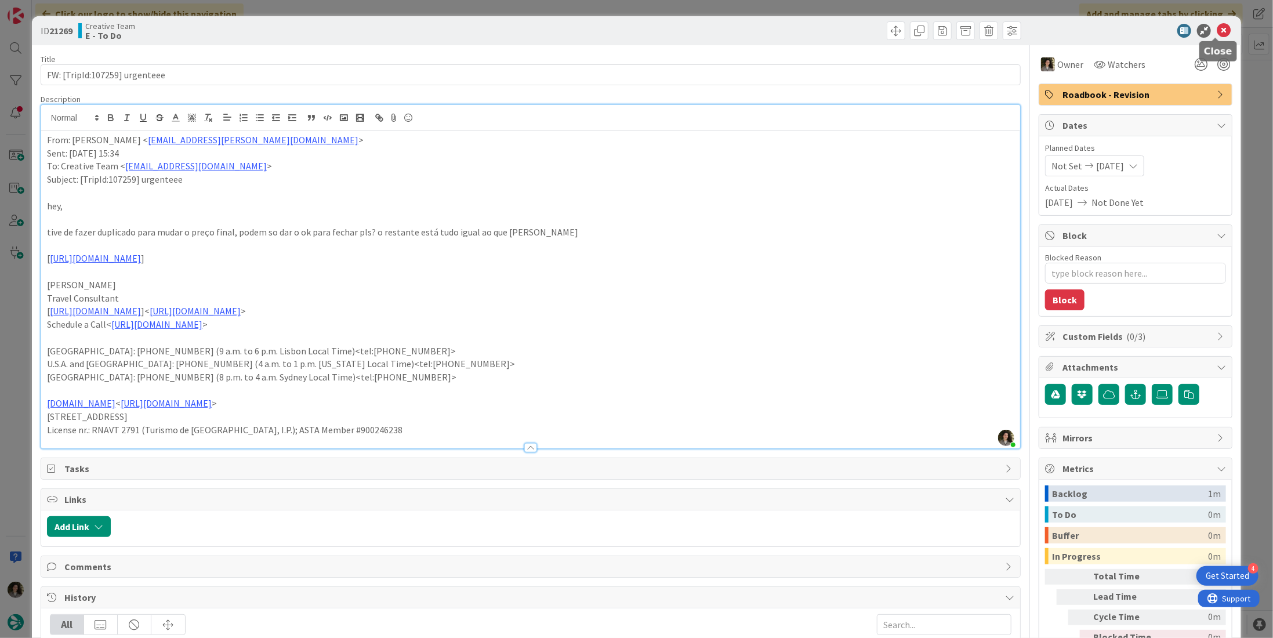
click at [1216, 30] on icon at bounding box center [1223, 31] width 14 height 14
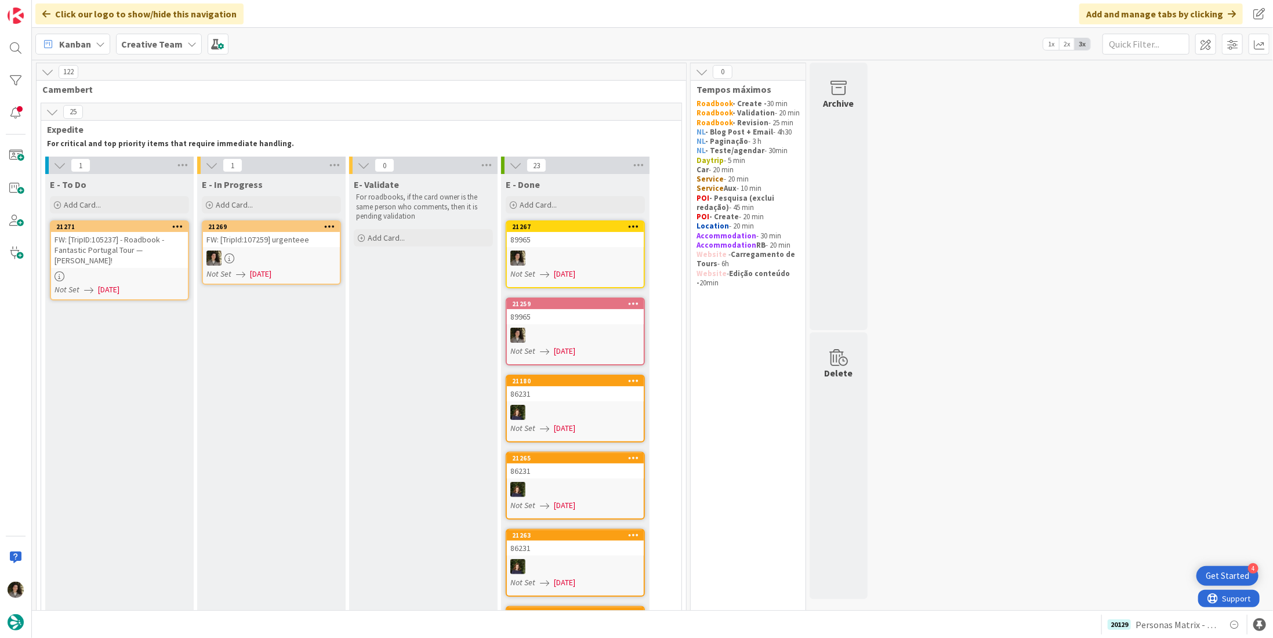
click at [125, 260] on div "FW: [TripID:105237] - Roadbook - Fantastic Portugal Tour — [PERSON_NAME]!" at bounding box center [119, 250] width 137 height 36
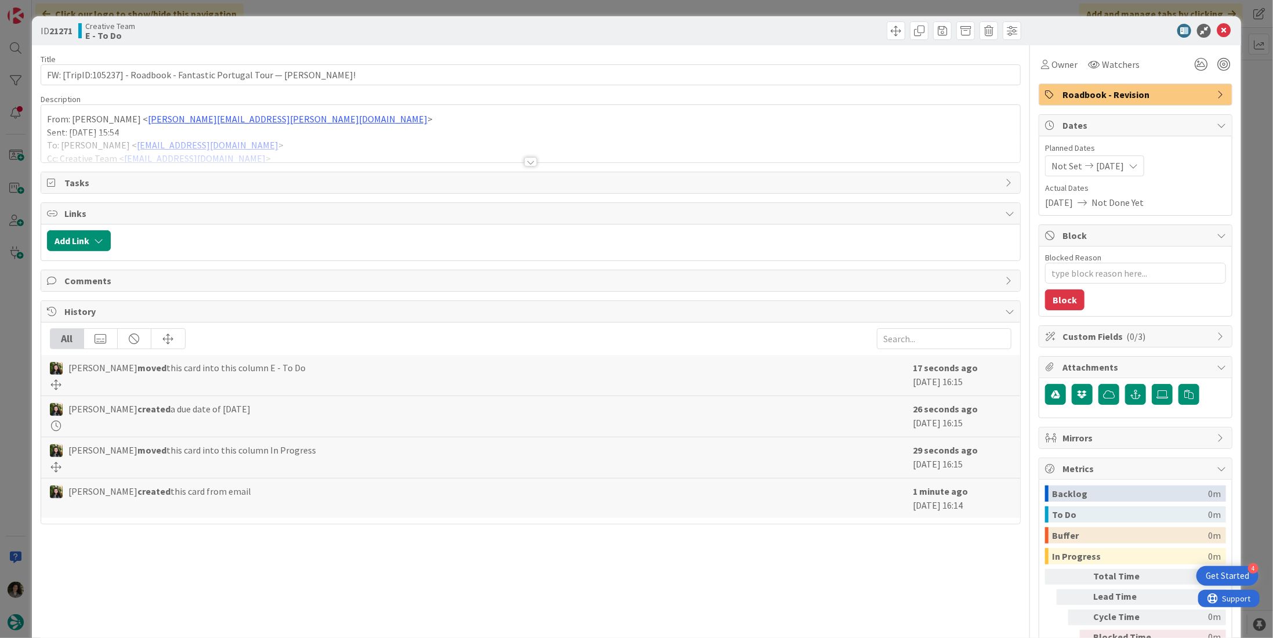
click at [533, 159] on div at bounding box center [530, 148] width 979 height 30
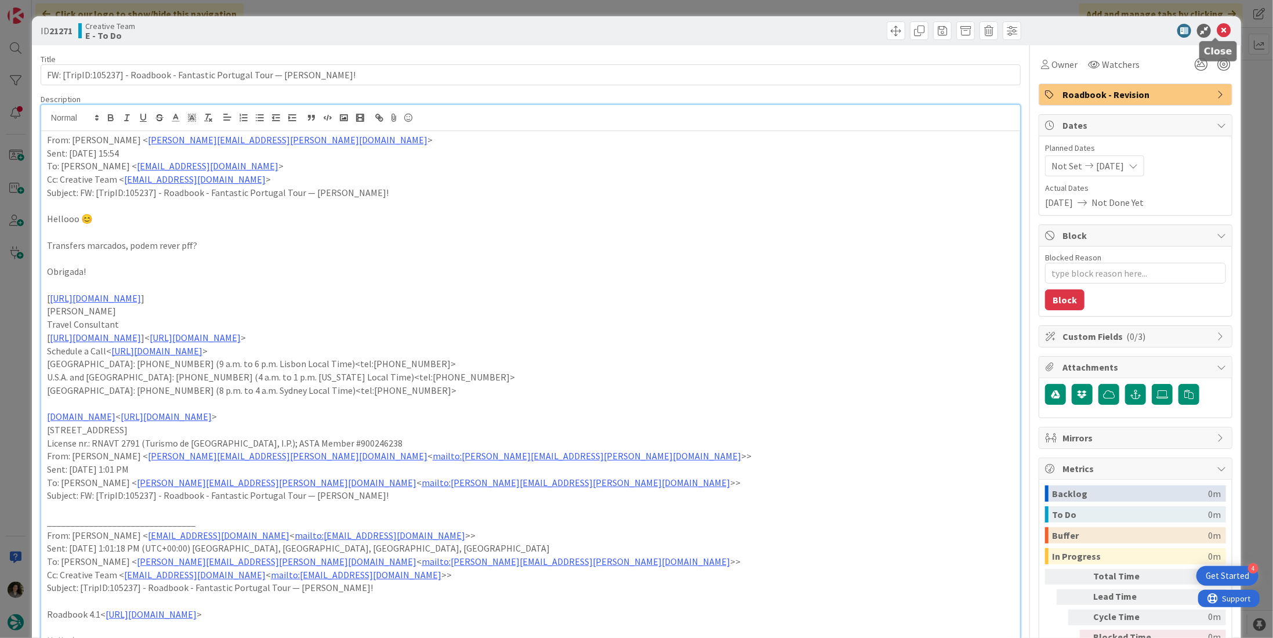
drag, startPoint x: 1211, startPoint y: 28, endPoint x: 1144, endPoint y: 52, distance: 70.0
click at [1216, 28] on icon at bounding box center [1223, 31] width 14 height 14
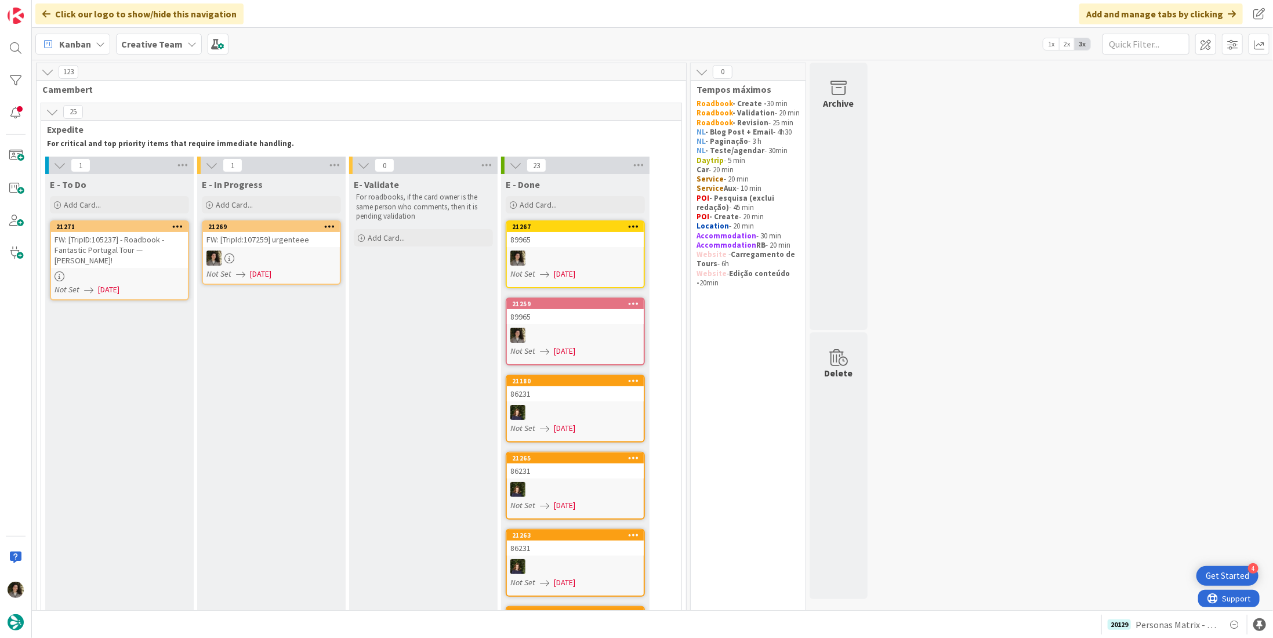
click at [227, 266] on link "21269 FW: [TripId:107259] urgenteee Not Set [DATE]" at bounding box center [271, 252] width 139 height 64
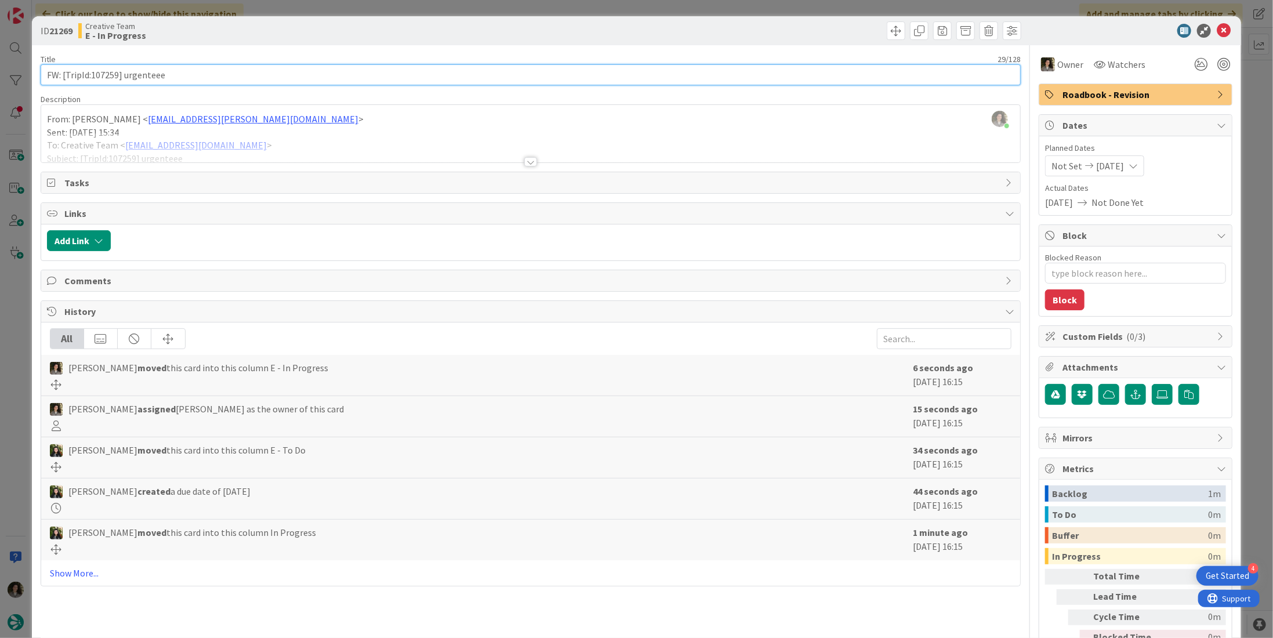
drag, startPoint x: 118, startPoint y: 74, endPoint x: 92, endPoint y: 72, distance: 26.7
click at [92, 72] on input "FW: [TripId:107259] urgenteee" at bounding box center [531, 74] width 980 height 21
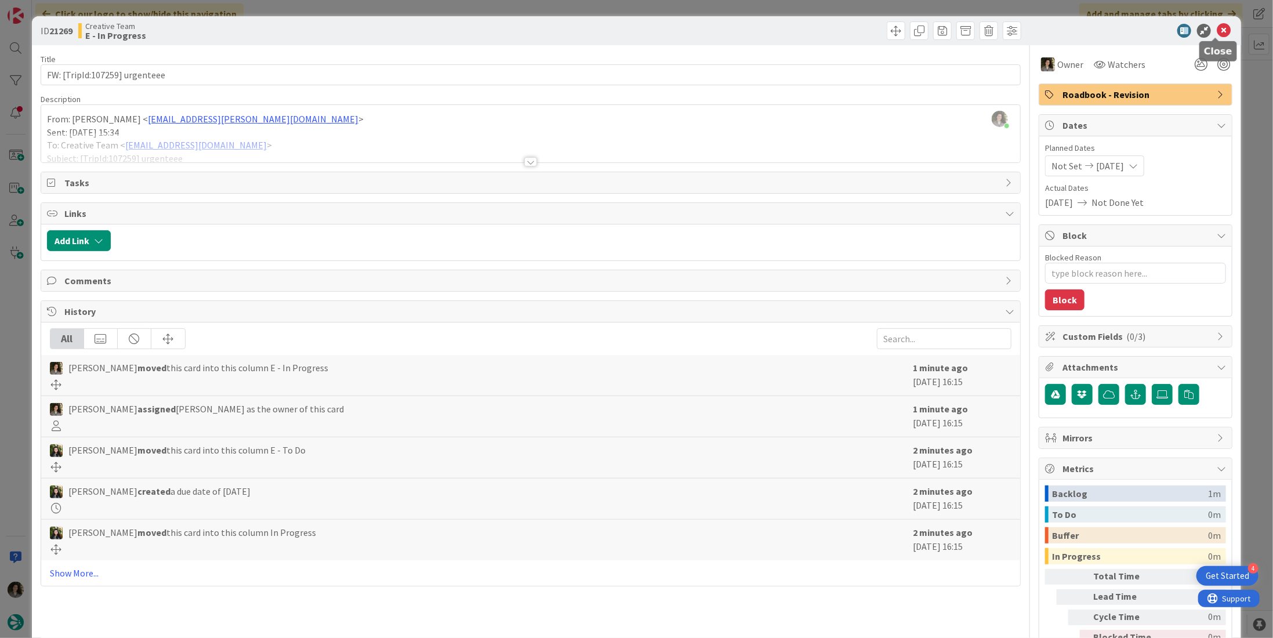
click at [1216, 30] on icon at bounding box center [1223, 31] width 14 height 14
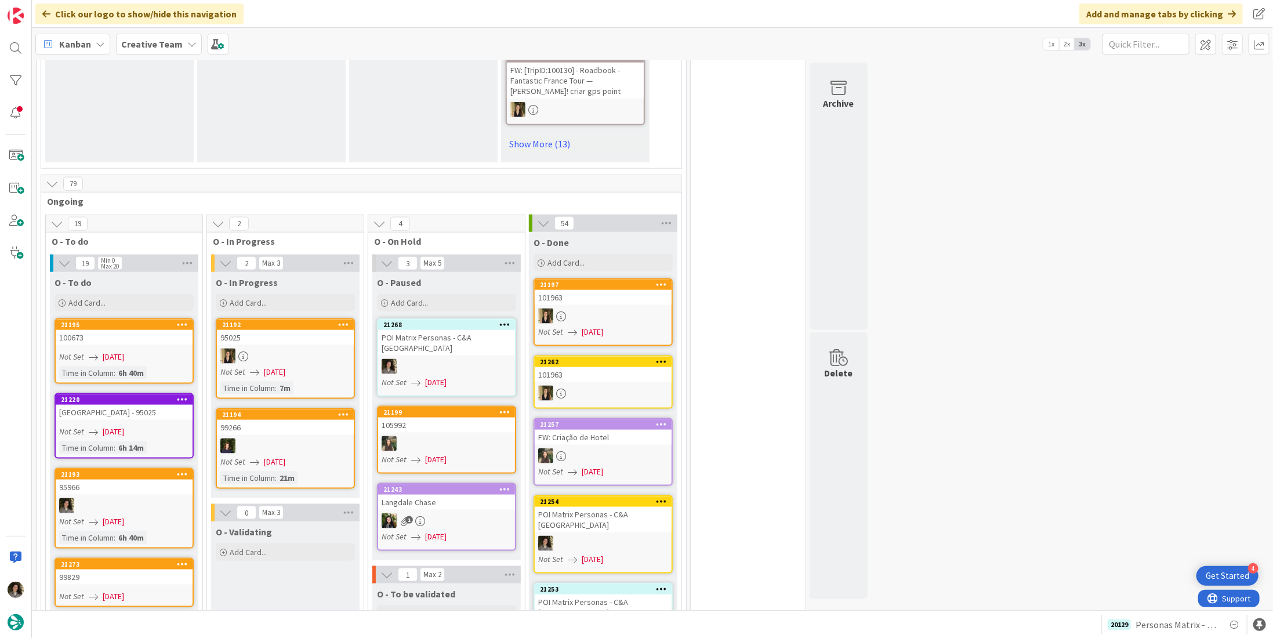
scroll to position [1044, 0]
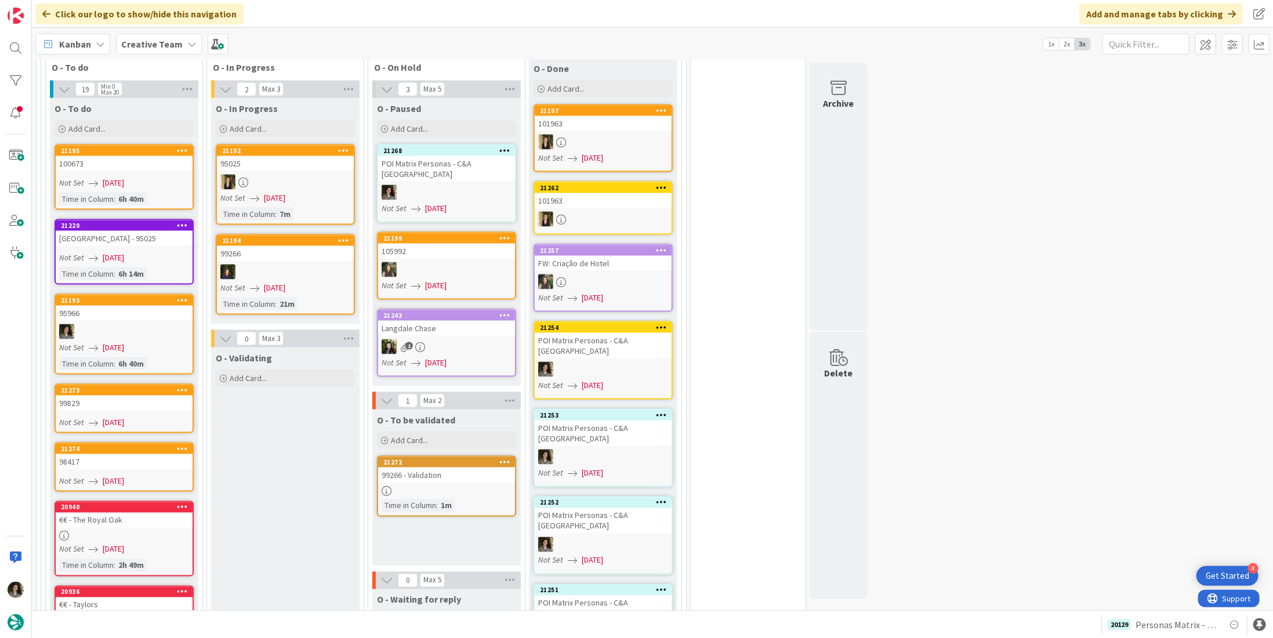
click at [445, 467] on div "99266 - Validation" at bounding box center [446, 474] width 137 height 15
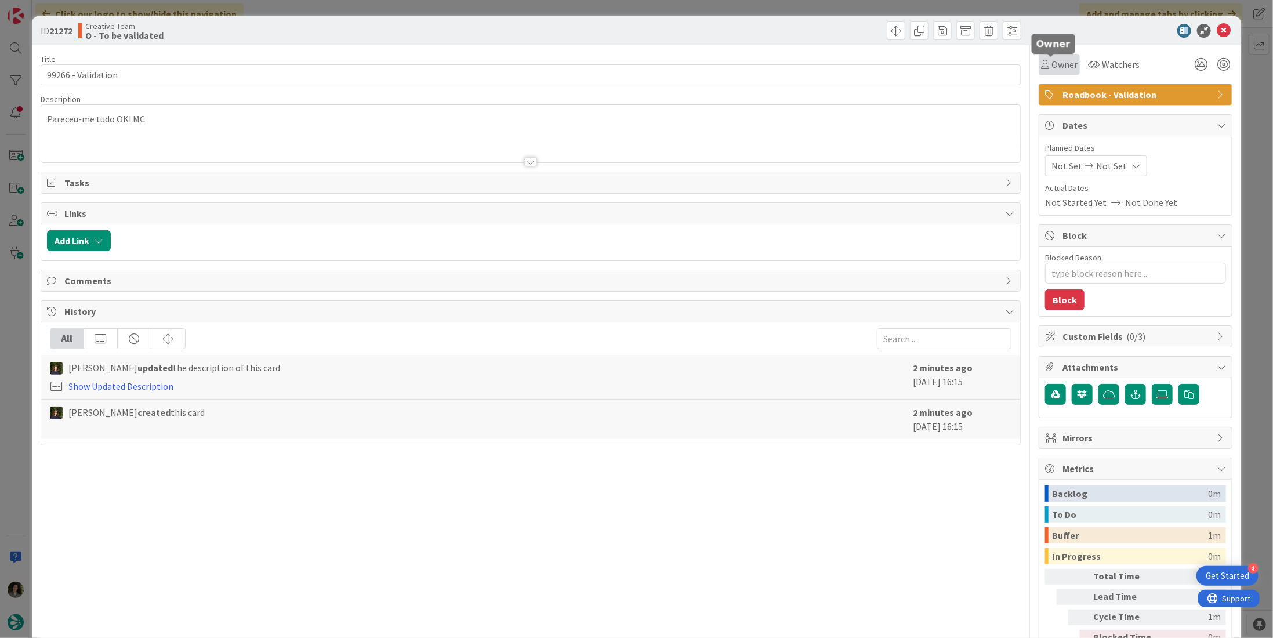
click at [1061, 68] on span "Owner" at bounding box center [1064, 64] width 26 height 14
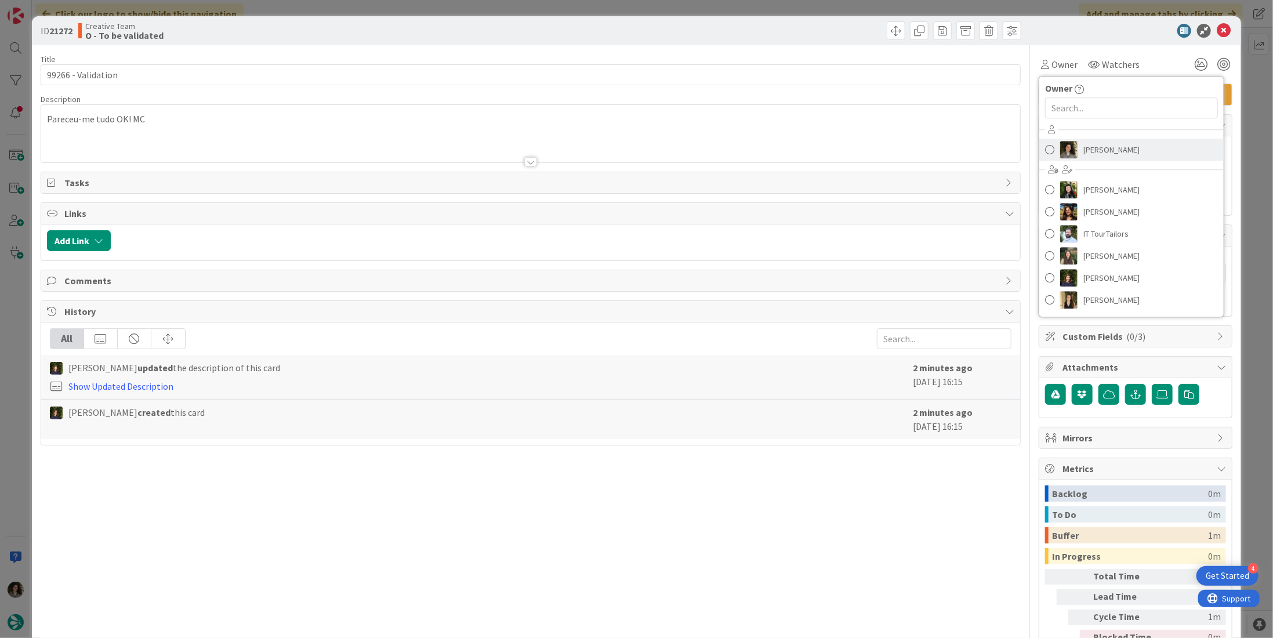
click at [1109, 151] on span "[PERSON_NAME]" at bounding box center [1111, 149] width 56 height 17
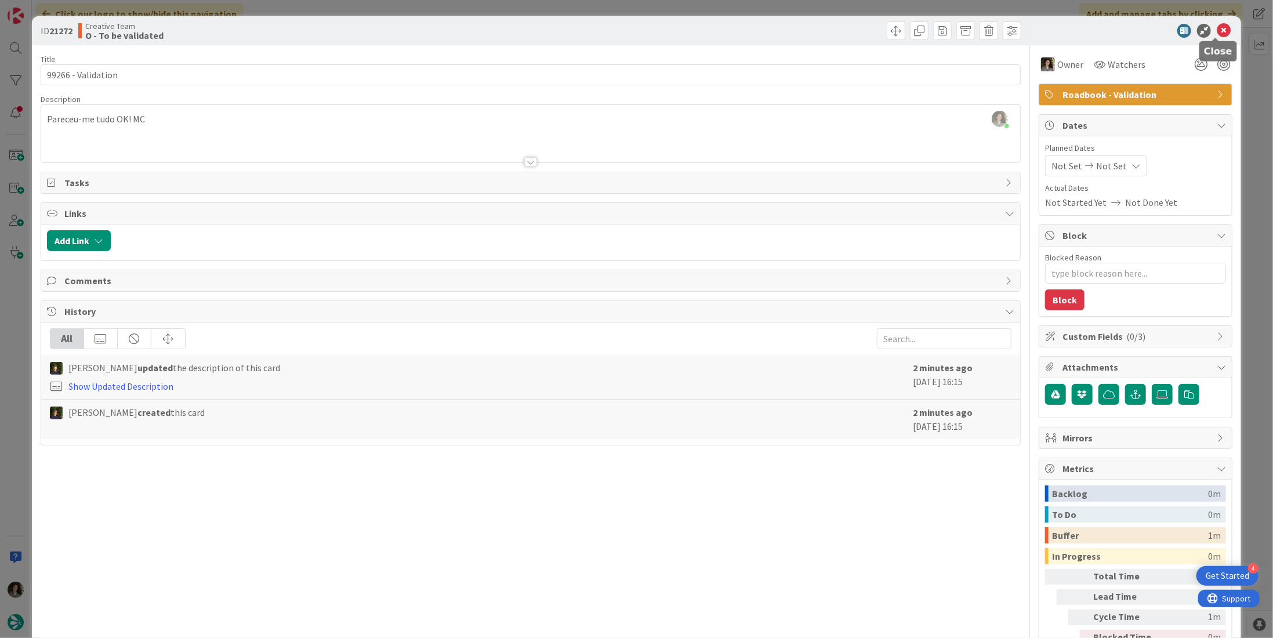
click at [1204, 34] on div at bounding box center [1129, 31] width 205 height 14
click at [1216, 30] on icon at bounding box center [1223, 31] width 14 height 14
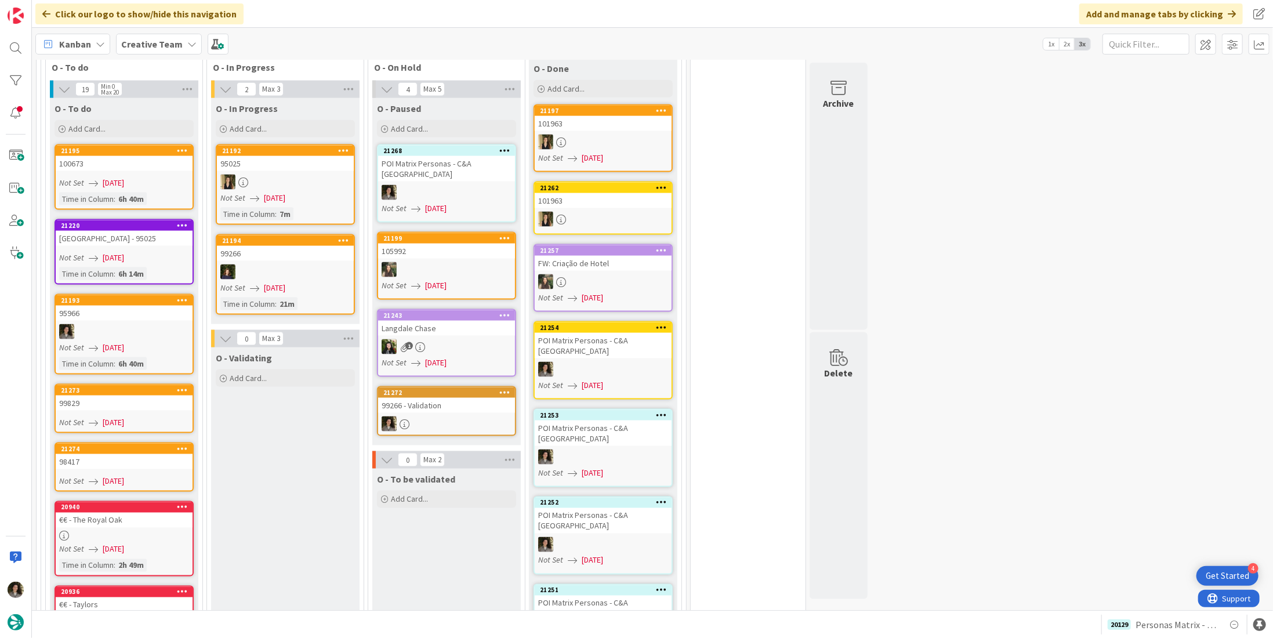
click at [140, 324] on div at bounding box center [124, 331] width 137 height 15
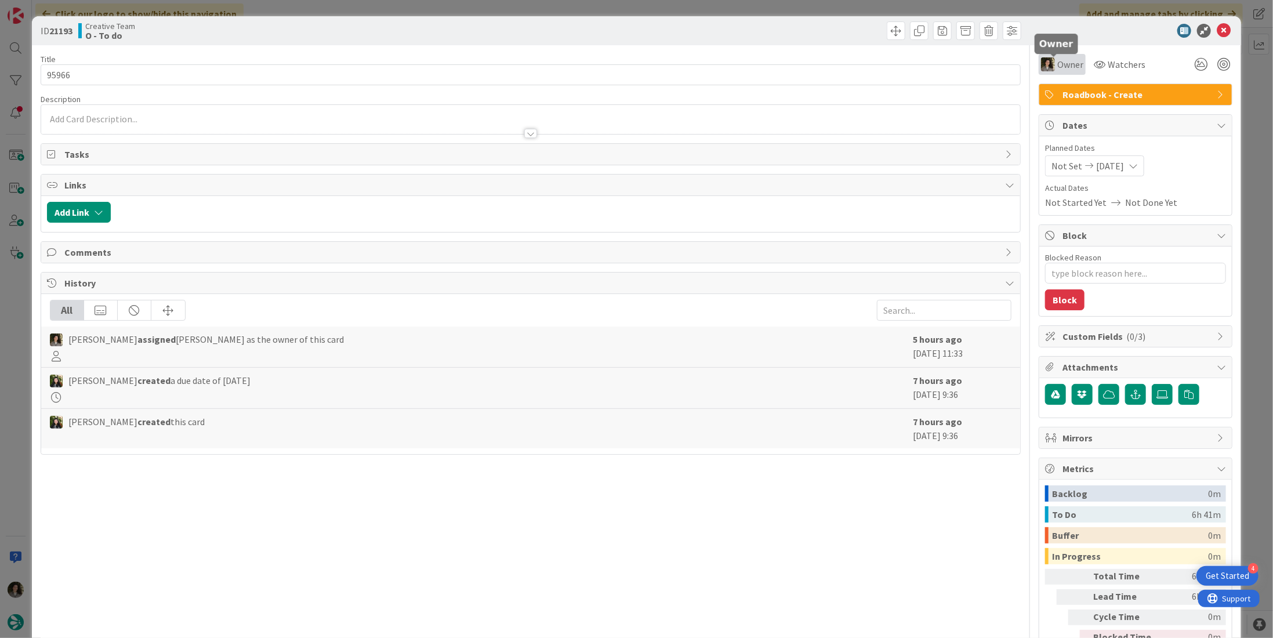
click at [1057, 64] on span "Owner" at bounding box center [1070, 64] width 26 height 14
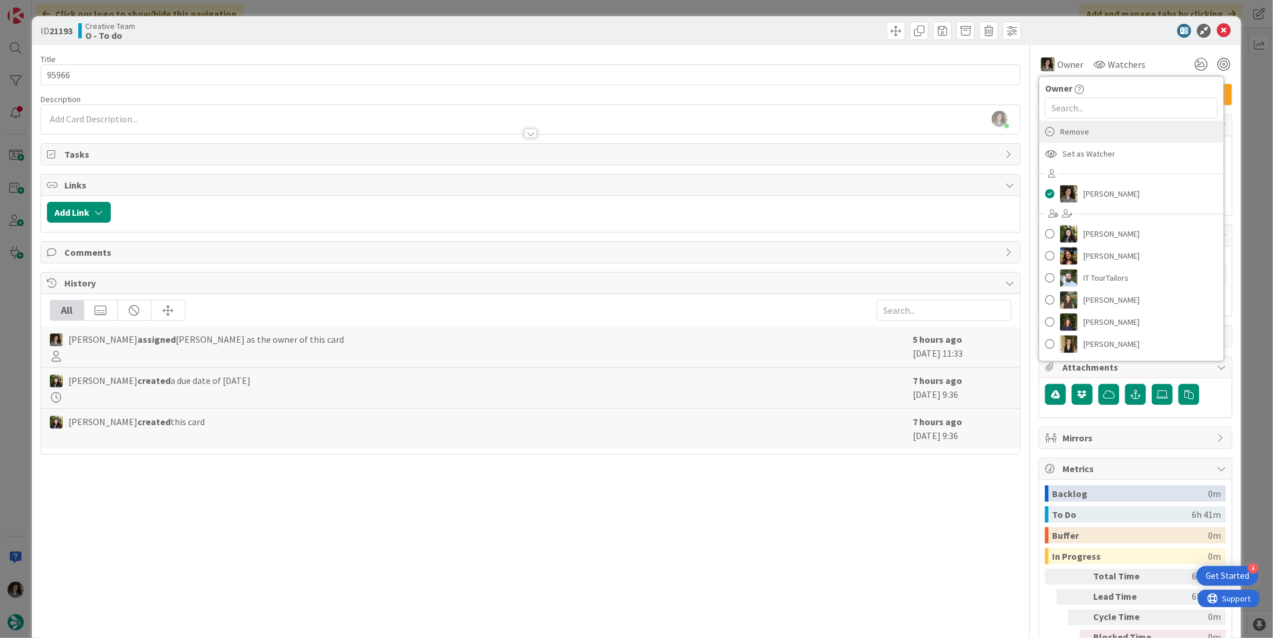
click at [1095, 129] on div "Remove" at bounding box center [1131, 132] width 184 height 22
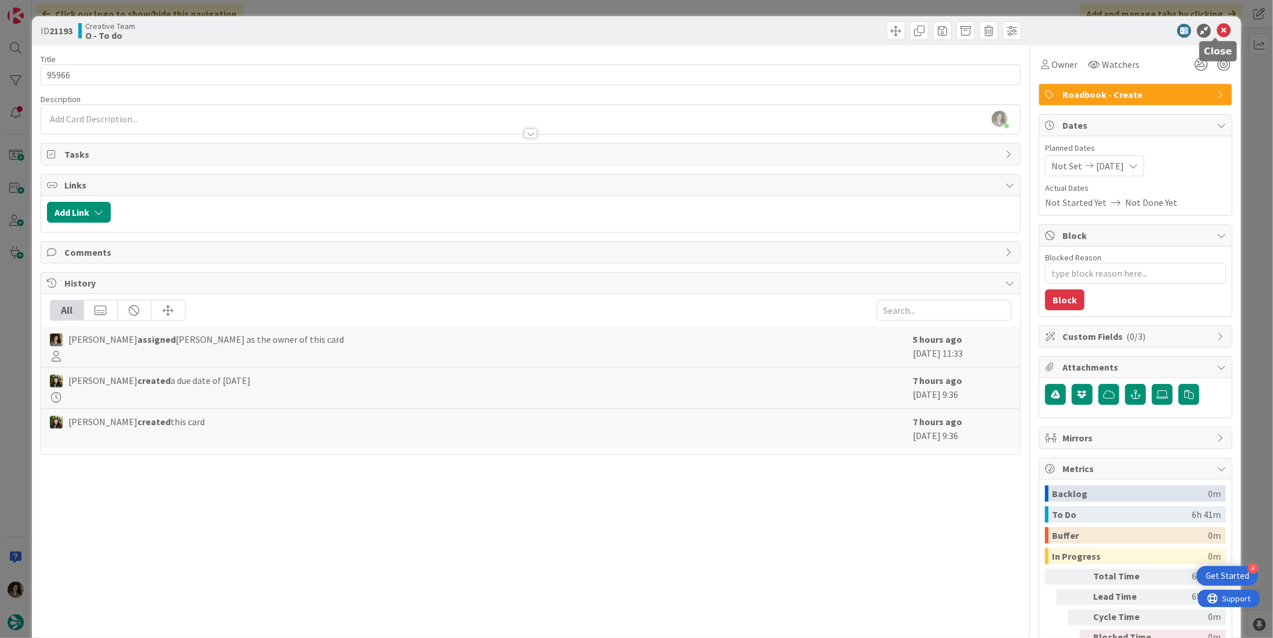
click at [1216, 29] on icon at bounding box center [1223, 31] width 14 height 14
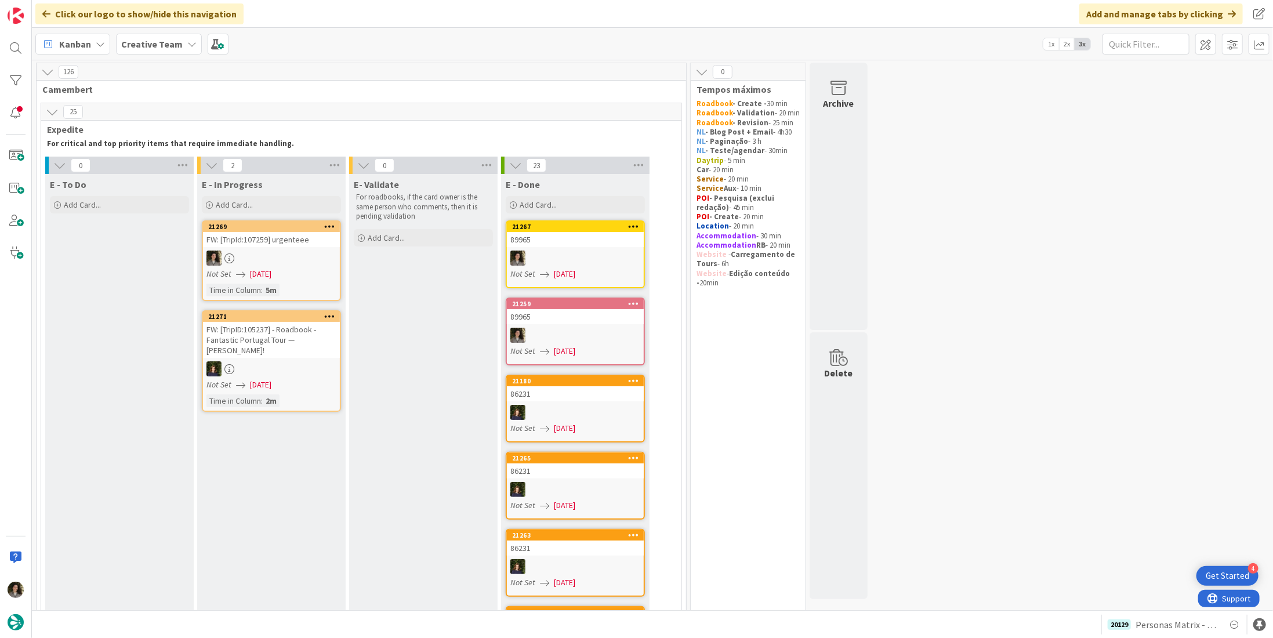
click at [270, 263] on div at bounding box center [271, 257] width 137 height 15
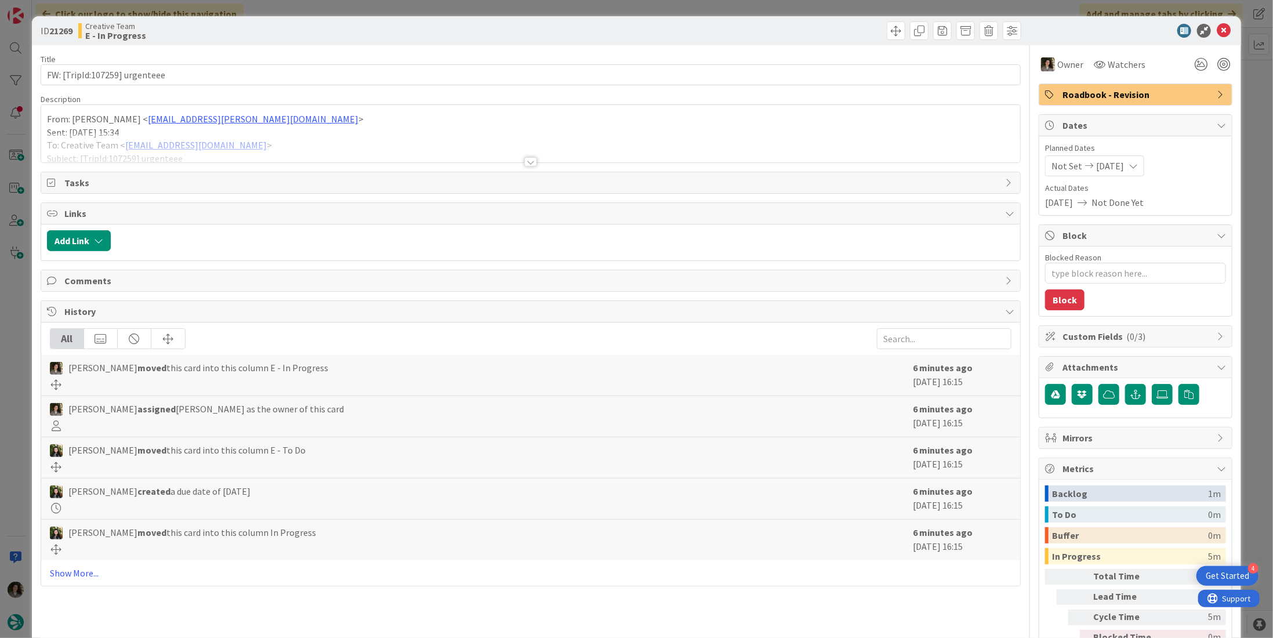
click at [524, 157] on div at bounding box center [530, 161] width 13 height 9
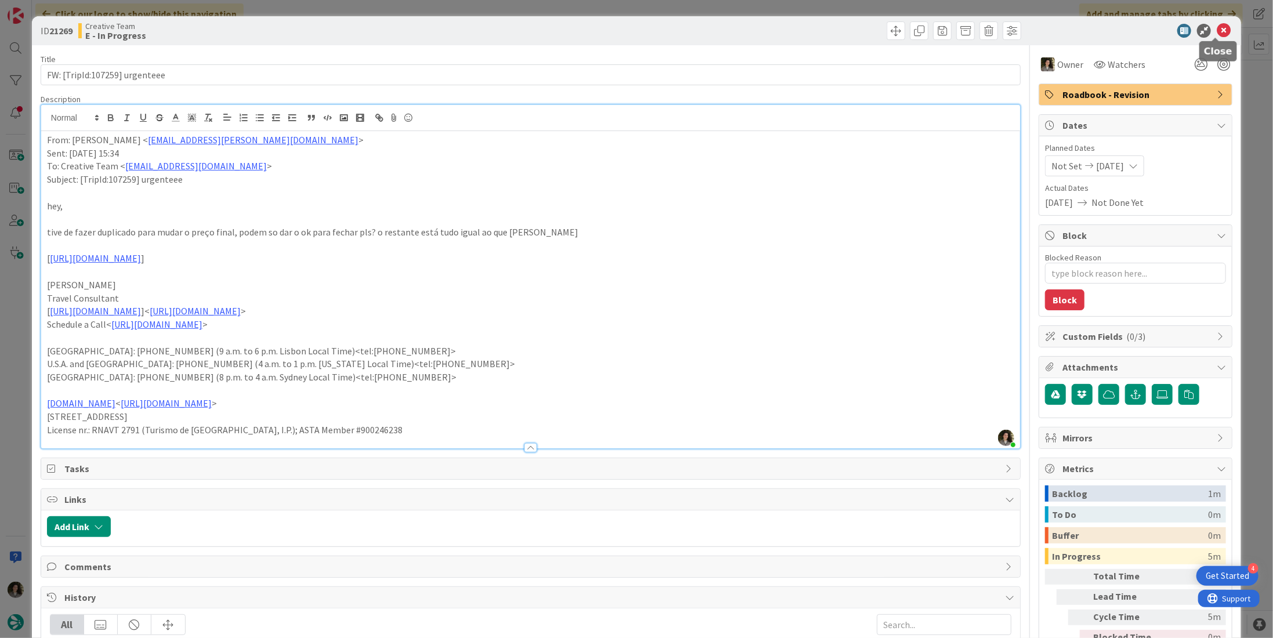
click at [1216, 31] on icon at bounding box center [1223, 31] width 14 height 14
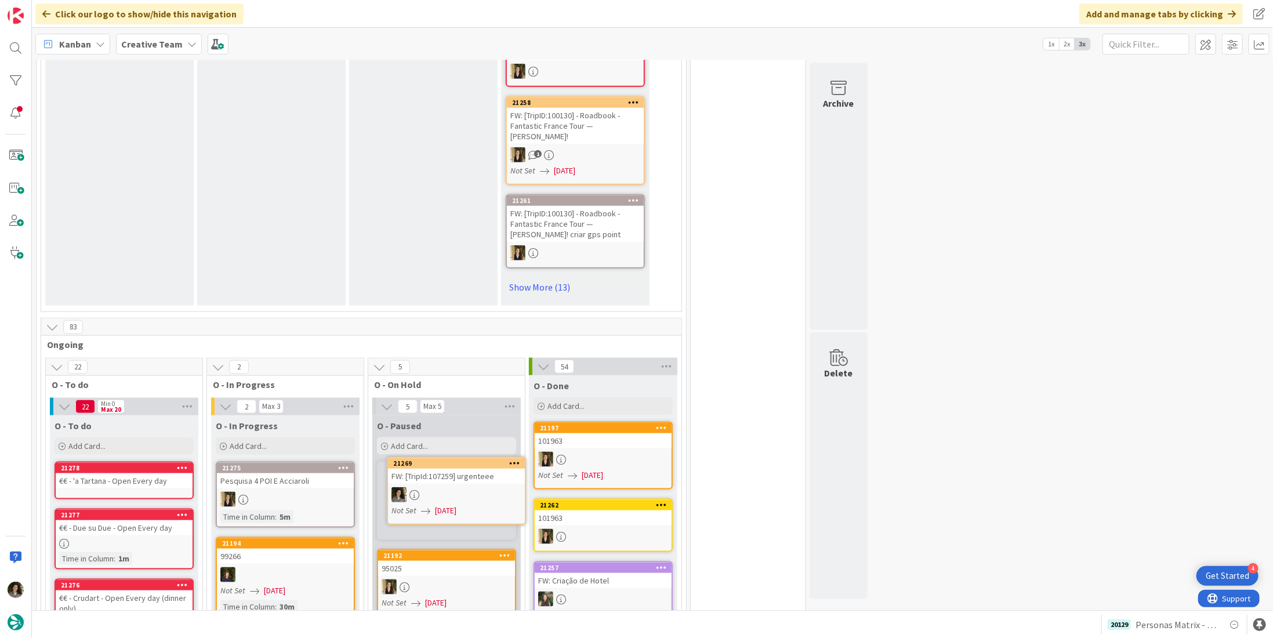
scroll to position [729, 0]
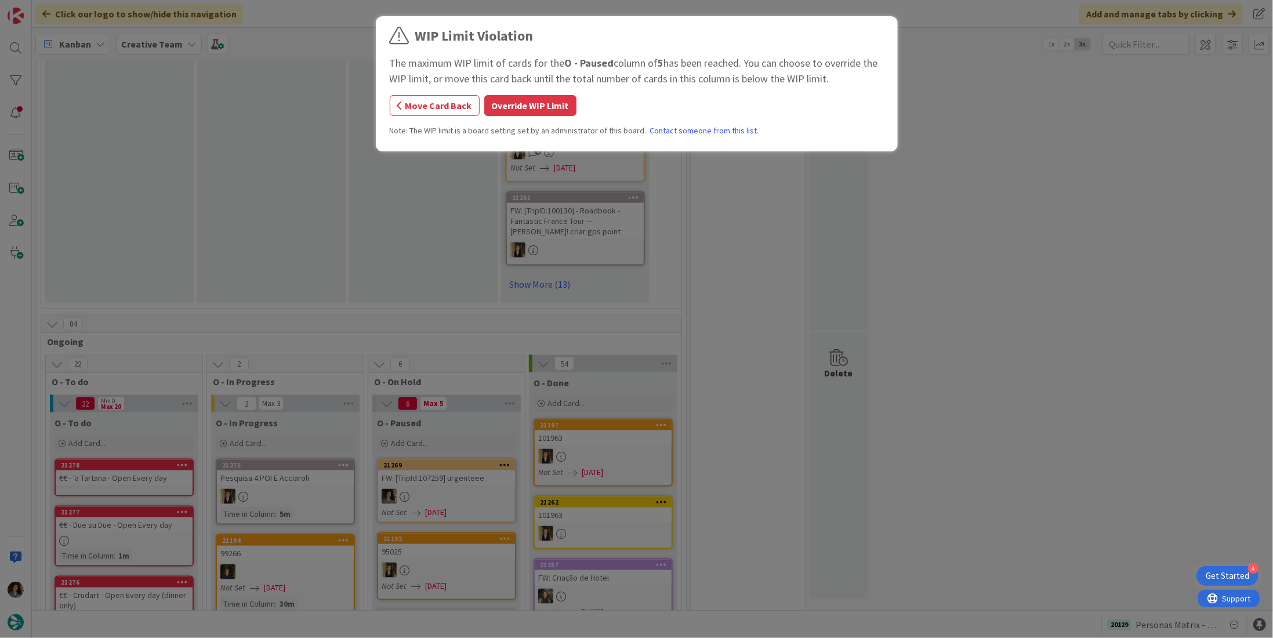
click at [536, 94] on div "WIP Limit Violation The maximum WIP limit of cards for the O - Paused column of…" at bounding box center [637, 86] width 494 height 120
drag, startPoint x: 536, startPoint y: 103, endPoint x: 500, endPoint y: 1, distance: 108.2
click at [536, 103] on button "Override WIP Limit" at bounding box center [530, 105] width 92 height 21
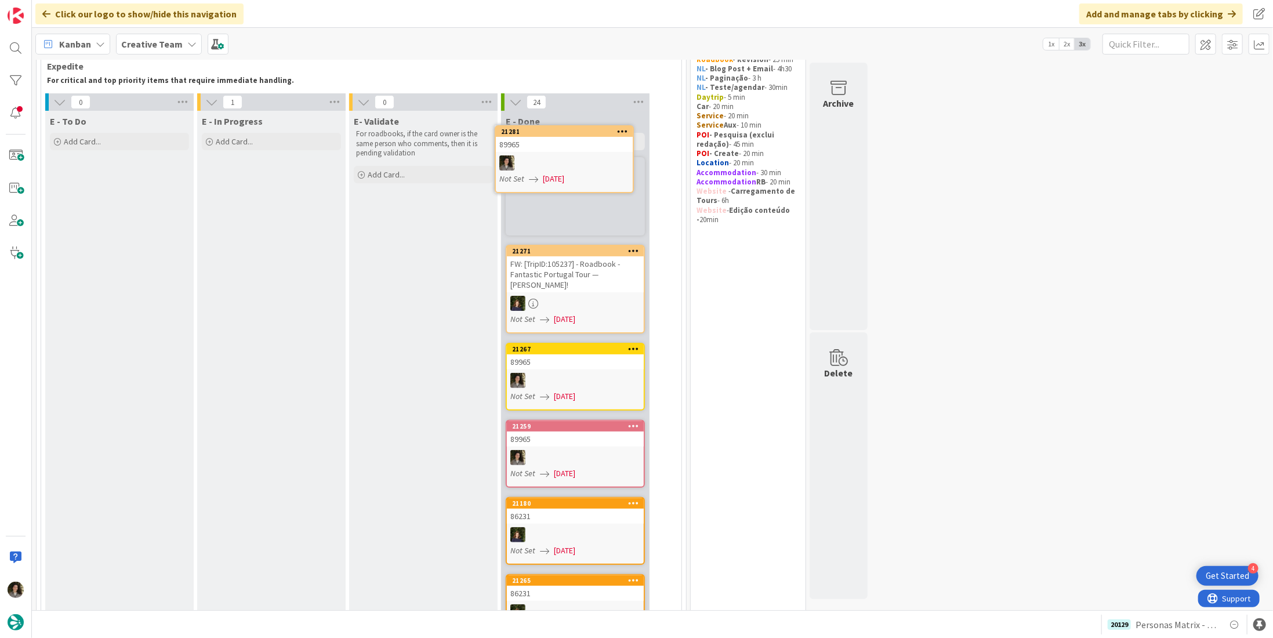
scroll to position [59, 0]
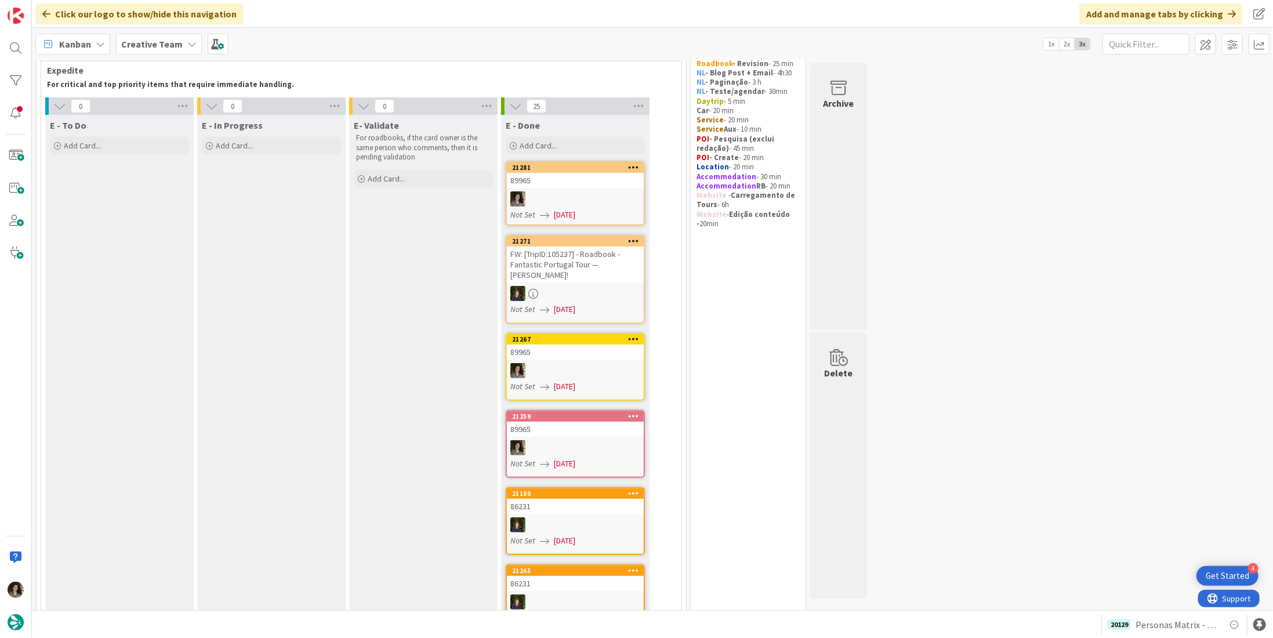
click at [594, 191] on div at bounding box center [575, 198] width 137 height 15
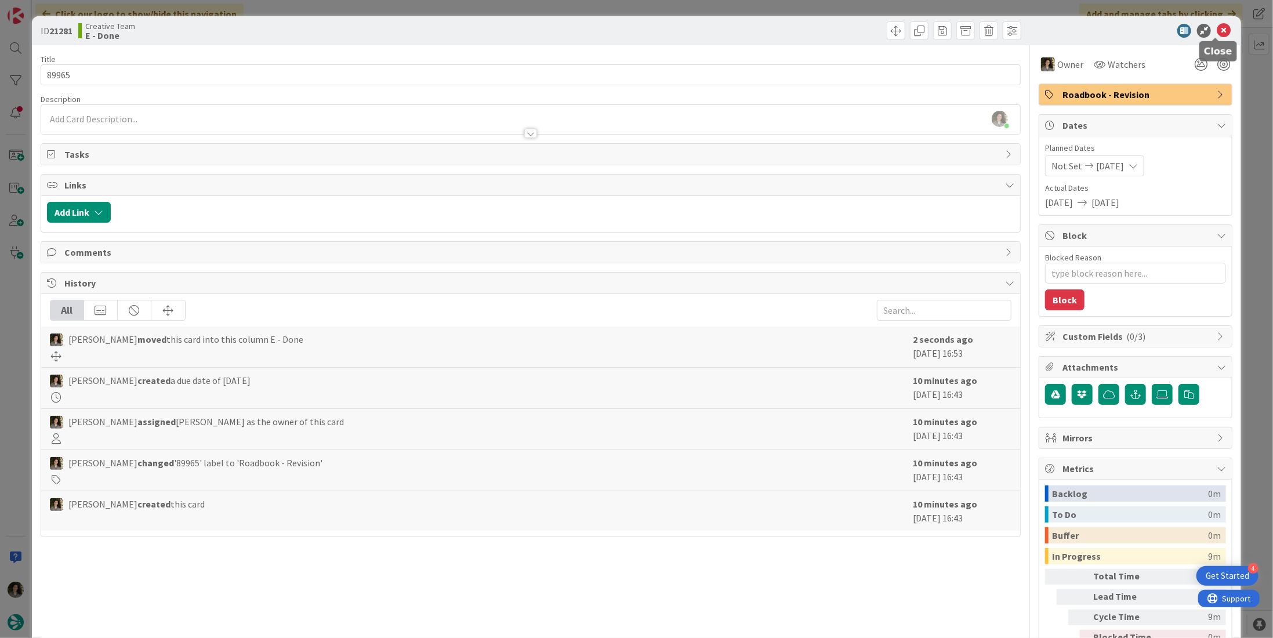
drag, startPoint x: 1218, startPoint y: 30, endPoint x: 964, endPoint y: 193, distance: 302.0
click at [1218, 30] on icon at bounding box center [1223, 31] width 14 height 14
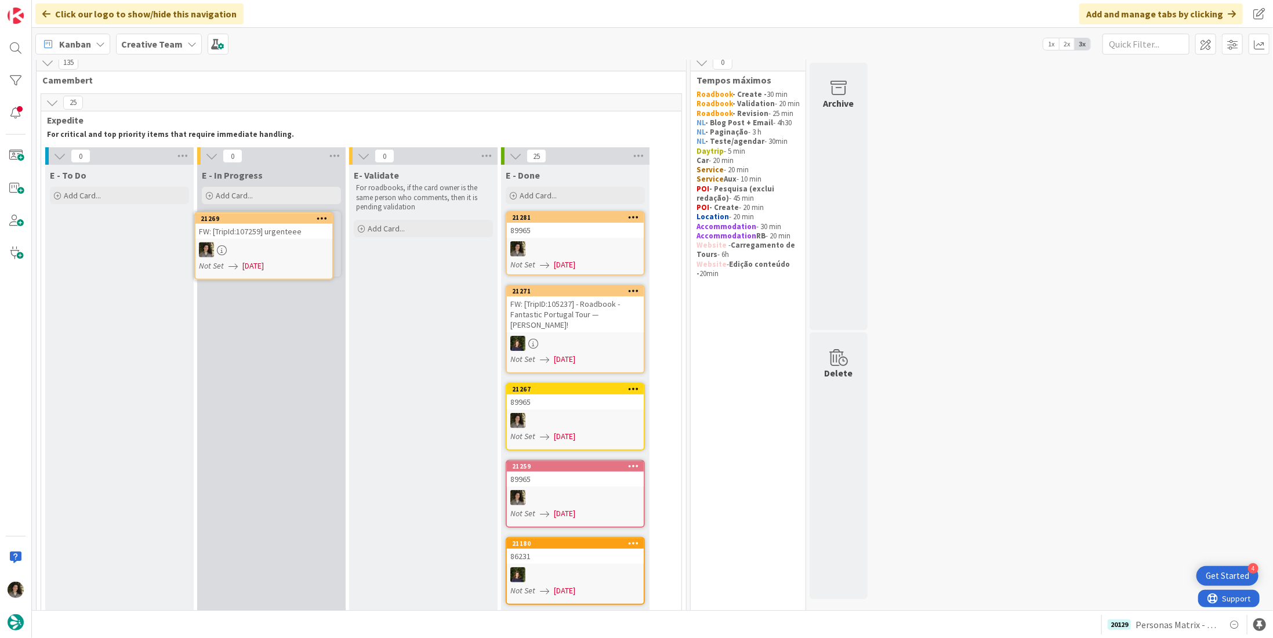
scroll to position [7, 0]
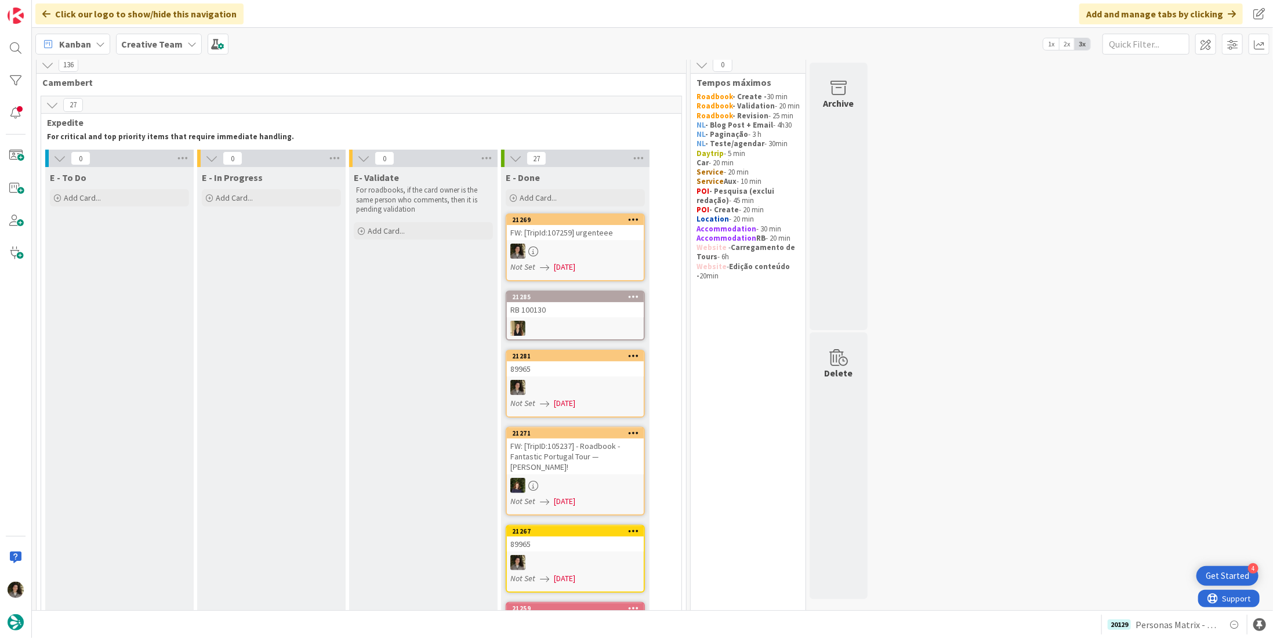
click at [616, 251] on div at bounding box center [575, 251] width 137 height 15
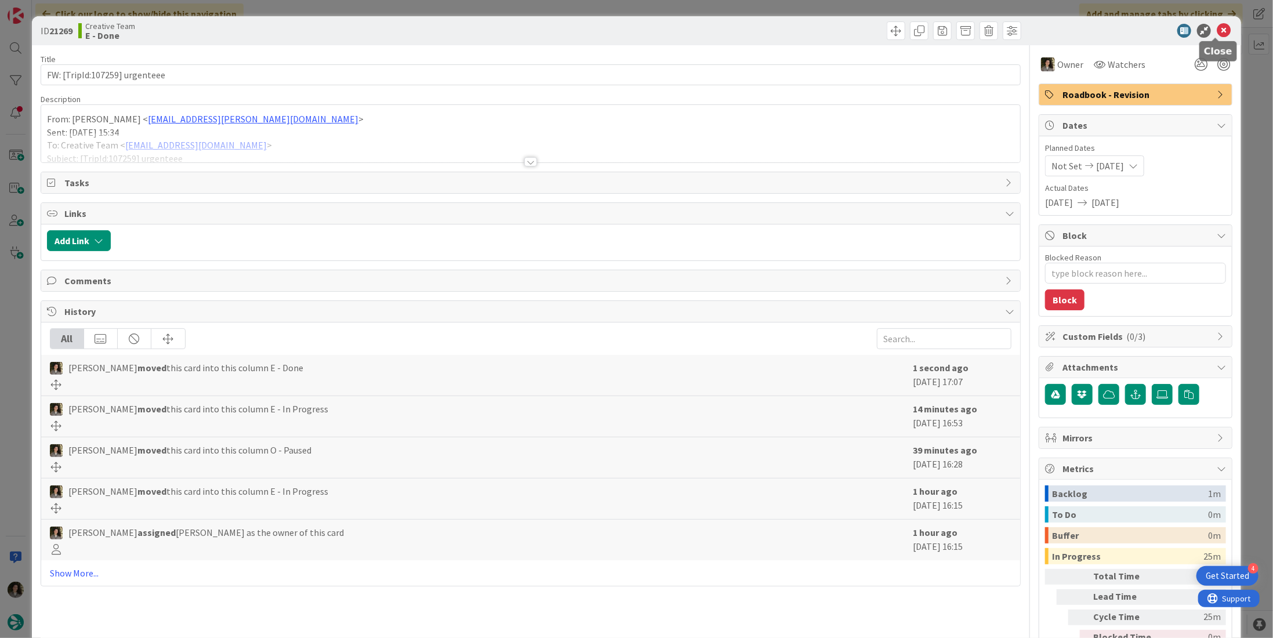
click at [1217, 32] on icon at bounding box center [1223, 31] width 14 height 14
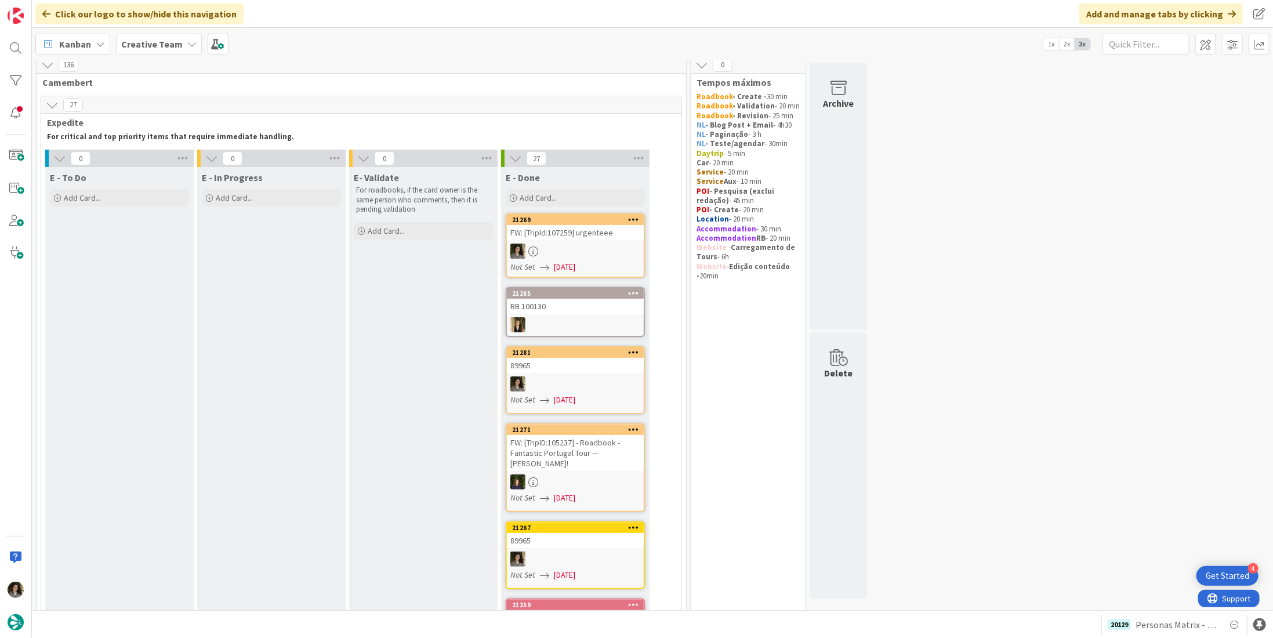
click at [577, 244] on div at bounding box center [575, 251] width 137 height 15
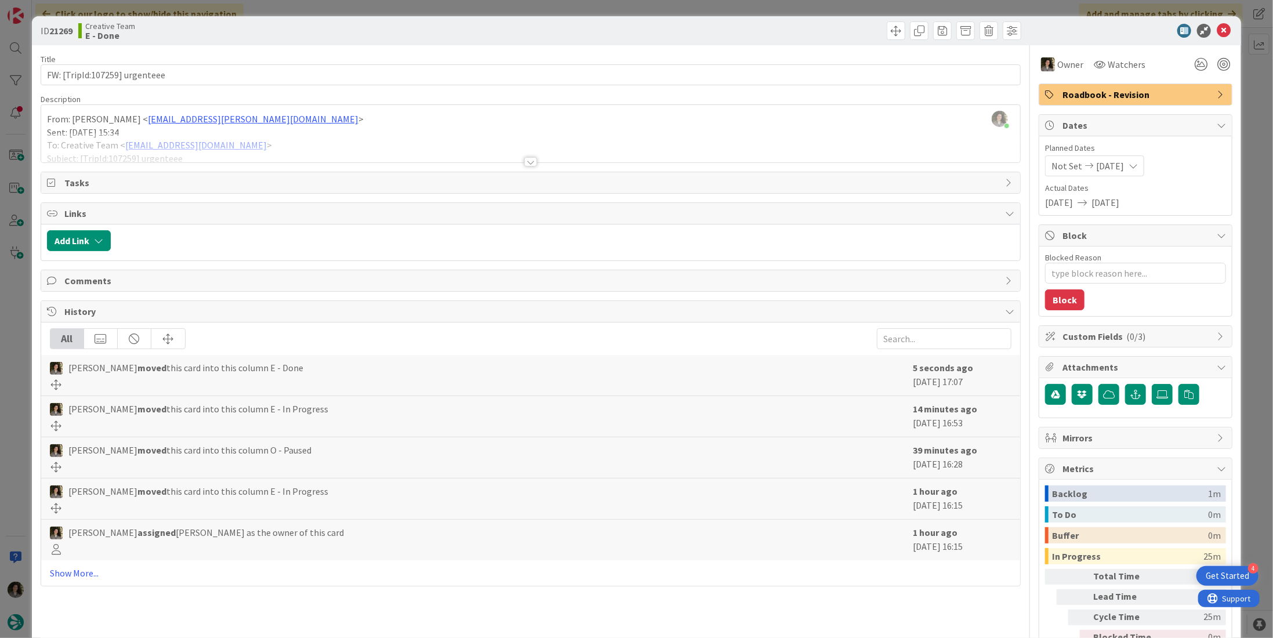
drag, startPoint x: 903, startPoint y: 445, endPoint x: 995, endPoint y: 466, distance: 94.5
click at [995, 466] on div "Melissa Santos moved this card into this column O - Paused 39 minutes ago Augus…" at bounding box center [530, 457] width 979 height 41
click at [1219, 31] on icon at bounding box center [1223, 31] width 14 height 14
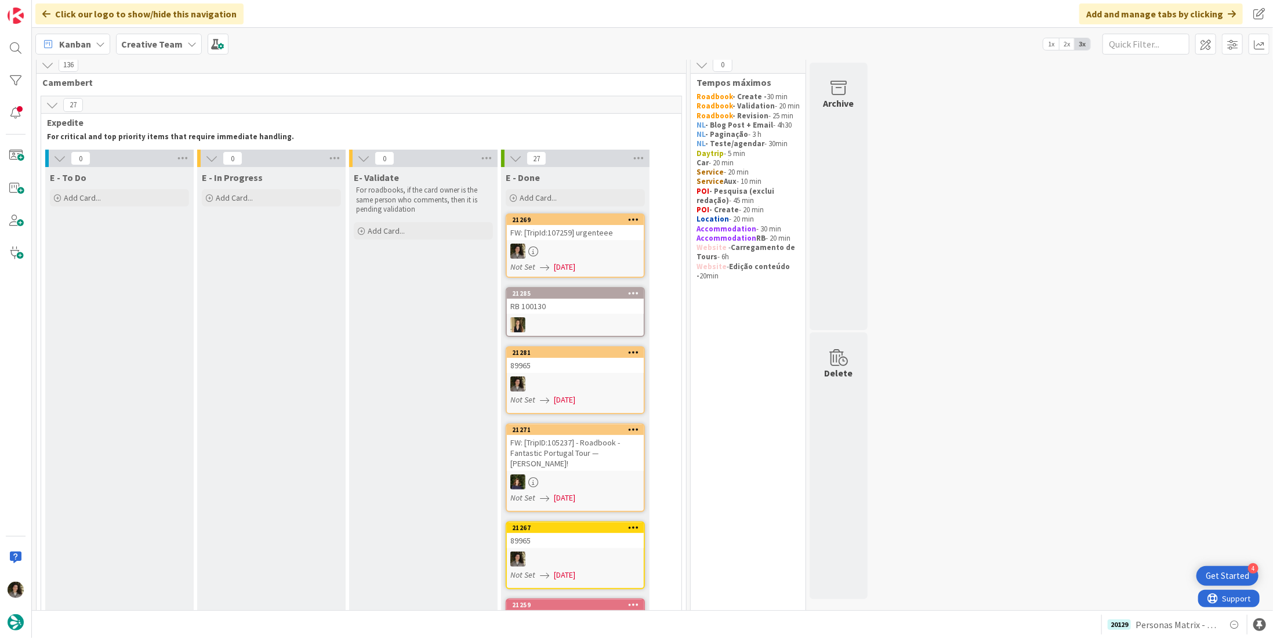
click at [606, 388] on div at bounding box center [575, 383] width 137 height 15
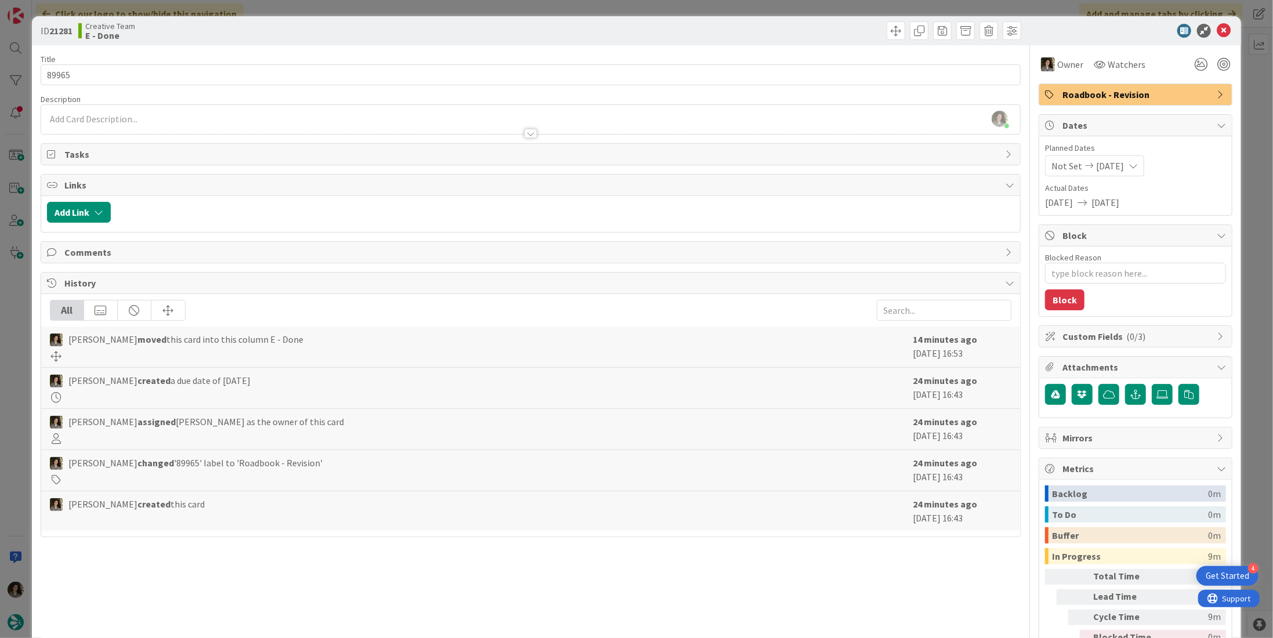
click at [1085, 100] on span "Roadbook - Revision" at bounding box center [1136, 95] width 148 height 14
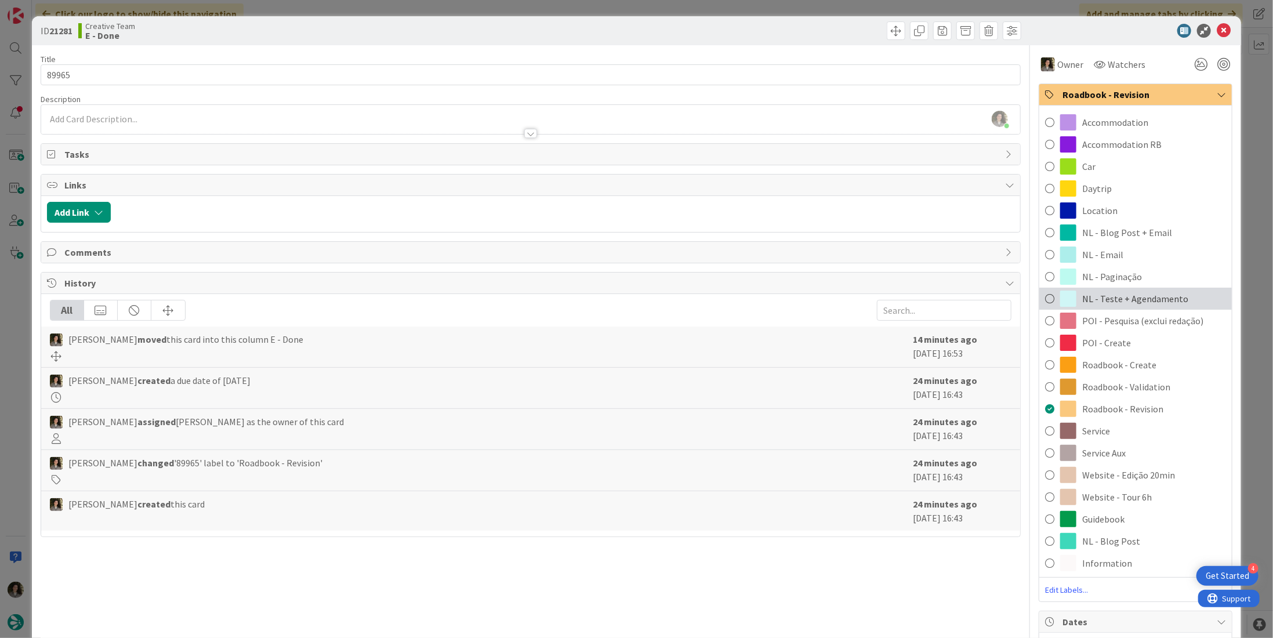
click at [1128, 300] on span "NL - Teste + Agendamento" at bounding box center [1135, 299] width 106 height 14
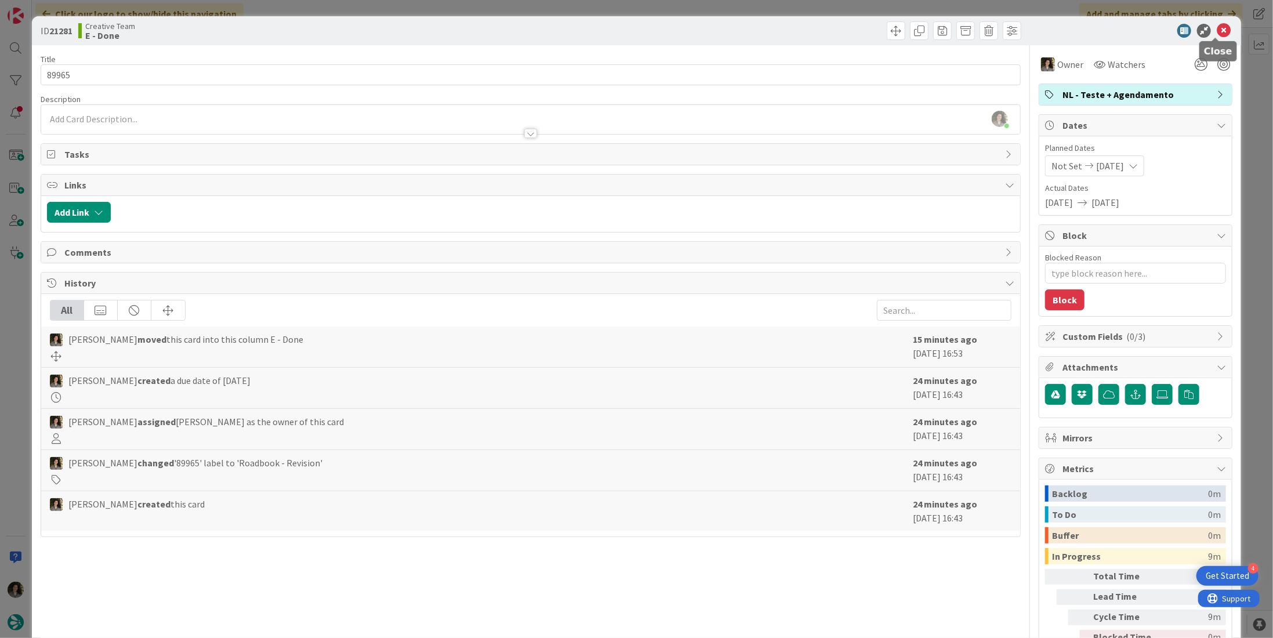
click at [1216, 32] on icon at bounding box center [1223, 31] width 14 height 14
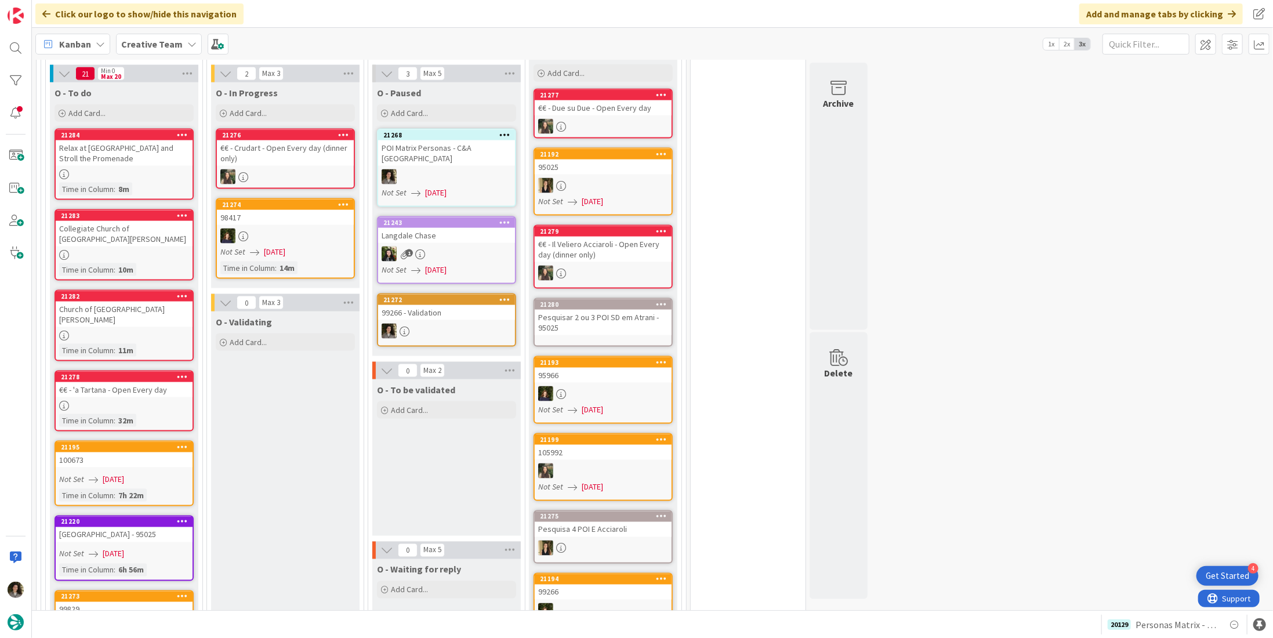
scroll to position [993, 0]
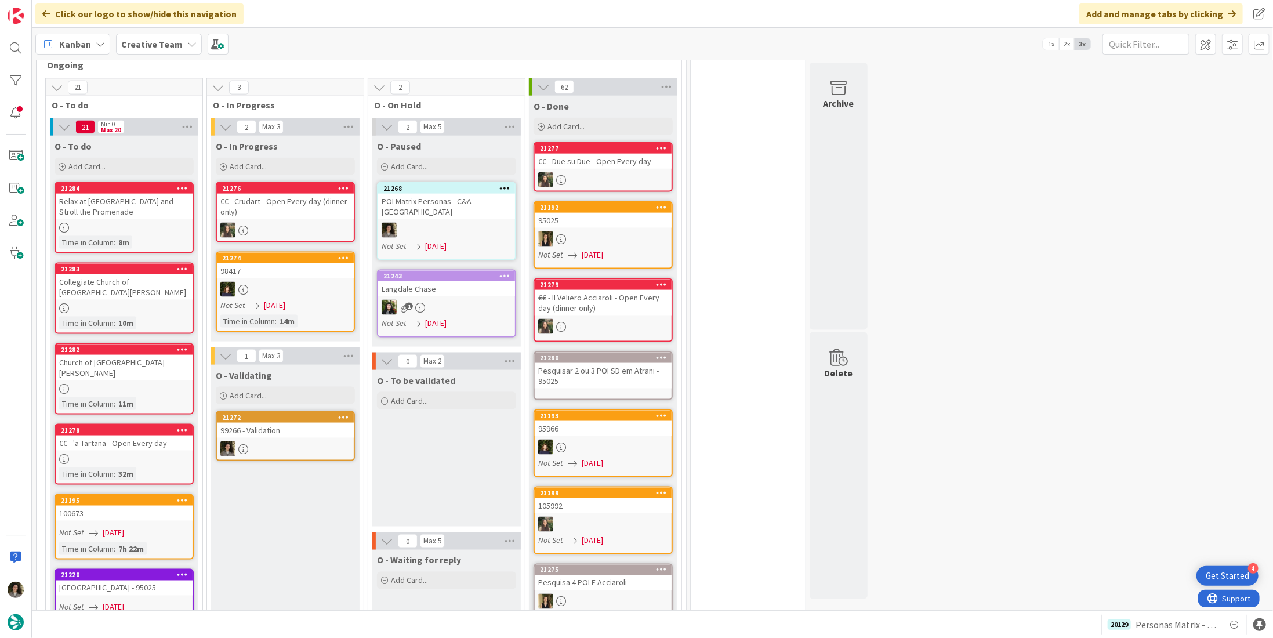
click at [282, 428] on div "99266 - Validation" at bounding box center [285, 430] width 137 height 15
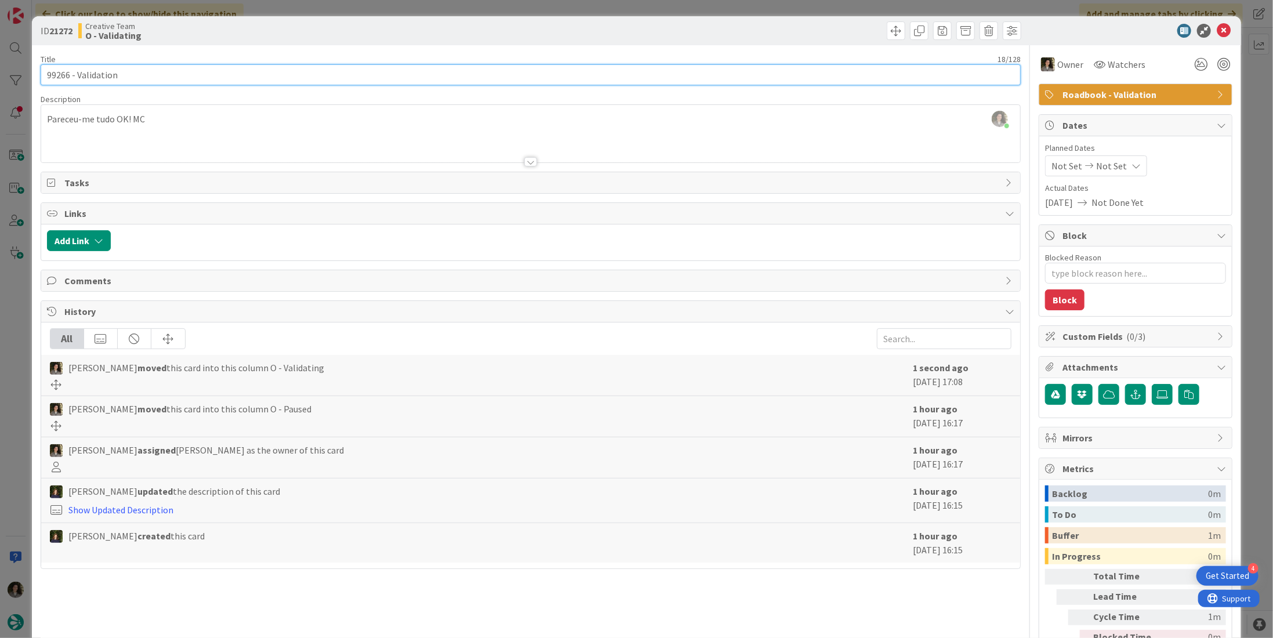
drag, startPoint x: 68, startPoint y: 77, endPoint x: -9, endPoint y: 76, distance: 77.7
click at [0, 76] on html "4 Get Started Click our logo to show/hide this navigation Add and manage tabs b…" at bounding box center [636, 319] width 1273 height 638
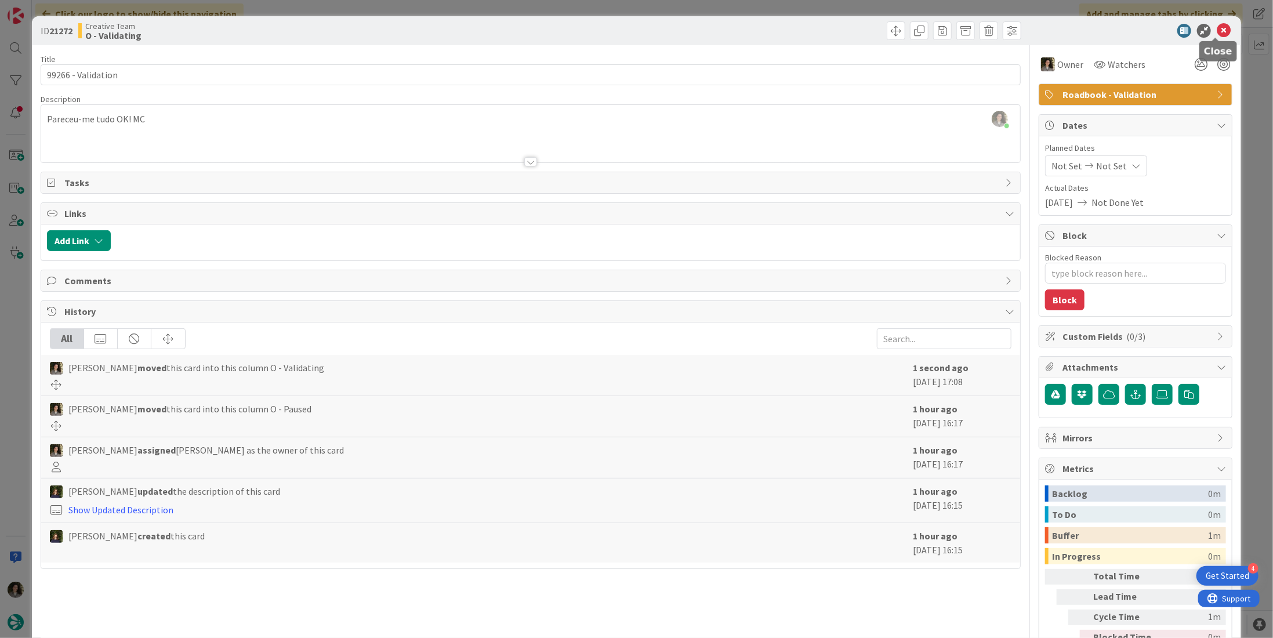
drag, startPoint x: 1213, startPoint y: 30, endPoint x: 1181, endPoint y: 43, distance: 35.1
click at [1216, 30] on icon at bounding box center [1223, 31] width 14 height 14
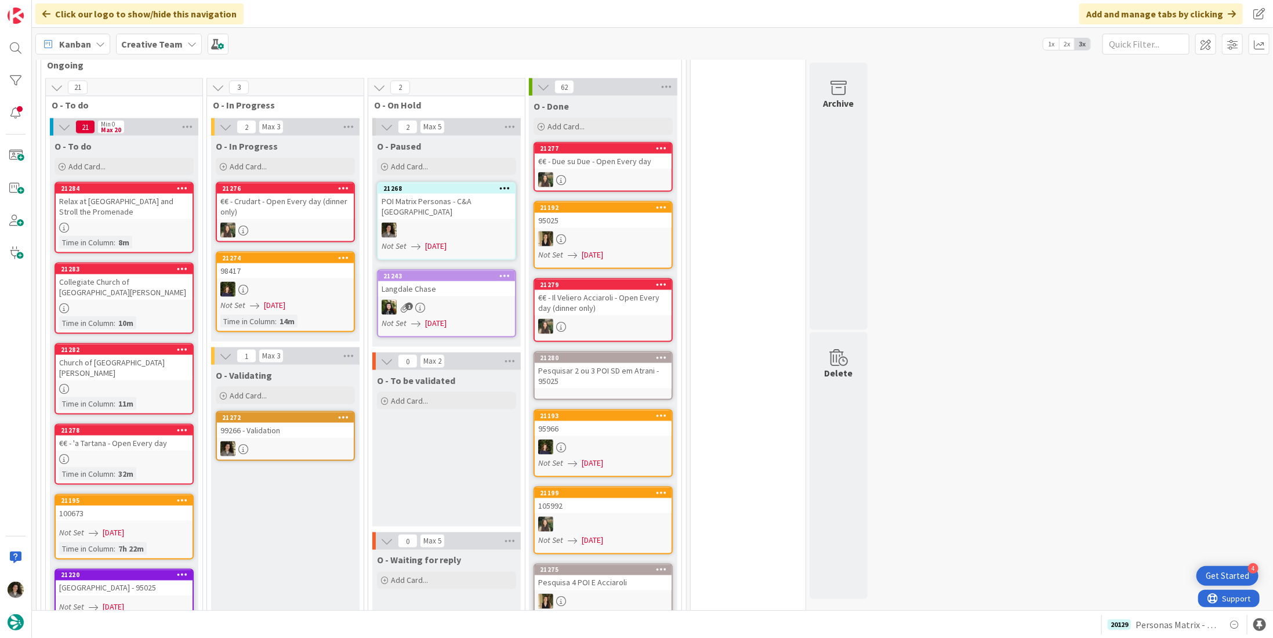
click at [435, 200] on div "POI Matrix Personas - C&A [GEOGRAPHIC_DATA]" at bounding box center [446, 207] width 137 height 26
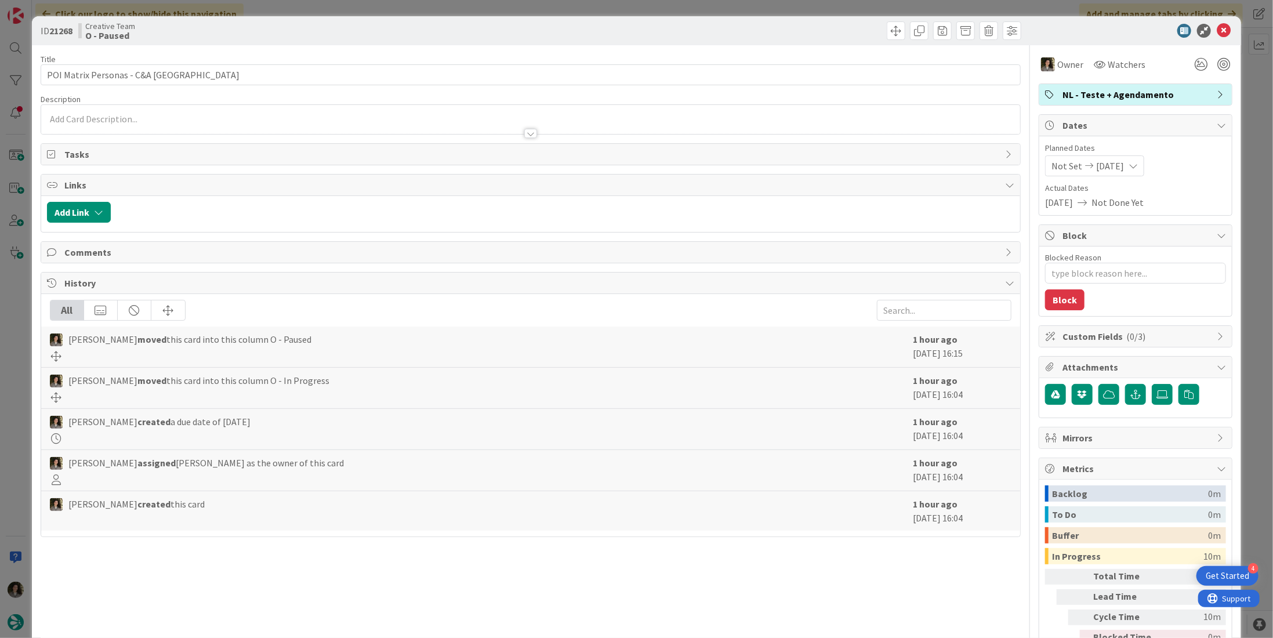
click at [1114, 93] on span "NL - Teste + Agendamento" at bounding box center [1136, 95] width 148 height 14
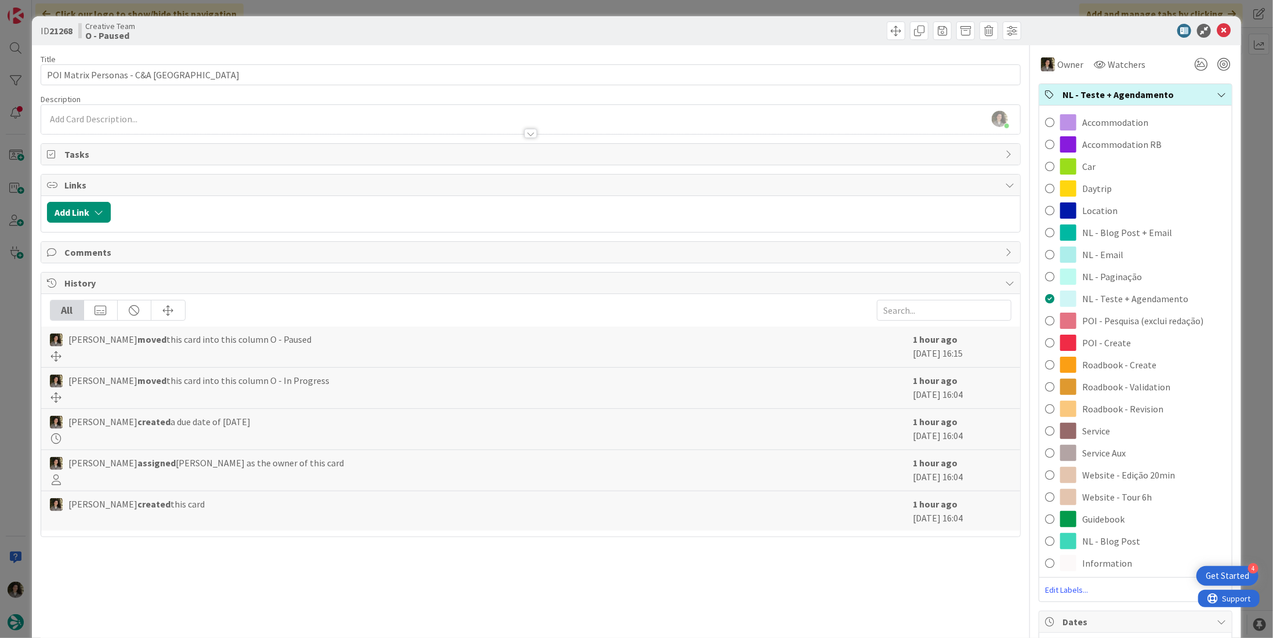
drag, startPoint x: 1130, startPoint y: 450, endPoint x: 1130, endPoint y: 441, distance: 9.9
click at [1130, 450] on div "Service Aux" at bounding box center [1135, 453] width 192 height 22
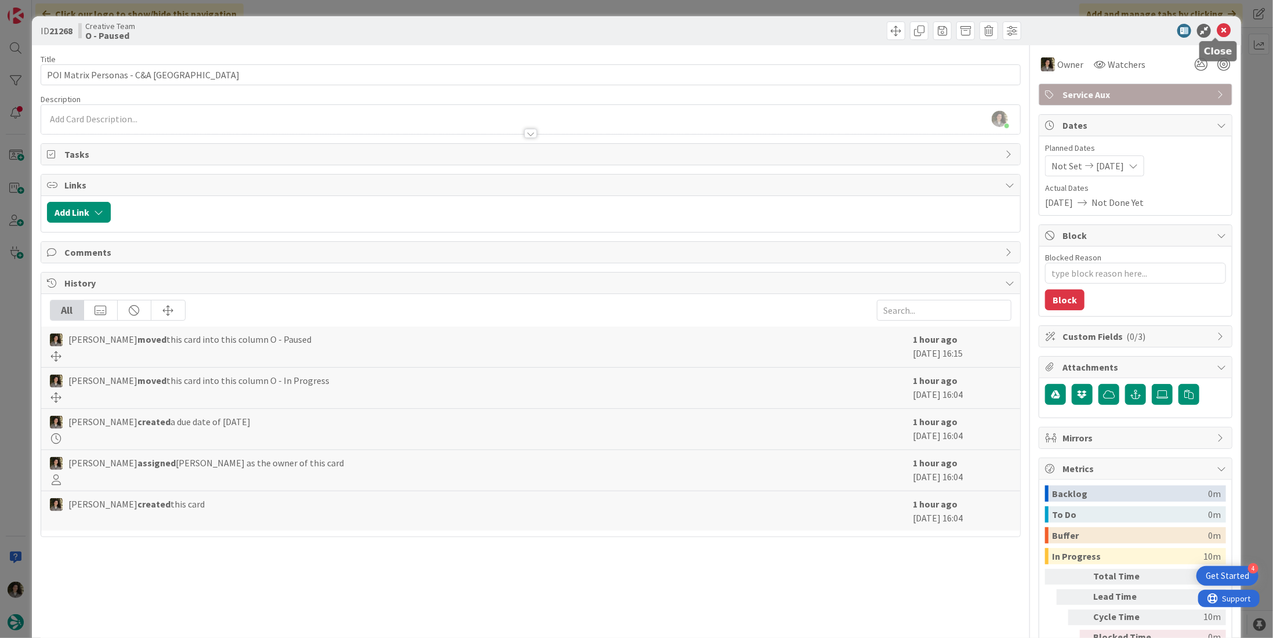
click at [1216, 30] on icon at bounding box center [1223, 31] width 14 height 14
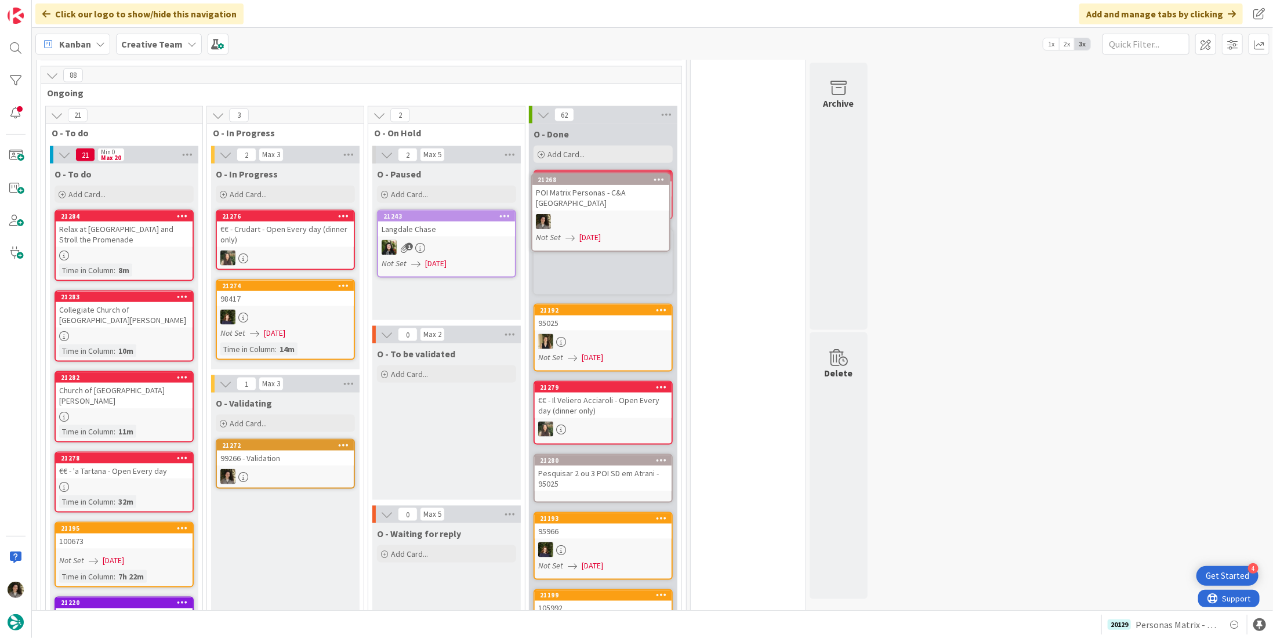
scroll to position [964, 0]
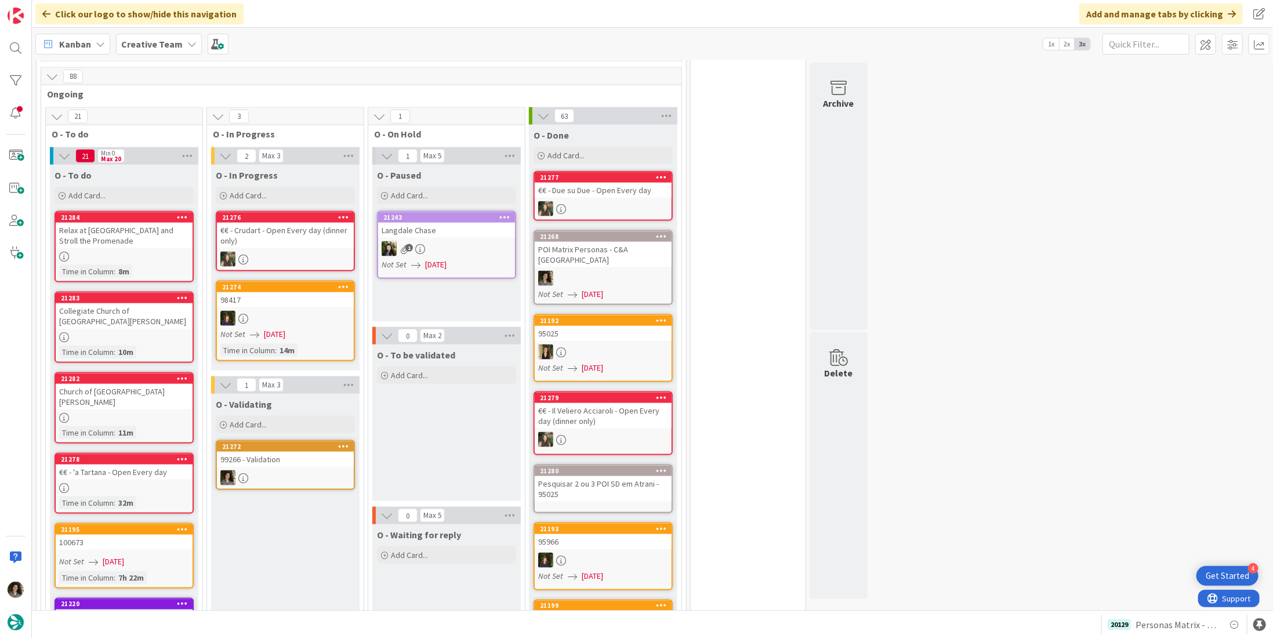
click at [558, 204] on icon at bounding box center [561, 209] width 10 height 10
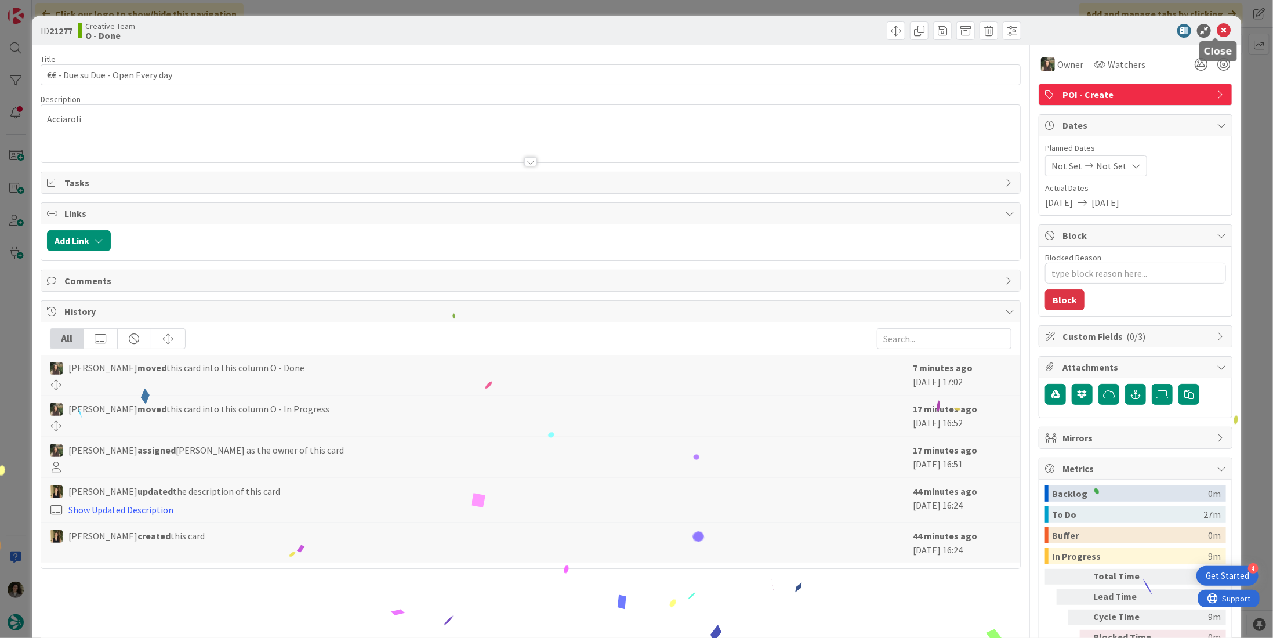
click at [1218, 24] on icon at bounding box center [1223, 31] width 14 height 14
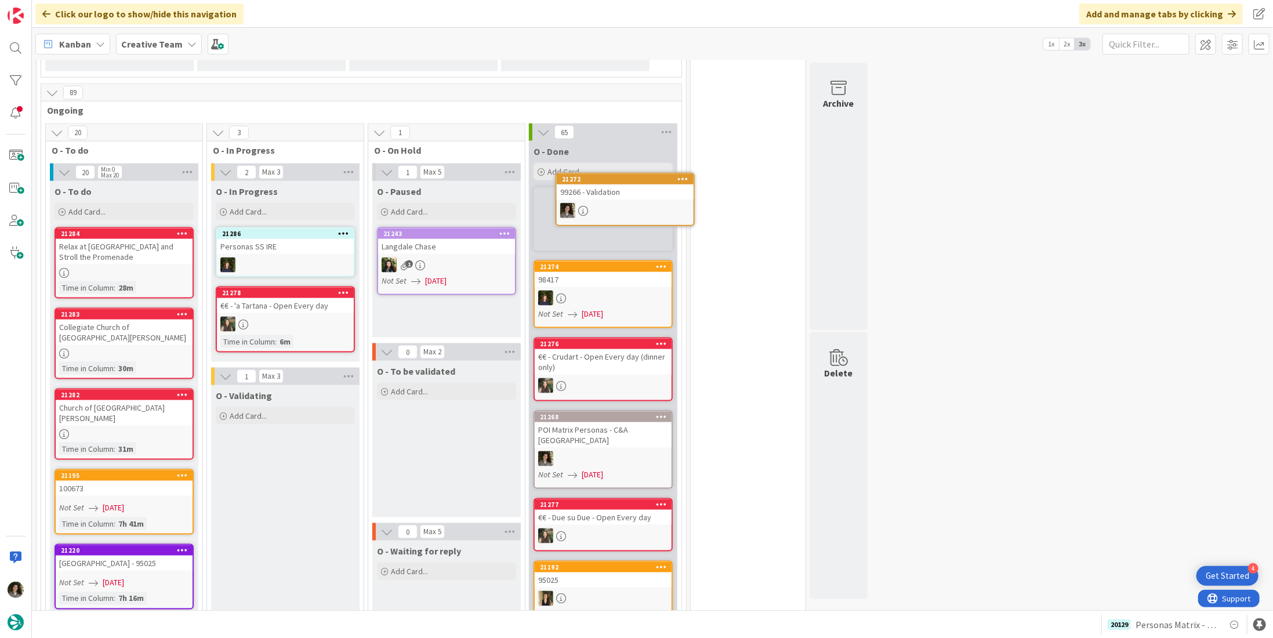
scroll to position [953, 0]
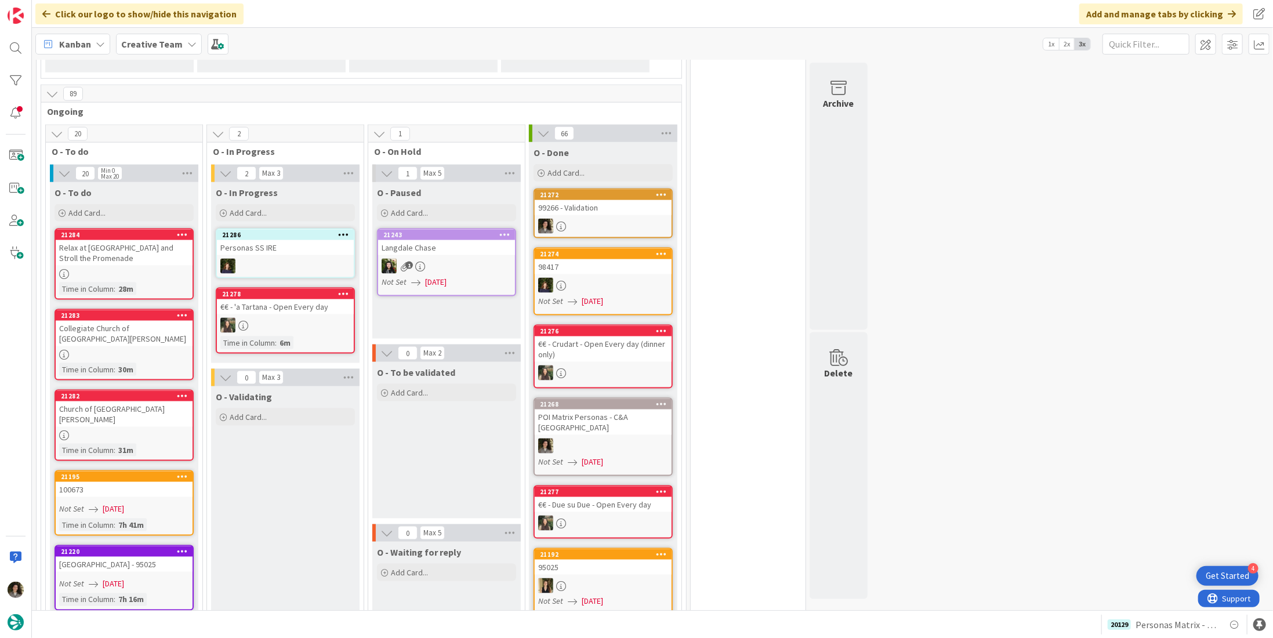
click at [623, 219] on div at bounding box center [603, 226] width 137 height 15
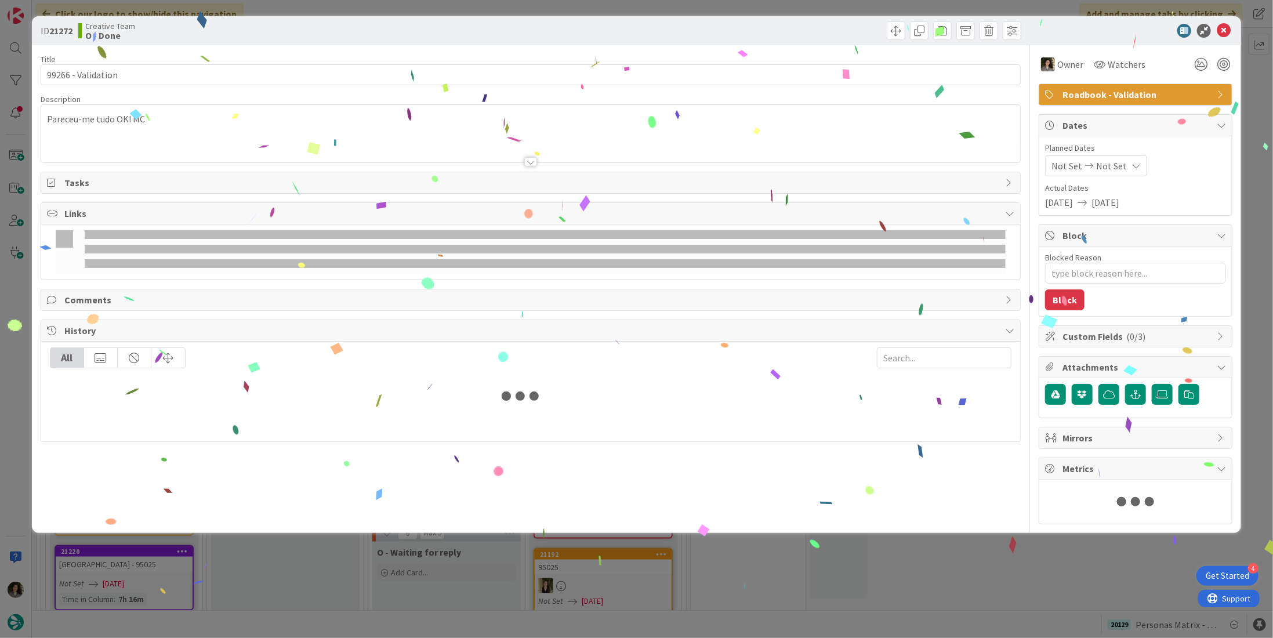
type textarea "x"
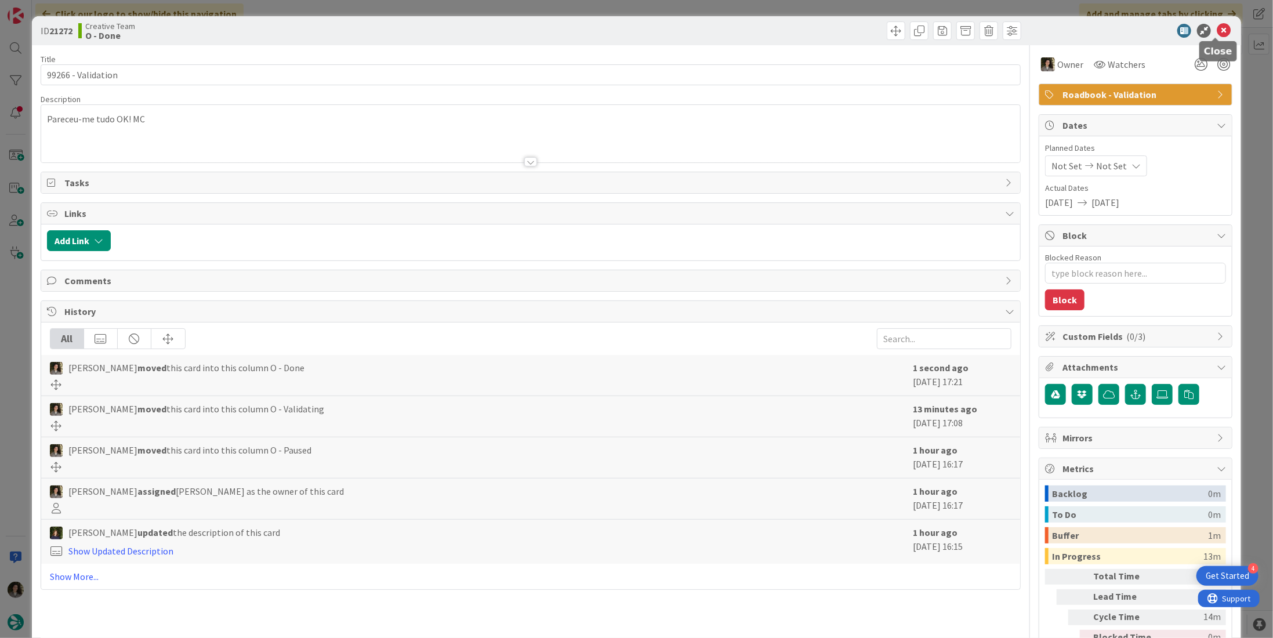
click at [1219, 27] on icon at bounding box center [1223, 31] width 14 height 14
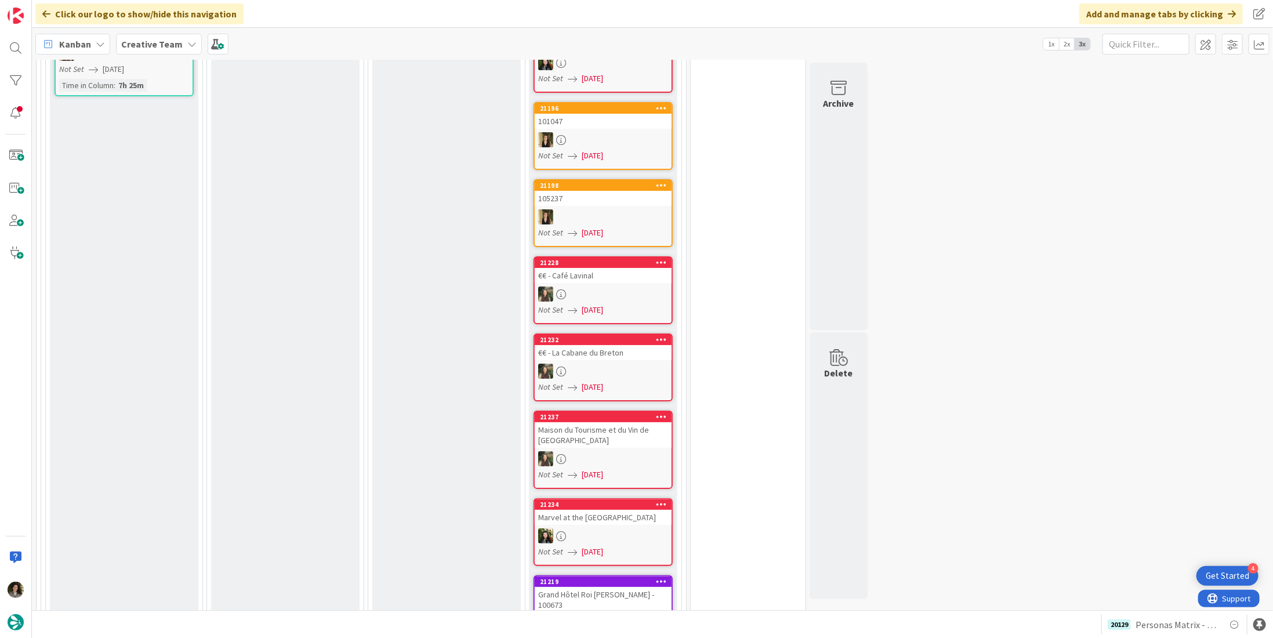
scroll to position [2899, 0]
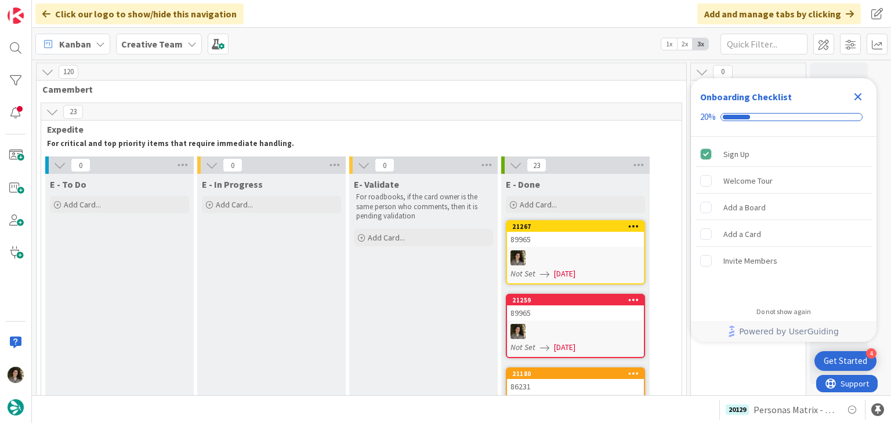
click at [859, 91] on icon "Close Checklist" at bounding box center [858, 97] width 14 height 14
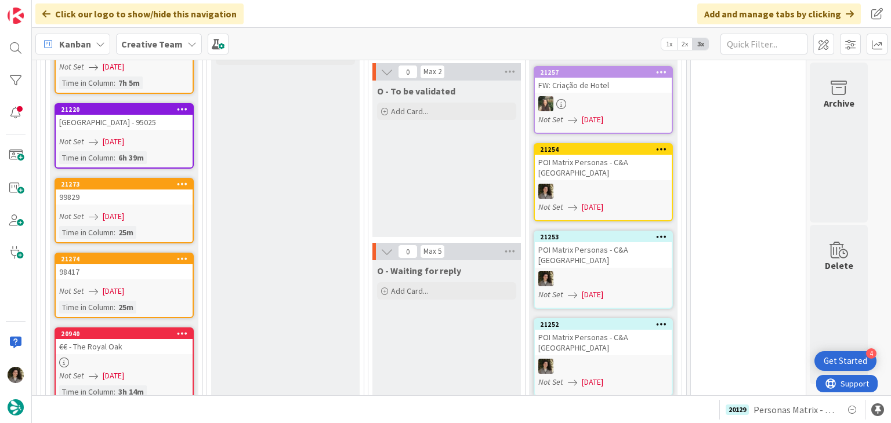
scroll to position [1102, 0]
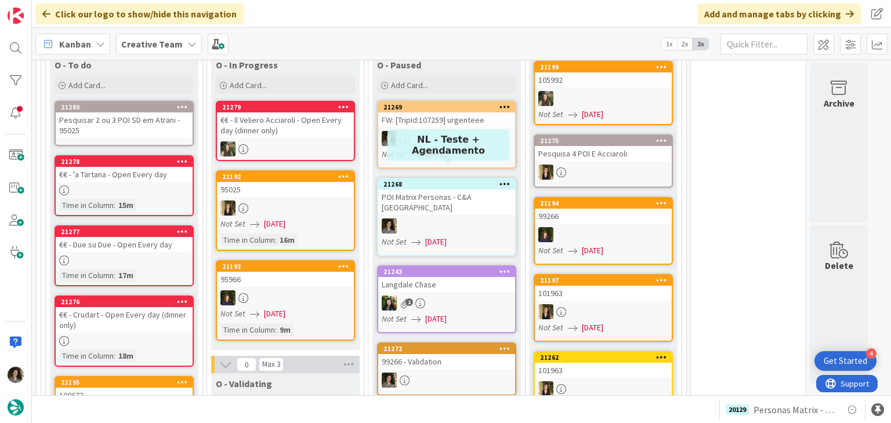
click at [475, 131] on div at bounding box center [446, 138] width 137 height 15
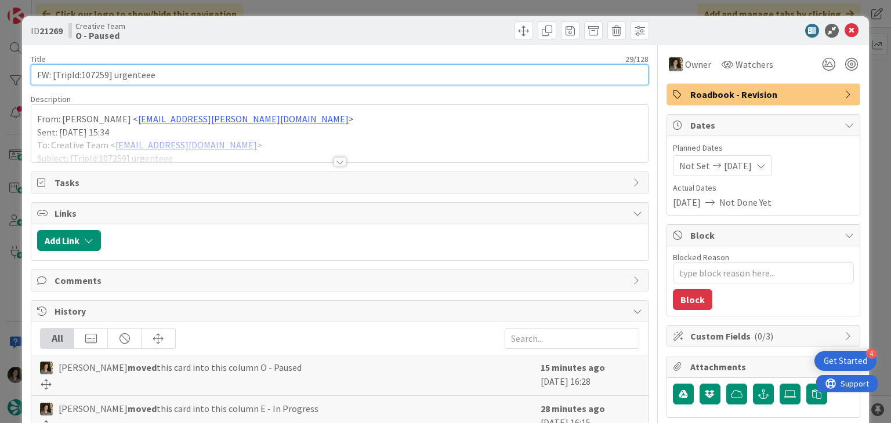
click at [206, 72] on input "FW: [TripId:107259] urgenteee" at bounding box center [339, 74] width 617 height 21
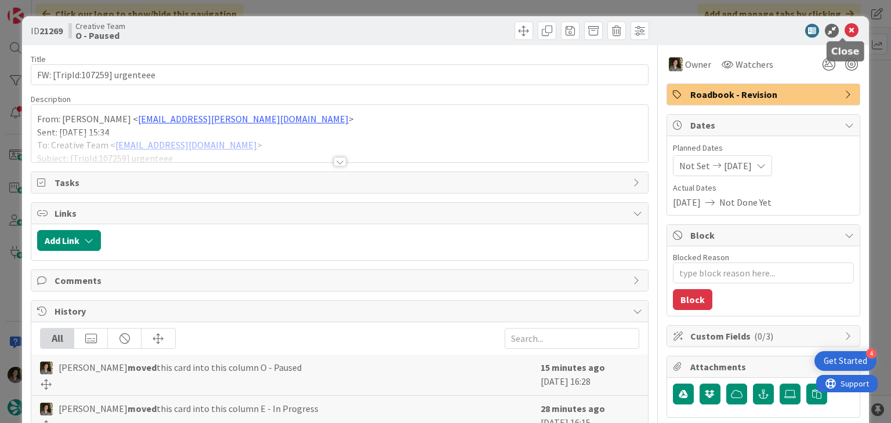
click at [844, 35] on icon at bounding box center [851, 31] width 14 height 14
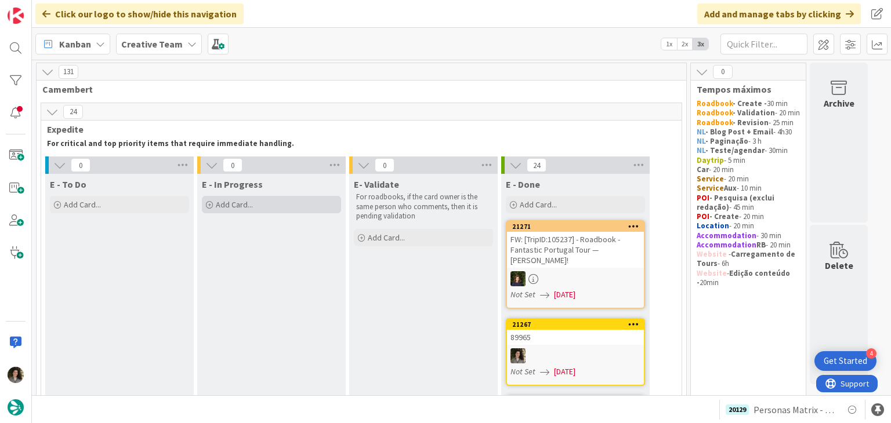
click at [266, 202] on div "Add Card..." at bounding box center [271, 204] width 139 height 17
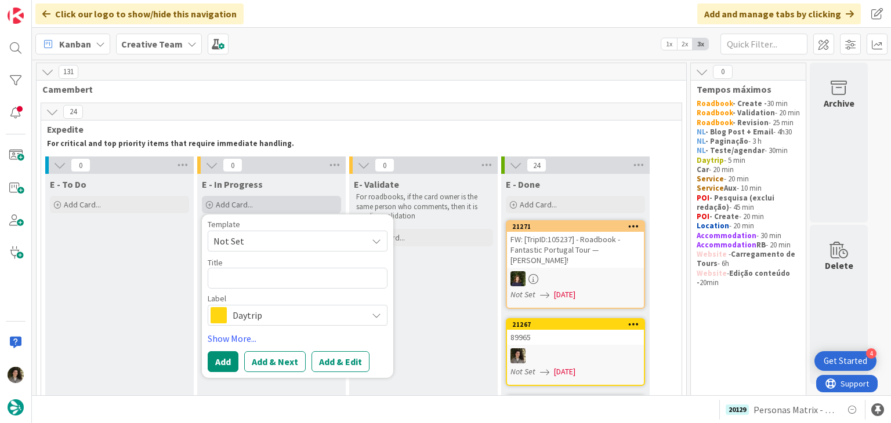
type textarea "x"
type textarea "FW: [TripId:107259] urgenteee"
click at [286, 278] on textarea "FW: [TripId:107259] urgenteee" at bounding box center [298, 278] width 180 height 21
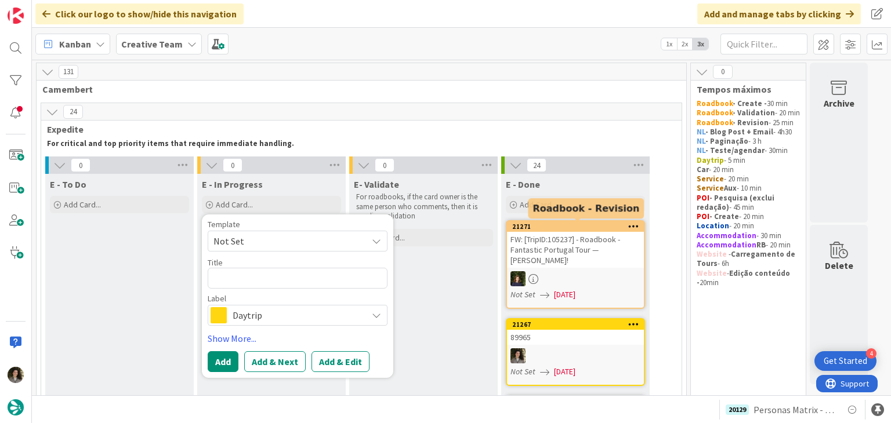
type textarea "x"
type textarea "8"
type textarea "x"
type textarea "89"
type textarea "x"
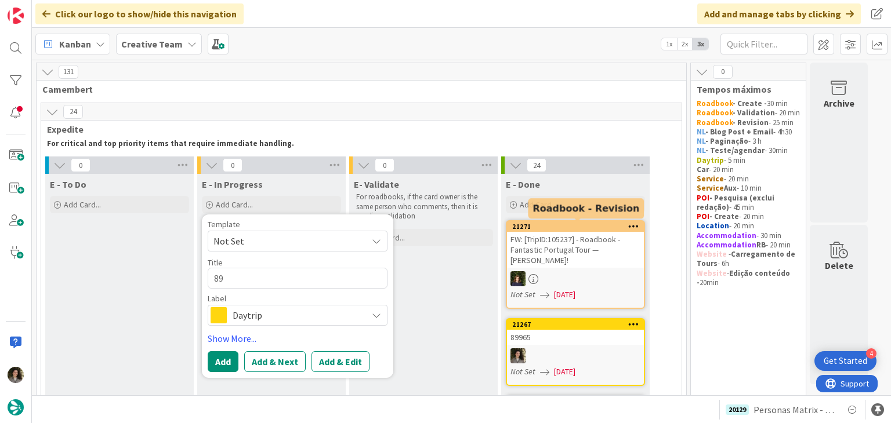
type textarea "899"
type textarea "x"
type textarea "8996"
type textarea "x"
type textarea "89965"
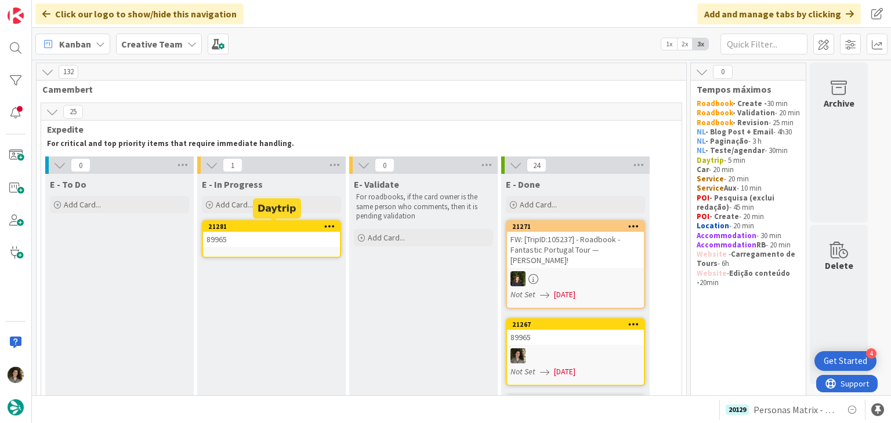
click at [288, 230] on div "21281" at bounding box center [274, 227] width 132 height 8
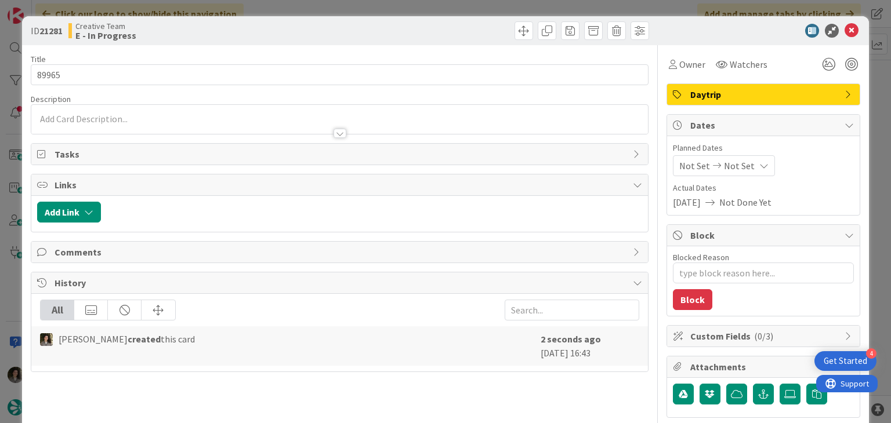
click at [753, 89] on span "Daytrip" at bounding box center [764, 95] width 148 height 14
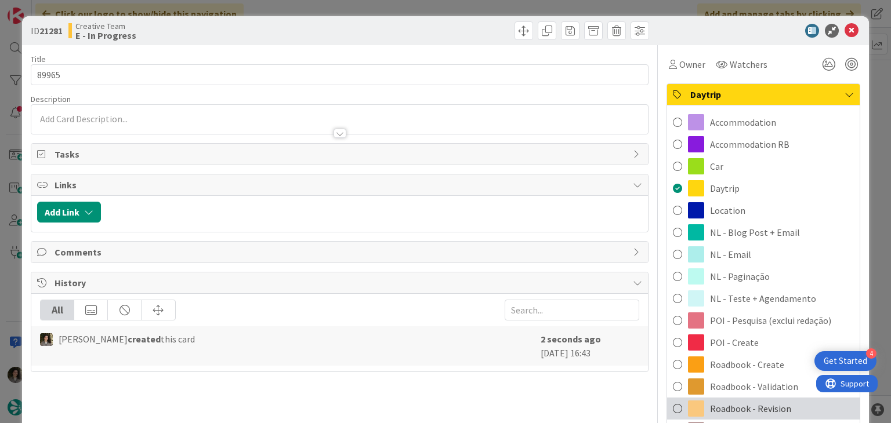
click at [740, 405] on span "Roadbook - Revision" at bounding box center [750, 409] width 81 height 14
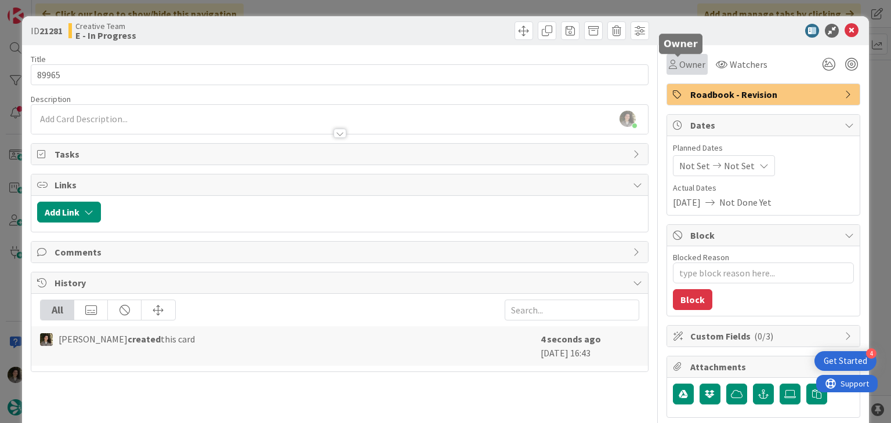
click at [680, 58] on span "Owner" at bounding box center [692, 64] width 26 height 14
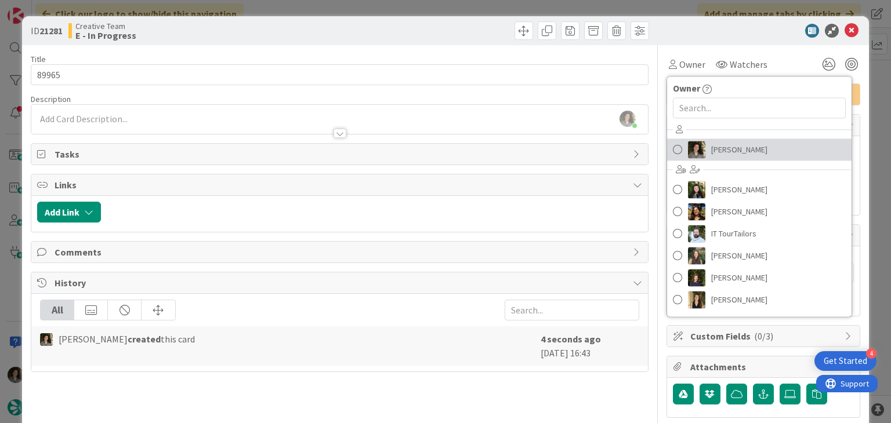
click at [718, 141] on span "[PERSON_NAME]" at bounding box center [739, 149] width 56 height 17
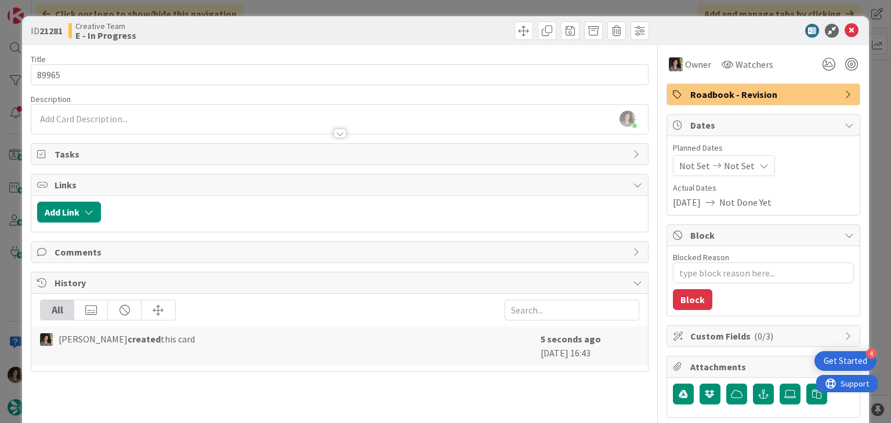
type textarea "x"
click at [741, 170] on div "Not Set Not Set" at bounding box center [724, 165] width 102 height 21
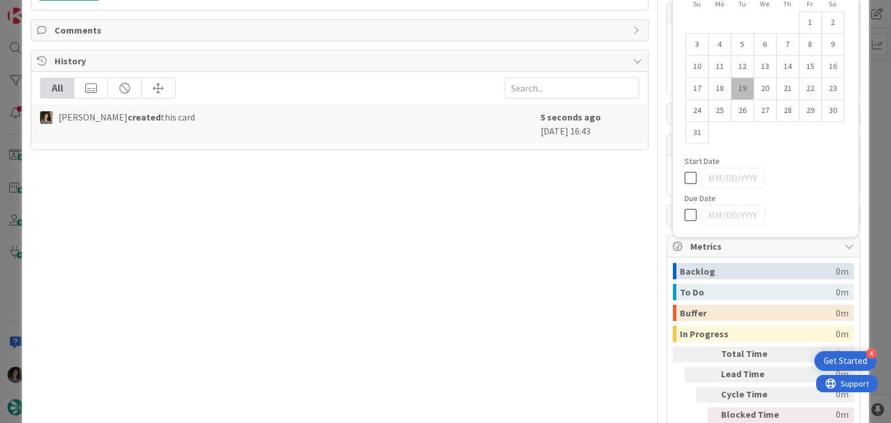
scroll to position [232, 0]
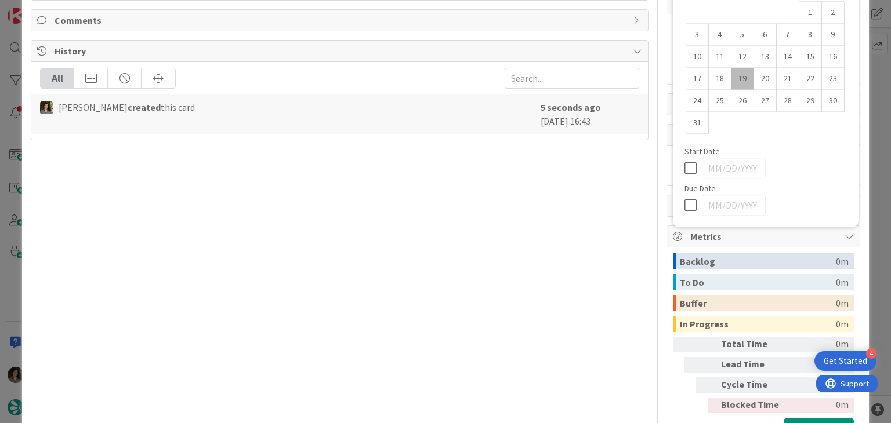
click at [684, 201] on icon at bounding box center [692, 205] width 17 height 14
type input "[DATE]"
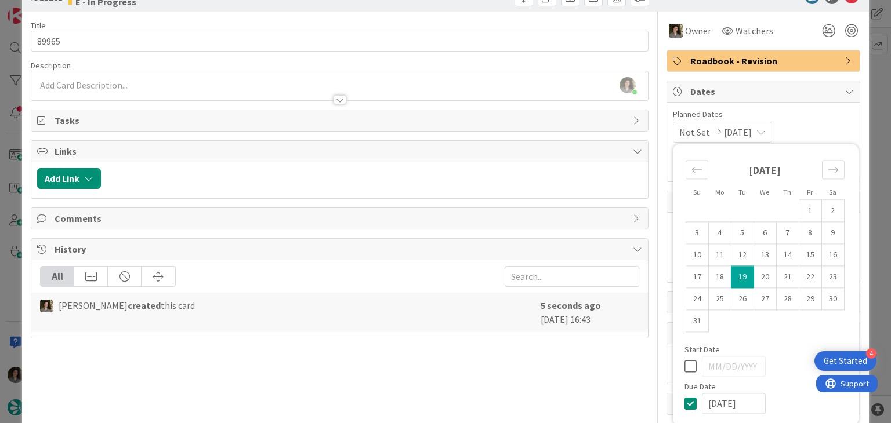
scroll to position [0, 0]
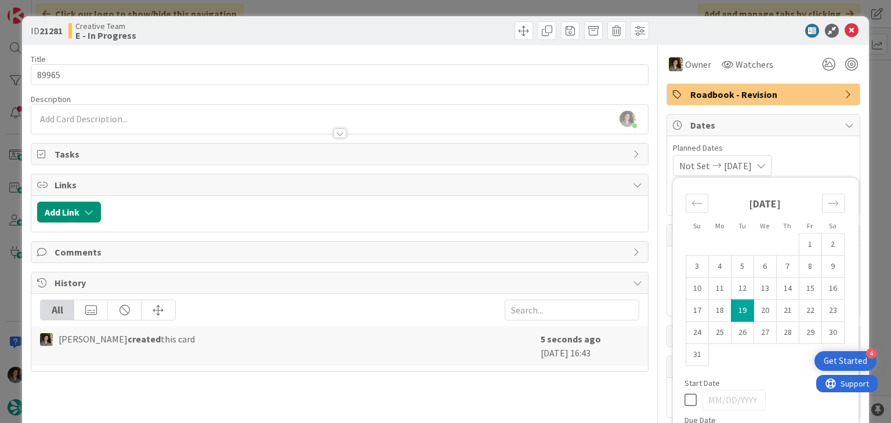
type textarea "x"
click at [848, 29] on icon at bounding box center [851, 31] width 14 height 14
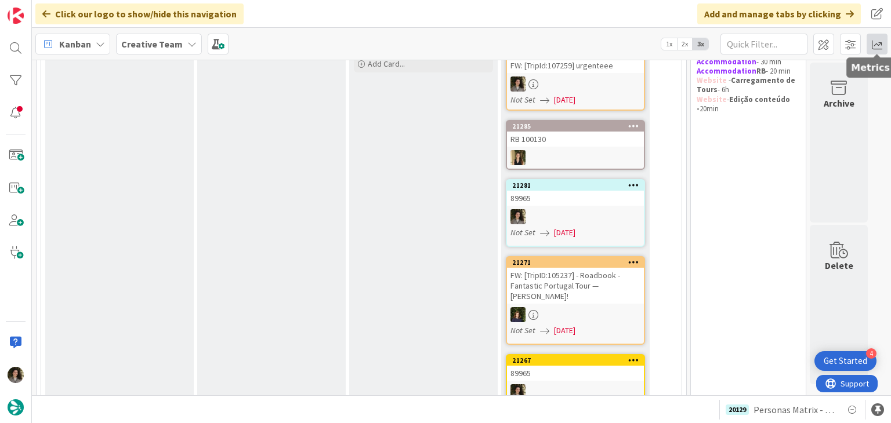
drag, startPoint x: 881, startPoint y: 45, endPoint x: 867, endPoint y: 50, distance: 15.4
click at [881, 45] on span at bounding box center [876, 44] width 21 height 21
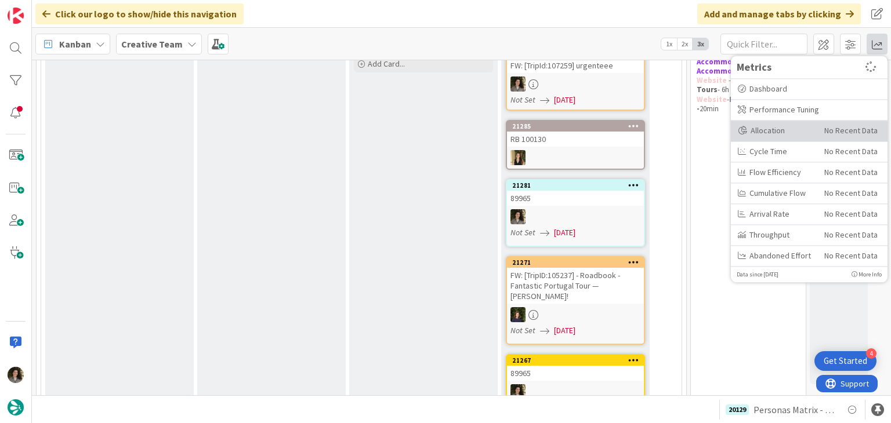
click at [772, 126] on div "Allocation" at bounding box center [776, 131] width 78 height 12
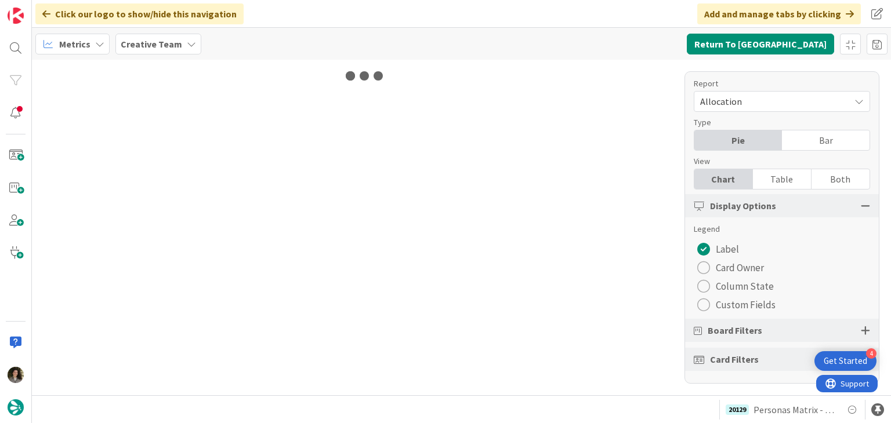
click at [795, 181] on div "Table" at bounding box center [782, 179] width 59 height 20
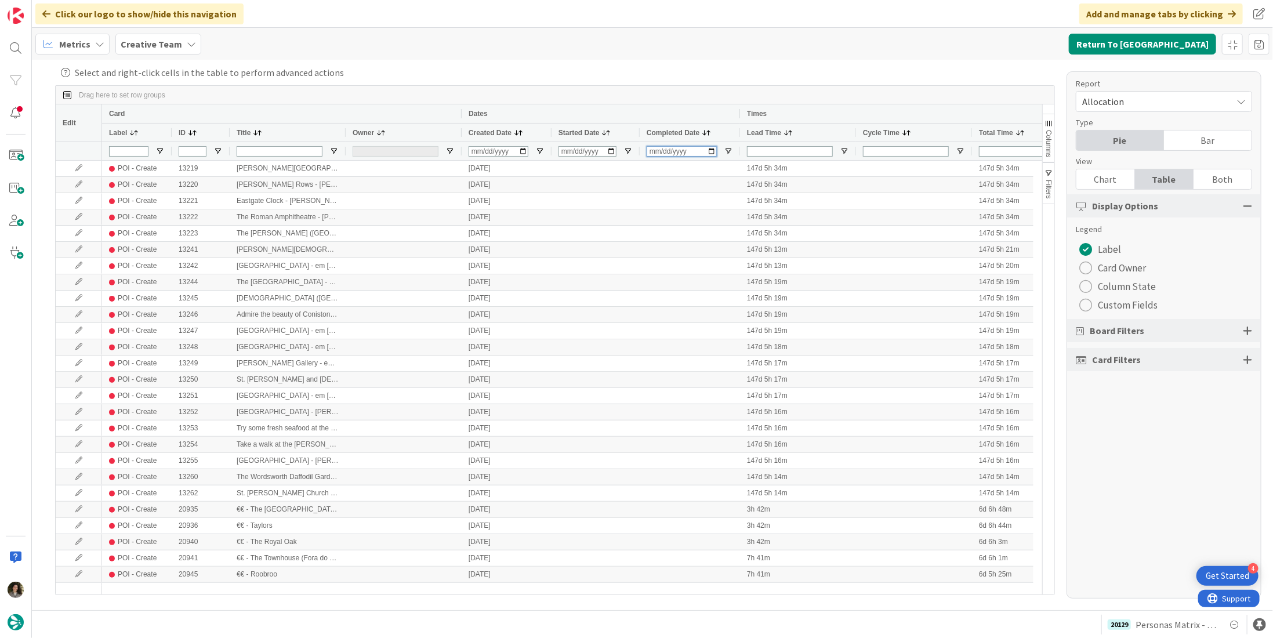
click at [659, 150] on input "Completed Date Filter Input" at bounding box center [681, 151] width 70 height 10
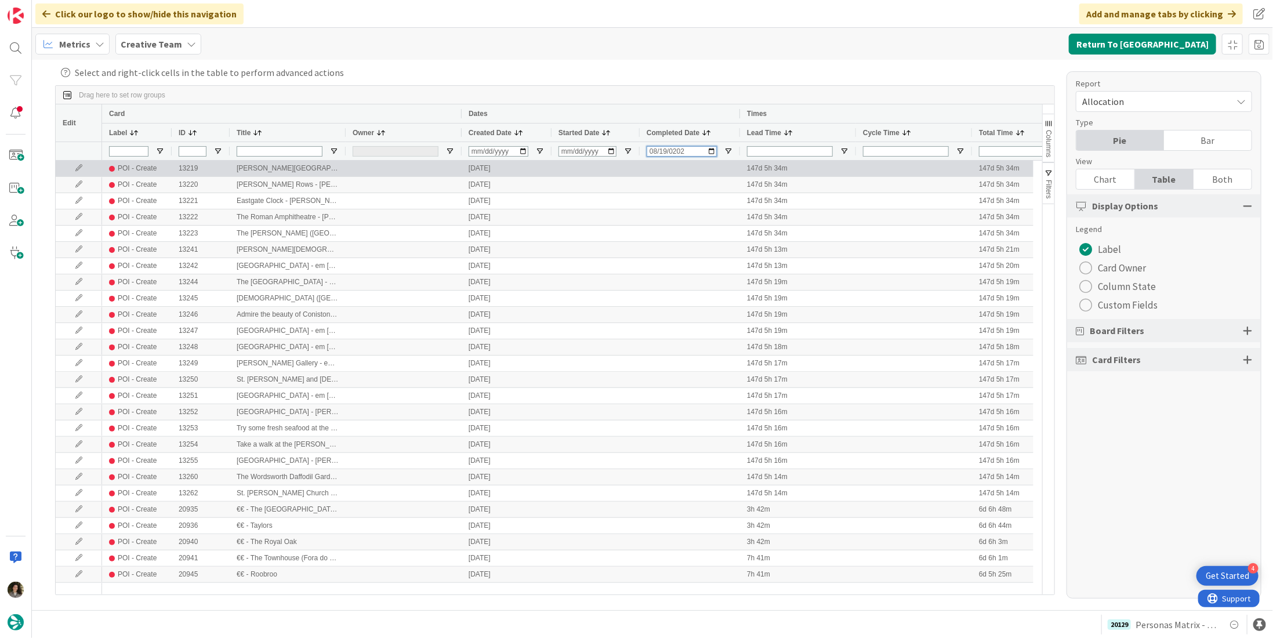
type input "[DATE]"
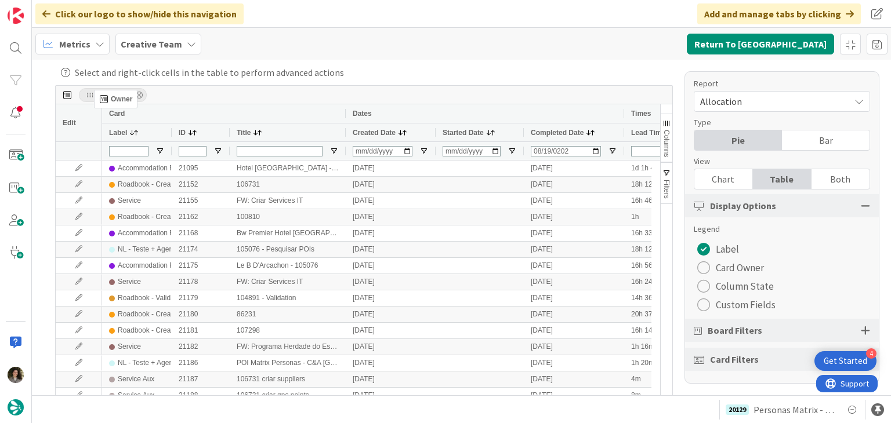
drag, startPoint x: 366, startPoint y: 126, endPoint x: 100, endPoint y: 95, distance: 268.6
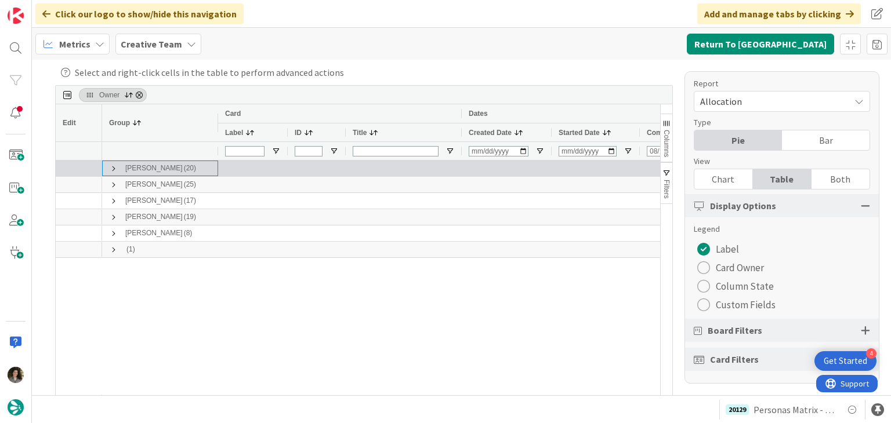
click at [111, 172] on span at bounding box center [113, 168] width 9 height 9
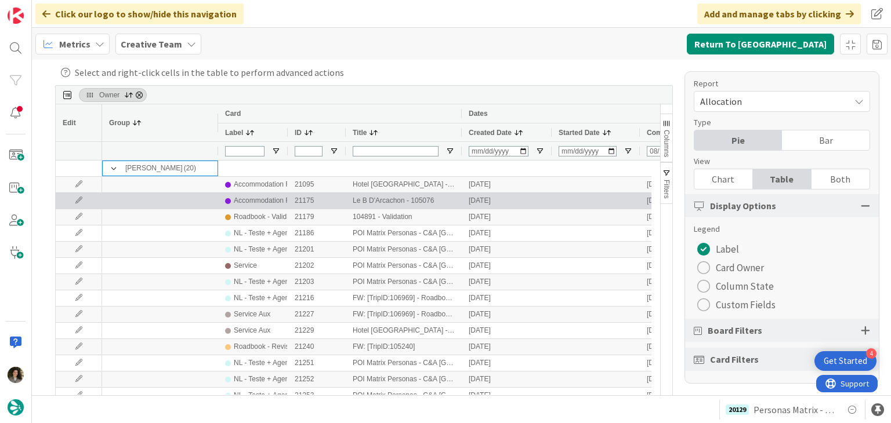
click at [220, 200] on div "Accommodation RB" at bounding box center [253, 201] width 70 height 16
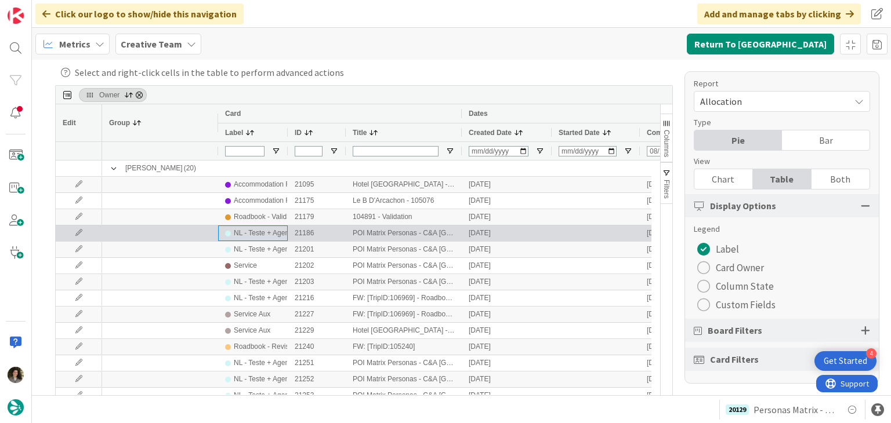
click at [250, 228] on div "NL - Teste + Agendamento" at bounding box center [275, 233] width 82 height 14
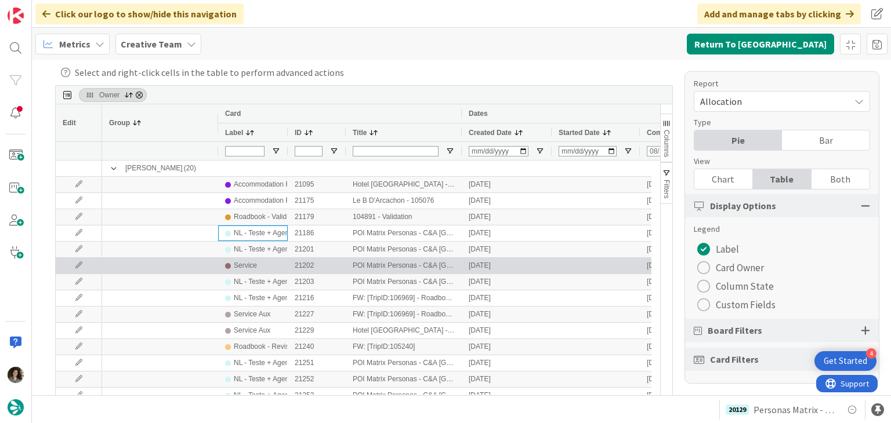
click at [269, 265] on div "Service" at bounding box center [253, 266] width 56 height 14
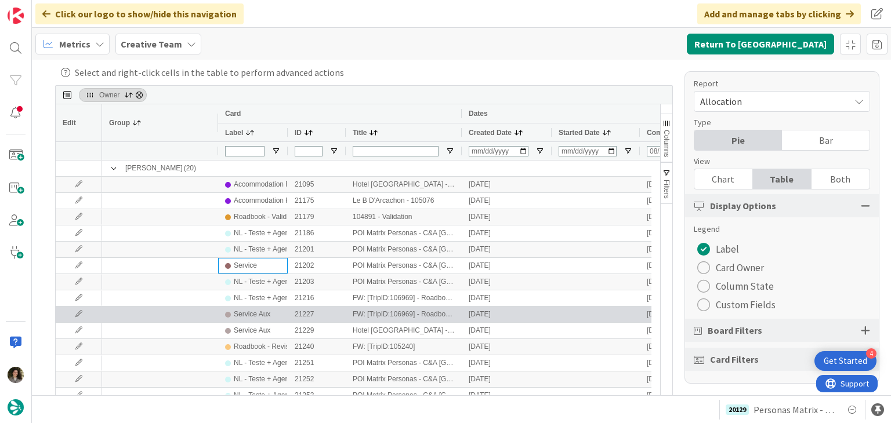
click at [269, 317] on div "Service Aux" at bounding box center [253, 314] width 56 height 14
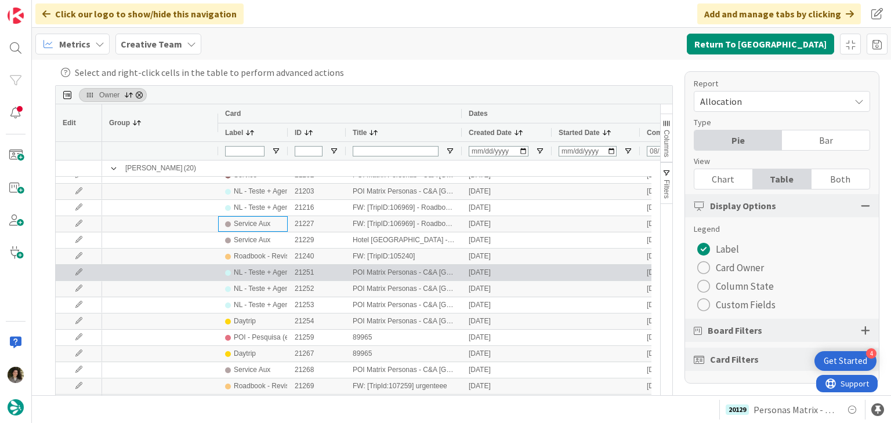
scroll to position [116, 0]
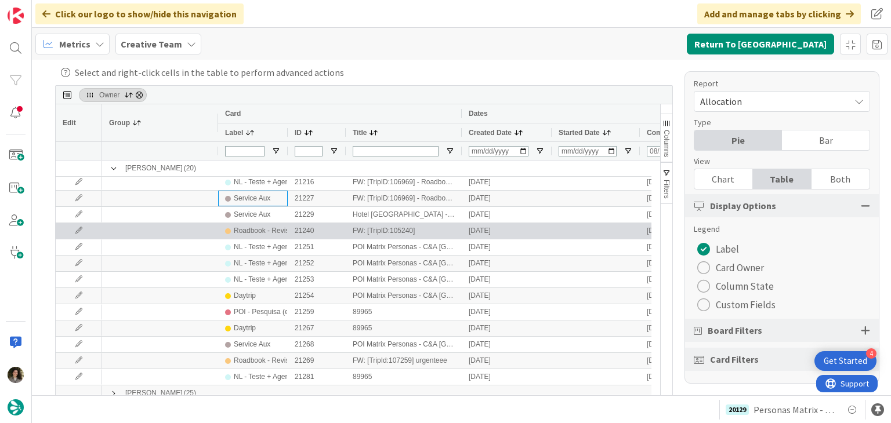
click at [266, 235] on div "Roadbook - Revision" at bounding box center [266, 231] width 64 height 14
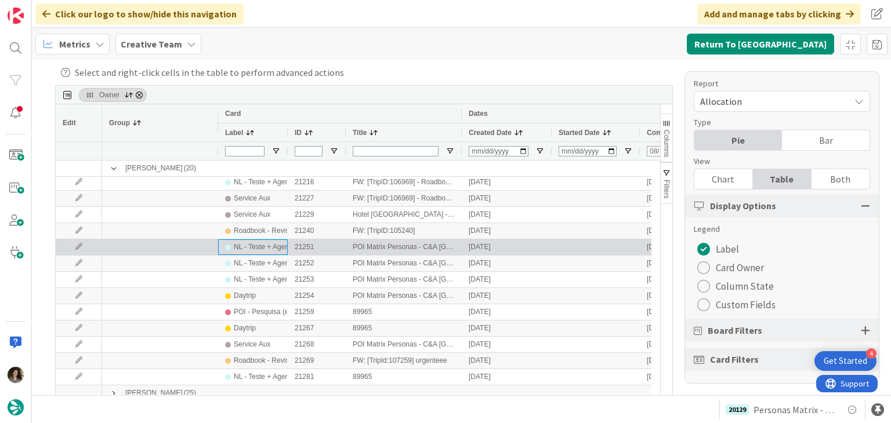
click at [263, 242] on div "NL - Teste + Agendamento" at bounding box center [275, 247] width 82 height 14
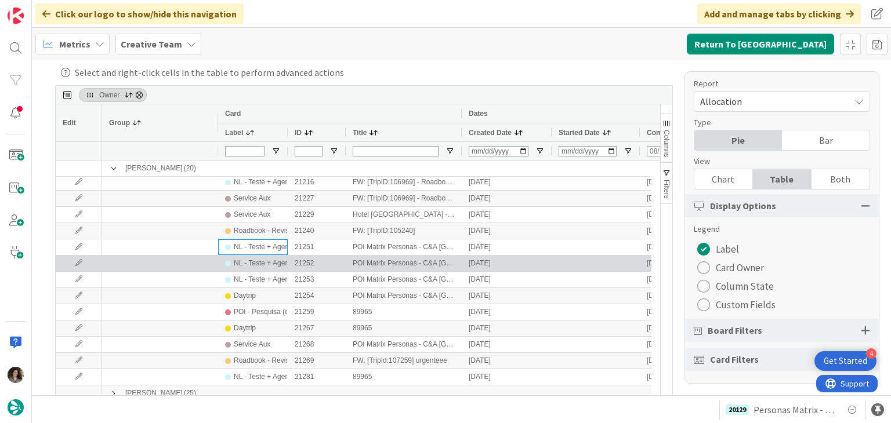
click at [264, 260] on div "NL - Teste + Agendamento" at bounding box center [275, 263] width 82 height 14
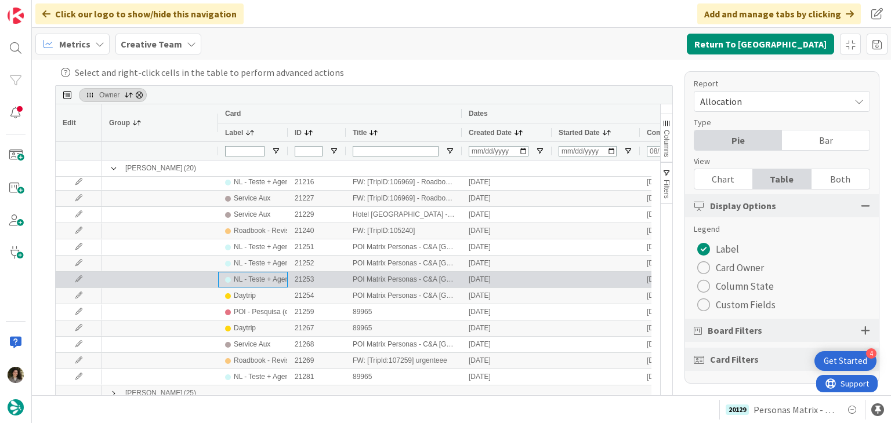
click at [257, 274] on div "NL - Teste + Agendamento" at bounding box center [275, 279] width 82 height 14
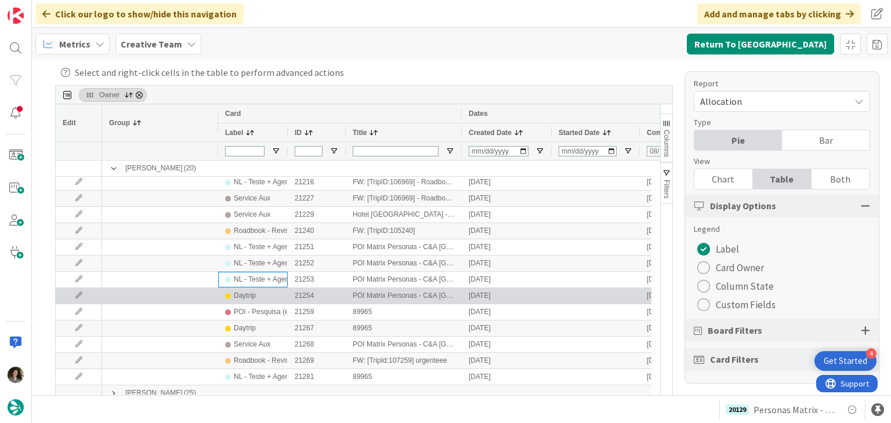
click at [261, 289] on div "Daytrip" at bounding box center [253, 296] width 56 height 14
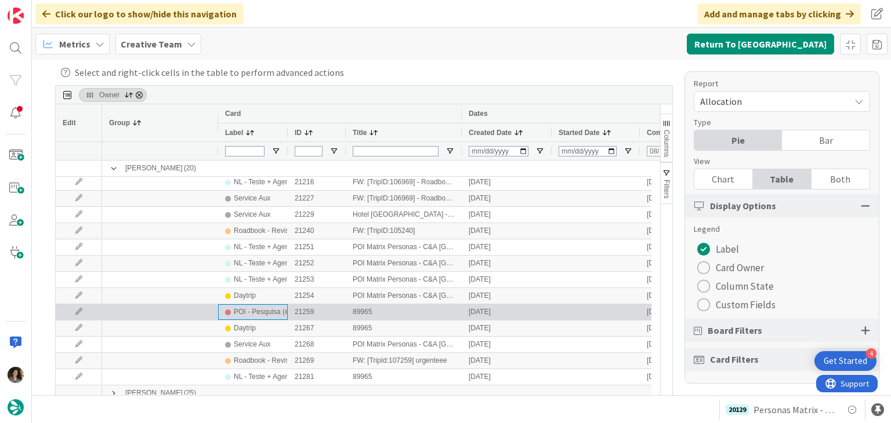
click at [267, 309] on div "POI - Pesquisa (exclui redação)" at bounding box center [283, 312] width 98 height 14
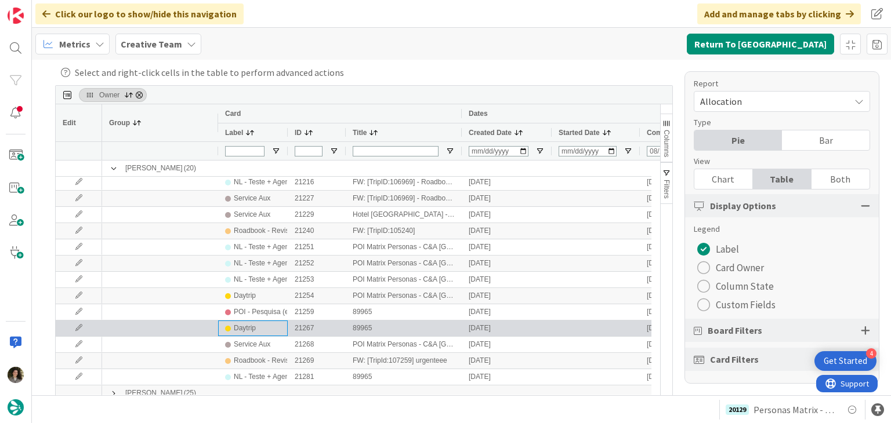
click at [278, 336] on div "Daytrip" at bounding box center [253, 329] width 70 height 16
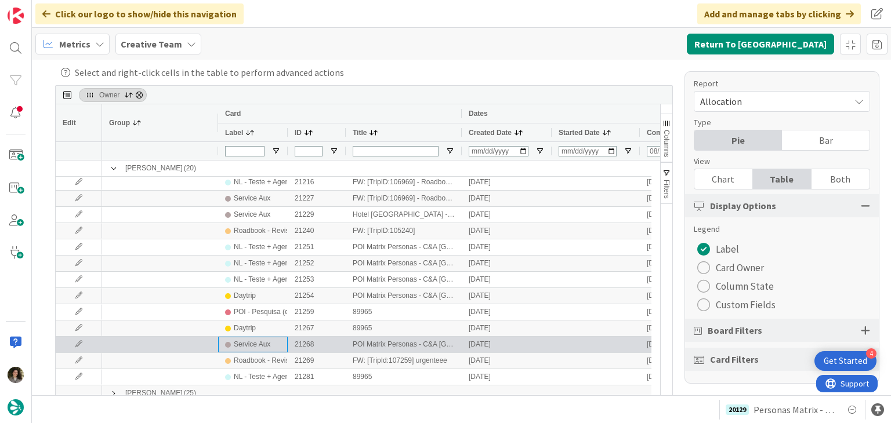
click at [271, 347] on div "Service Aux" at bounding box center [253, 344] width 56 height 14
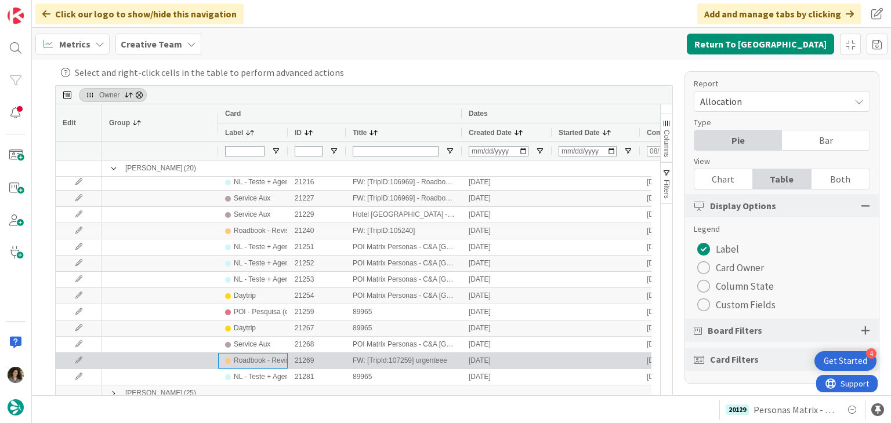
click at [271, 358] on div "Roadbook - Revision" at bounding box center [266, 361] width 64 height 14
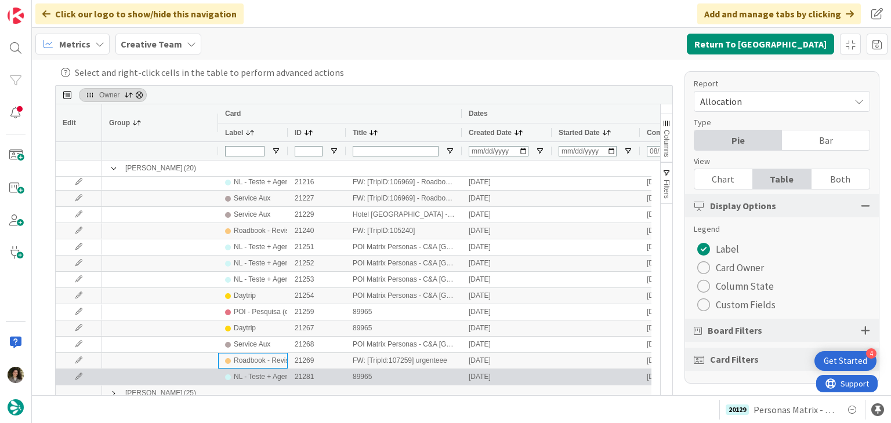
click at [268, 375] on div "NL - Teste + Agendamento" at bounding box center [275, 377] width 82 height 14
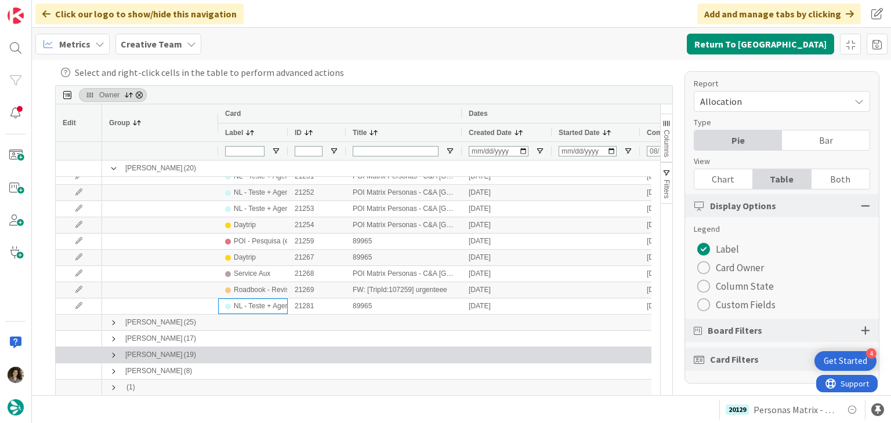
scroll to position [187, 0]
